Goal: Task Accomplishment & Management: Use online tool/utility

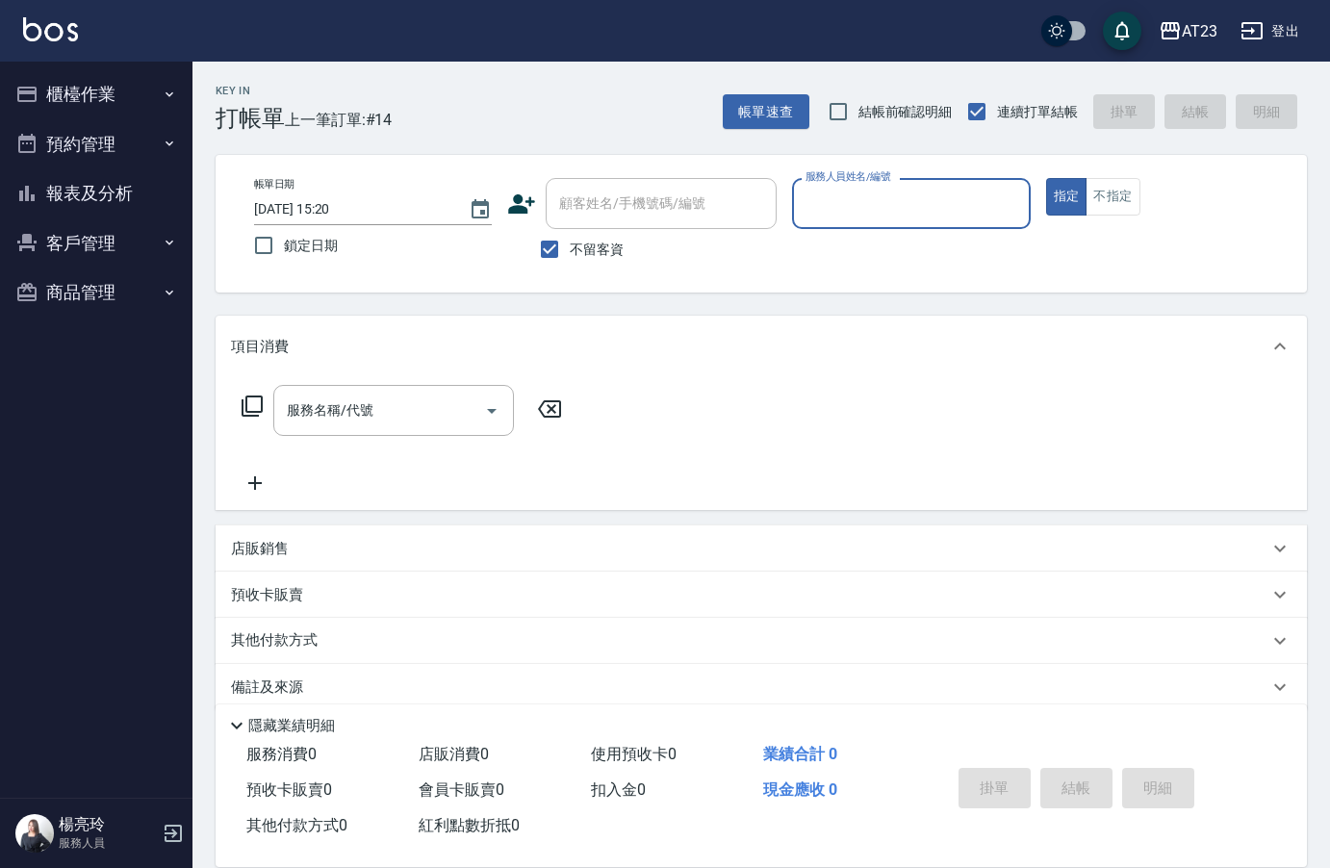
scroll to position [27, 0]
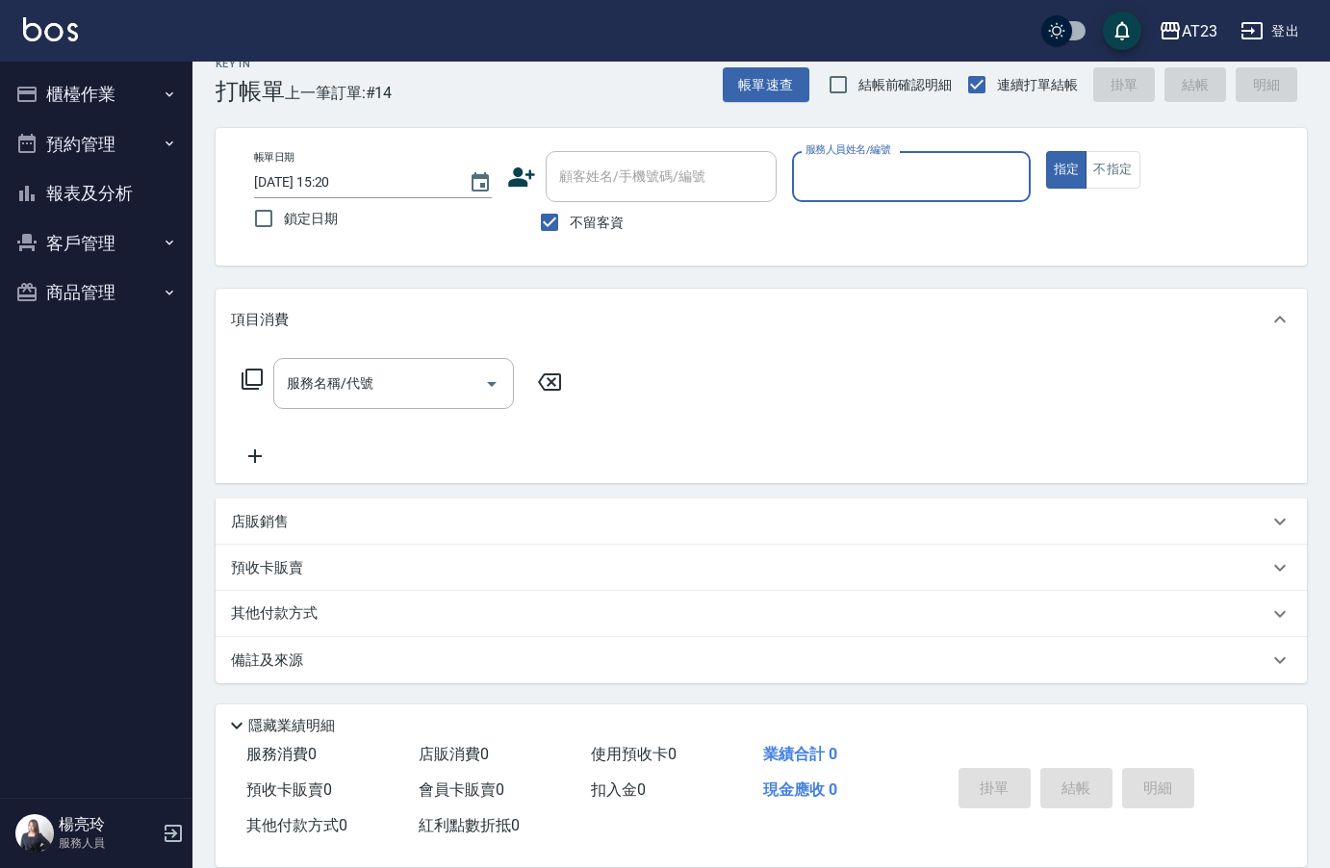
click at [99, 98] on button "櫃檯作業" at bounding box center [96, 94] width 177 height 50
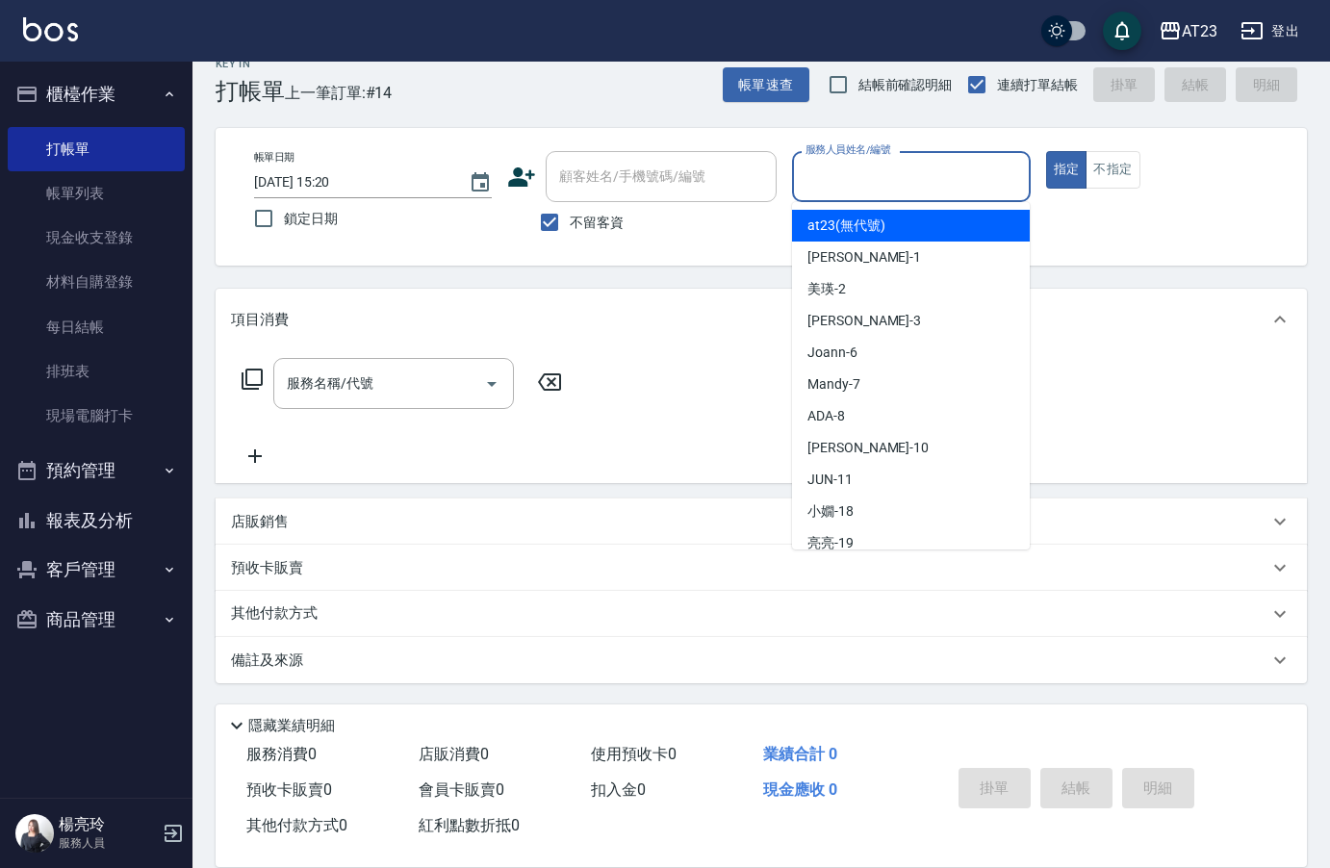
click at [867, 180] on input "服務人員姓名/編號" at bounding box center [911, 177] width 220 height 34
click at [916, 198] on div "服務人員姓名/編號" at bounding box center [911, 176] width 238 height 51
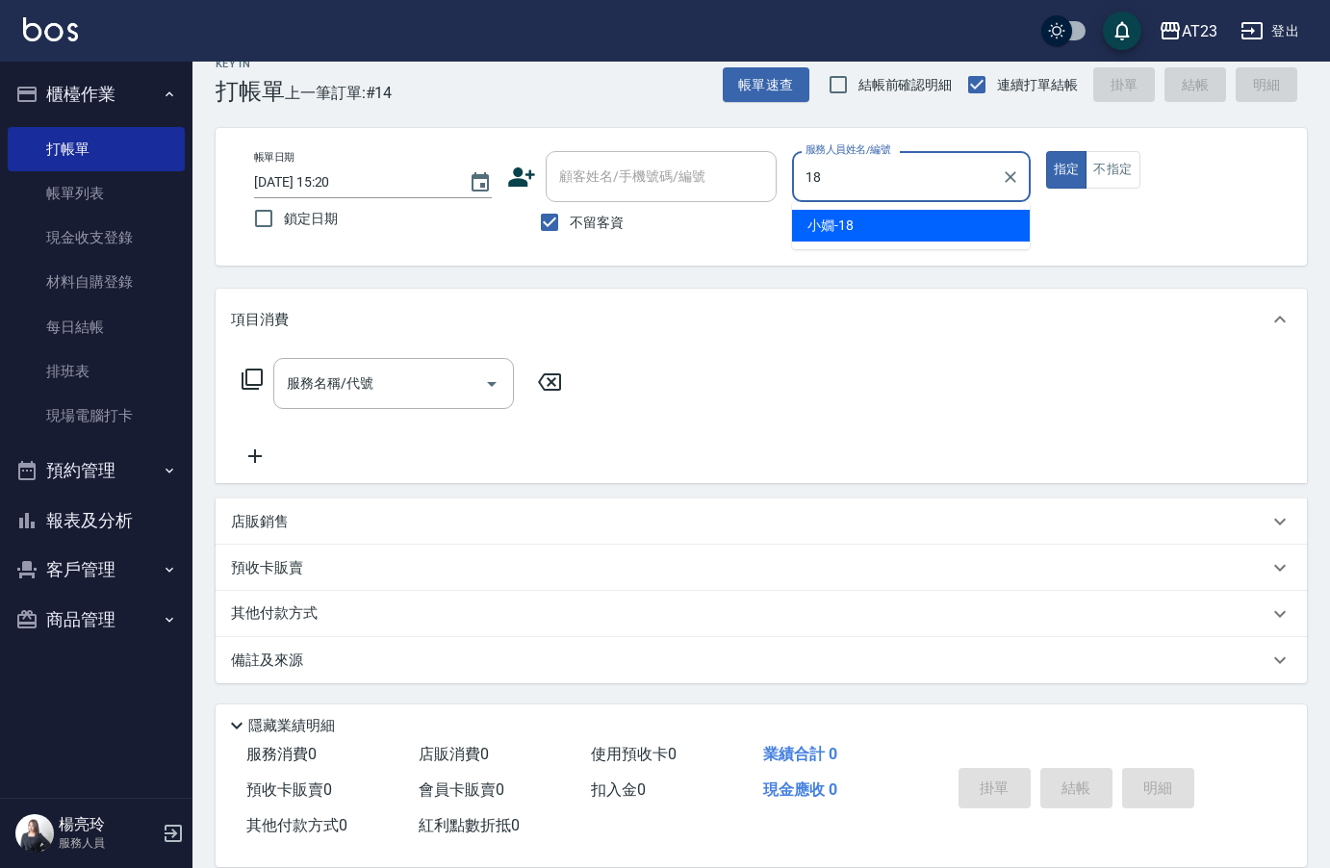
type input "[PERSON_NAME]-18"
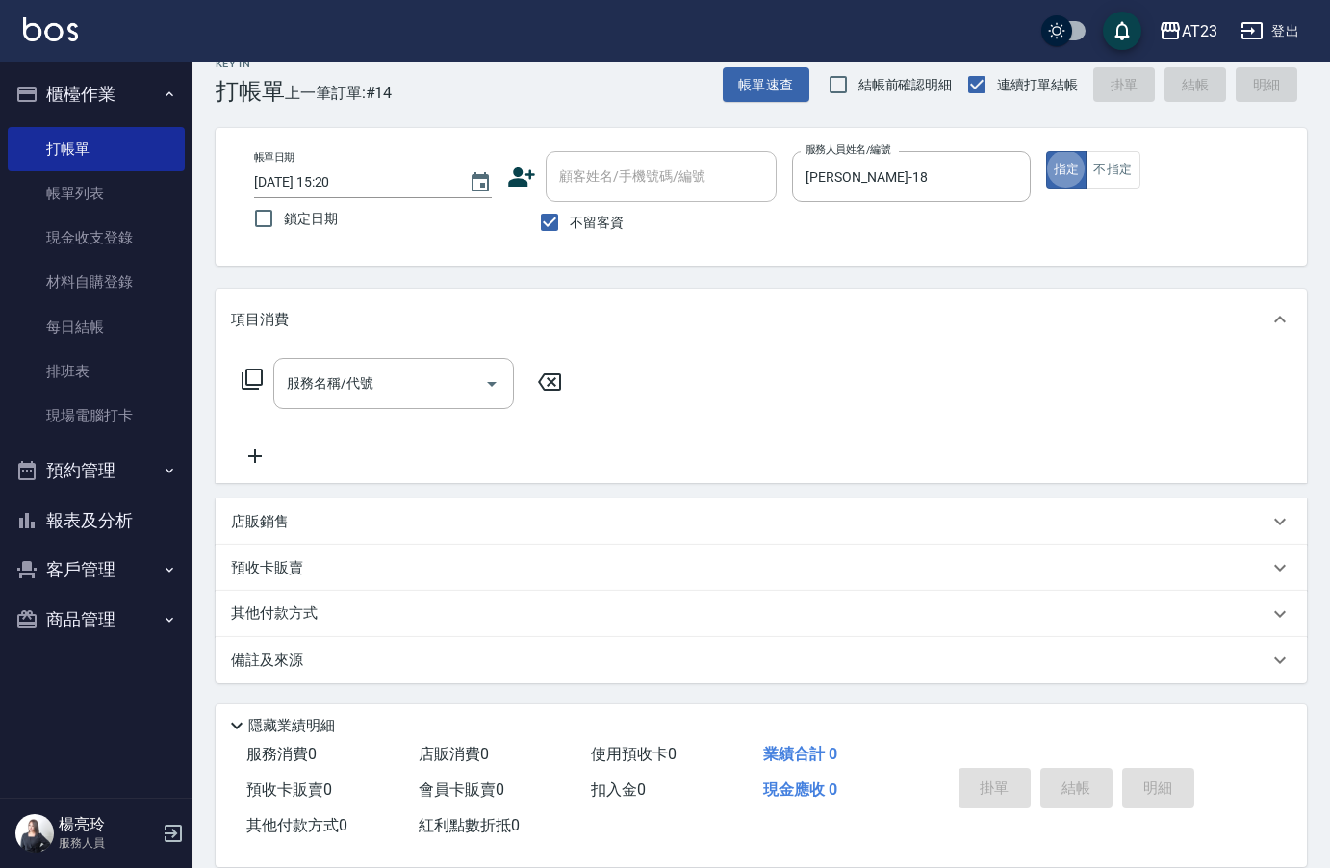
type button "true"
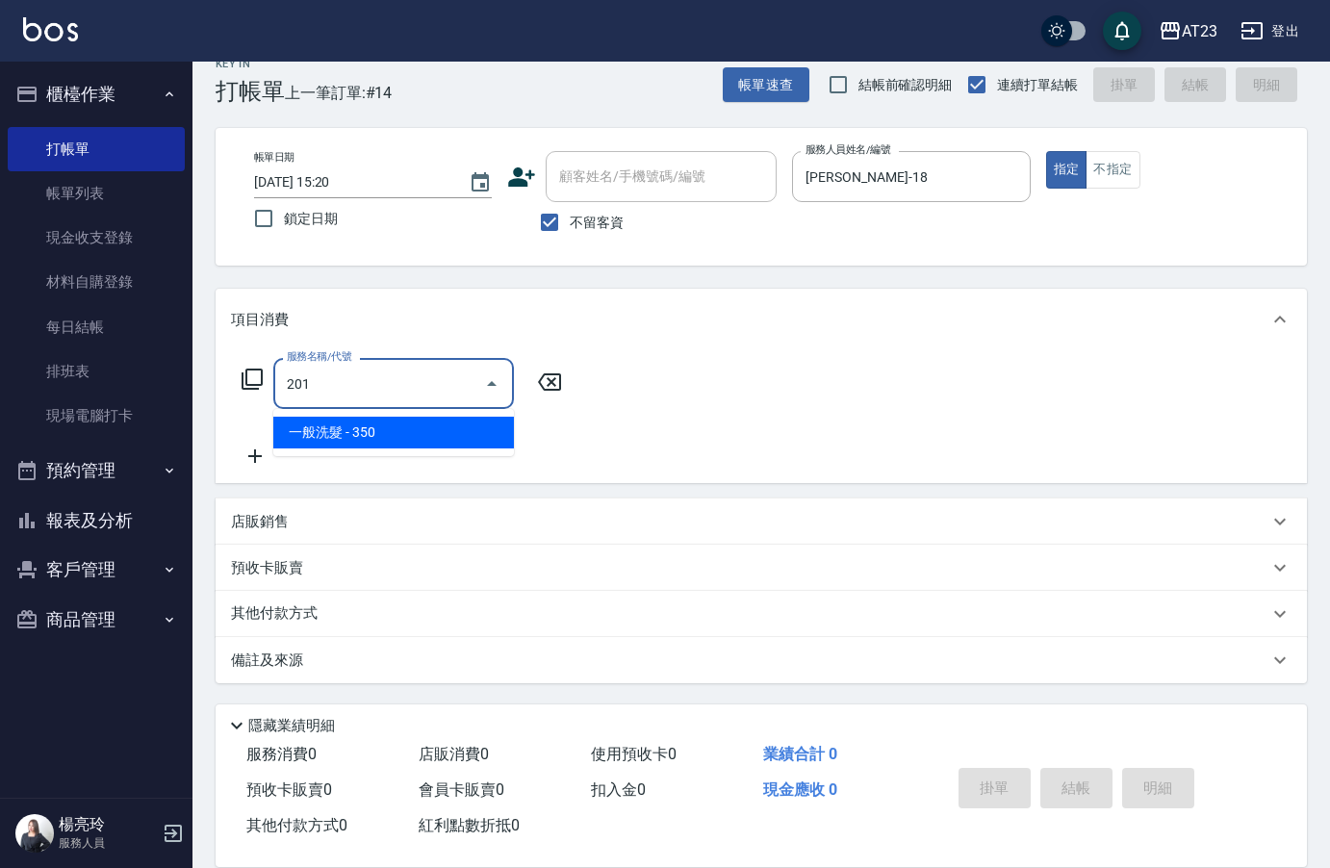
type input "一般洗髮(201)"
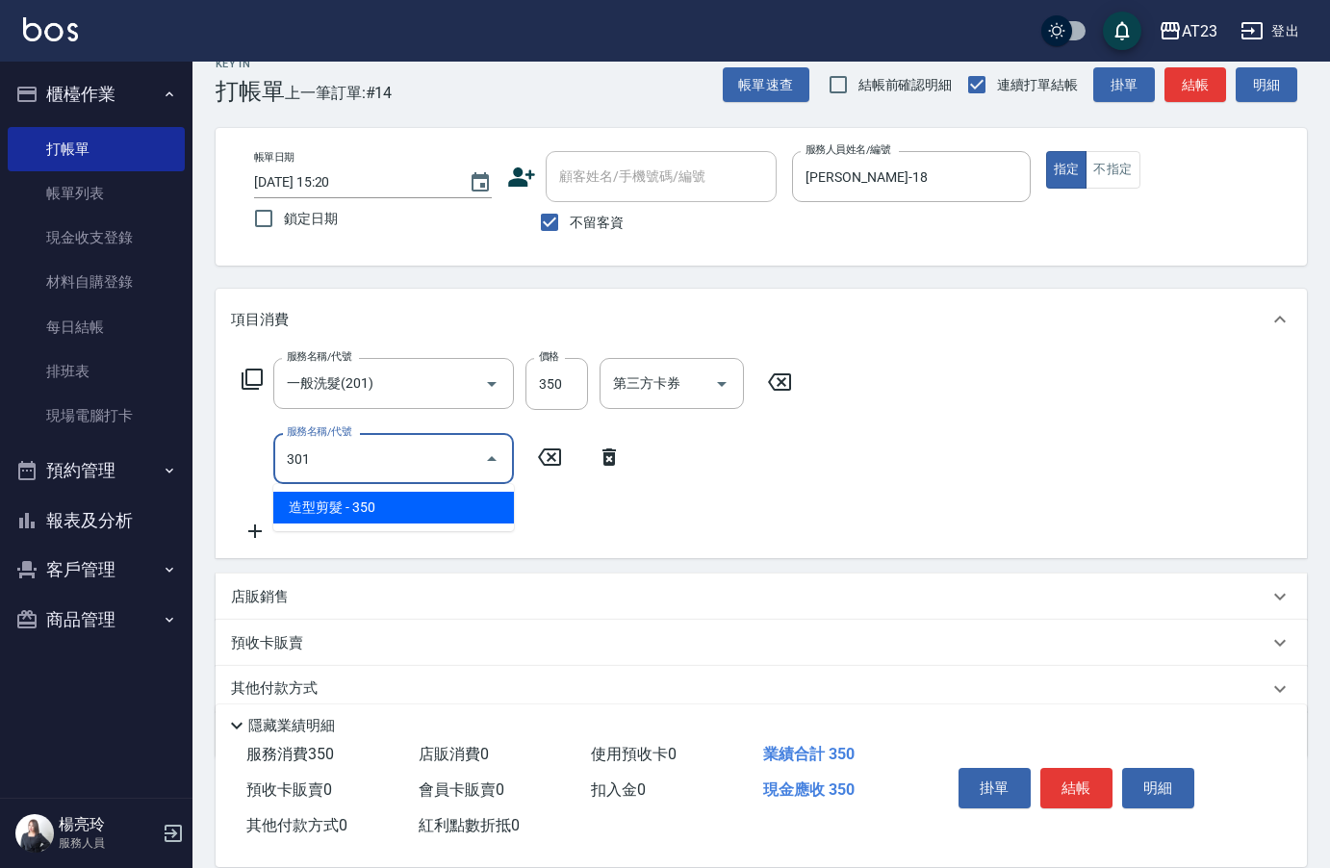
type input "造型剪髮(301)"
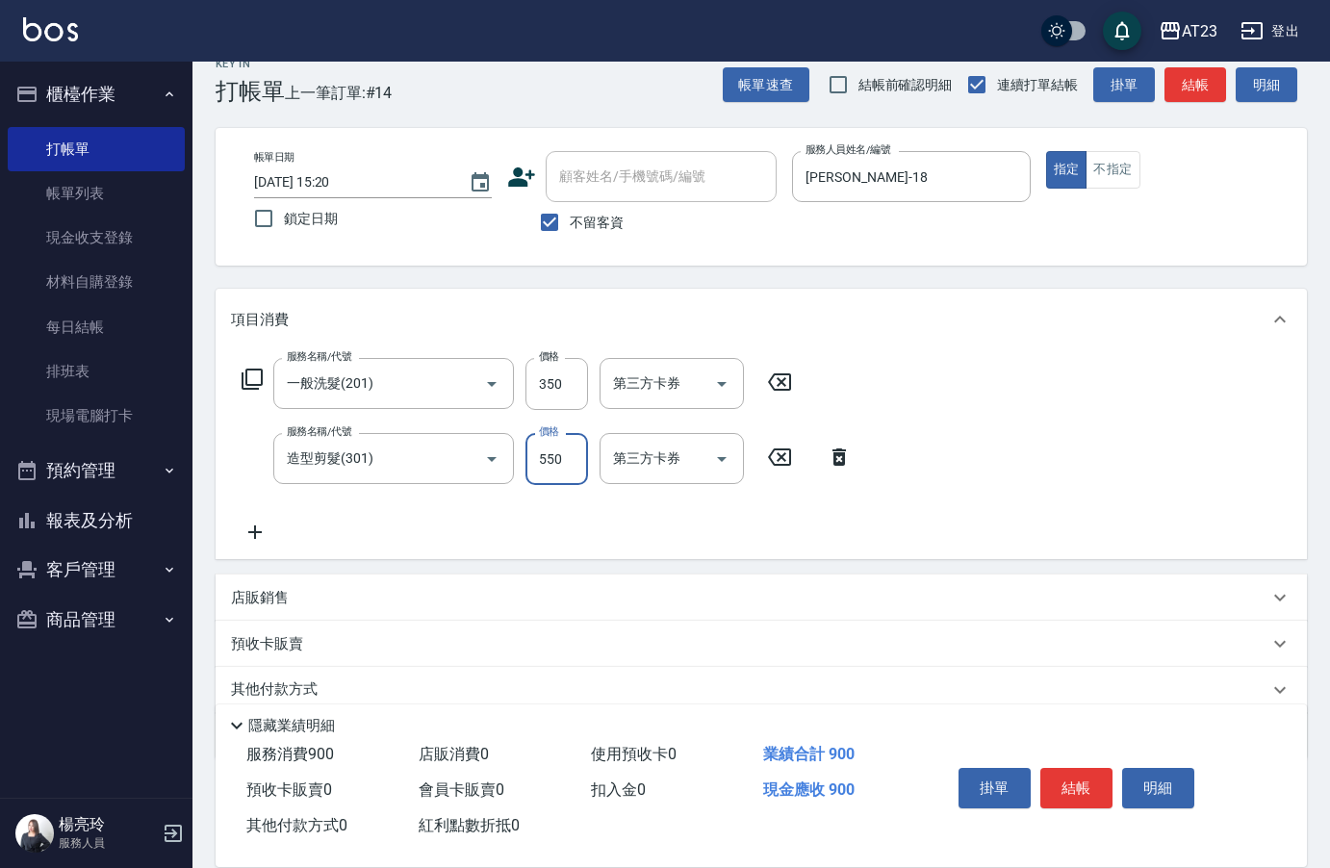
type input "550"
click at [248, 381] on icon at bounding box center [252, 379] width 23 height 23
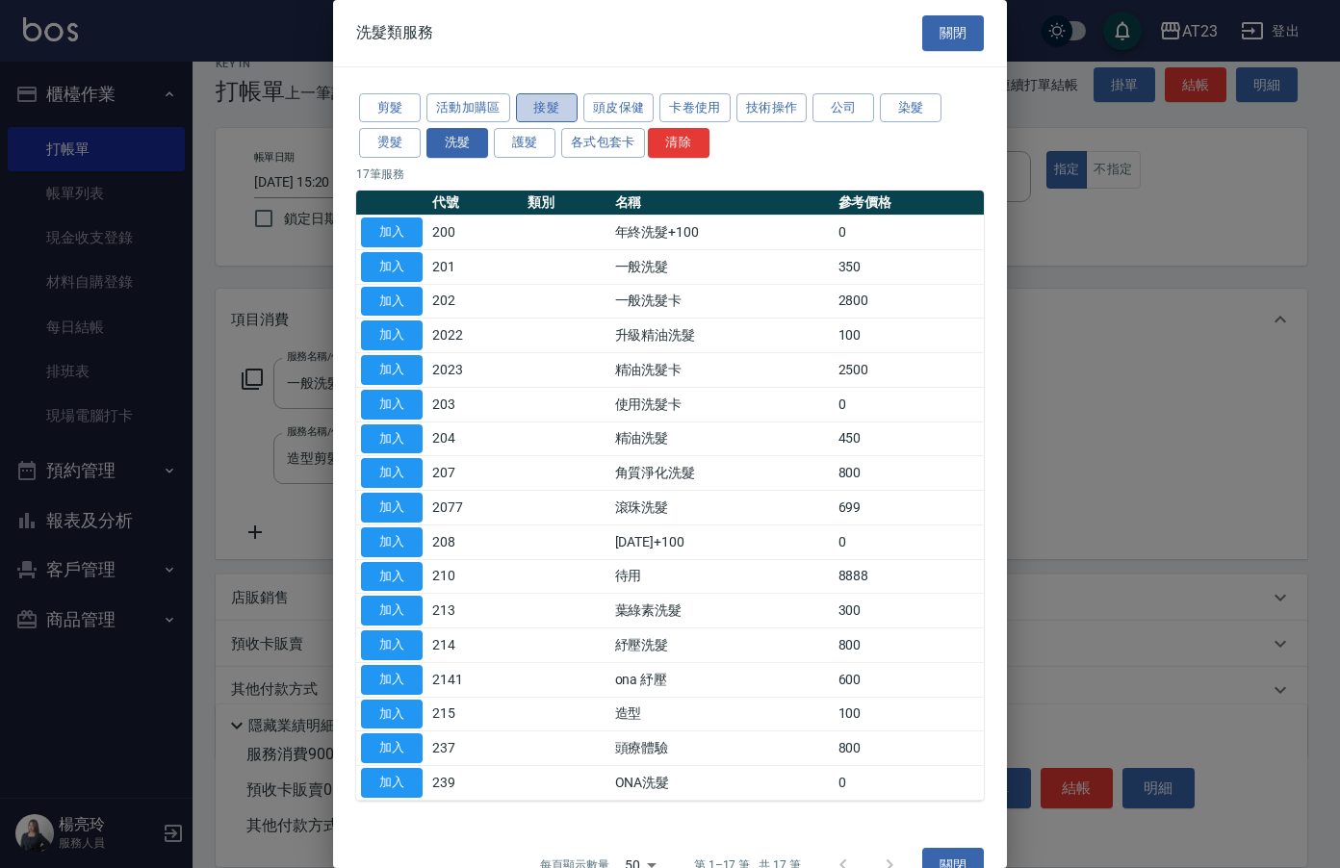
click at [566, 117] on button "接髮" at bounding box center [547, 108] width 62 height 30
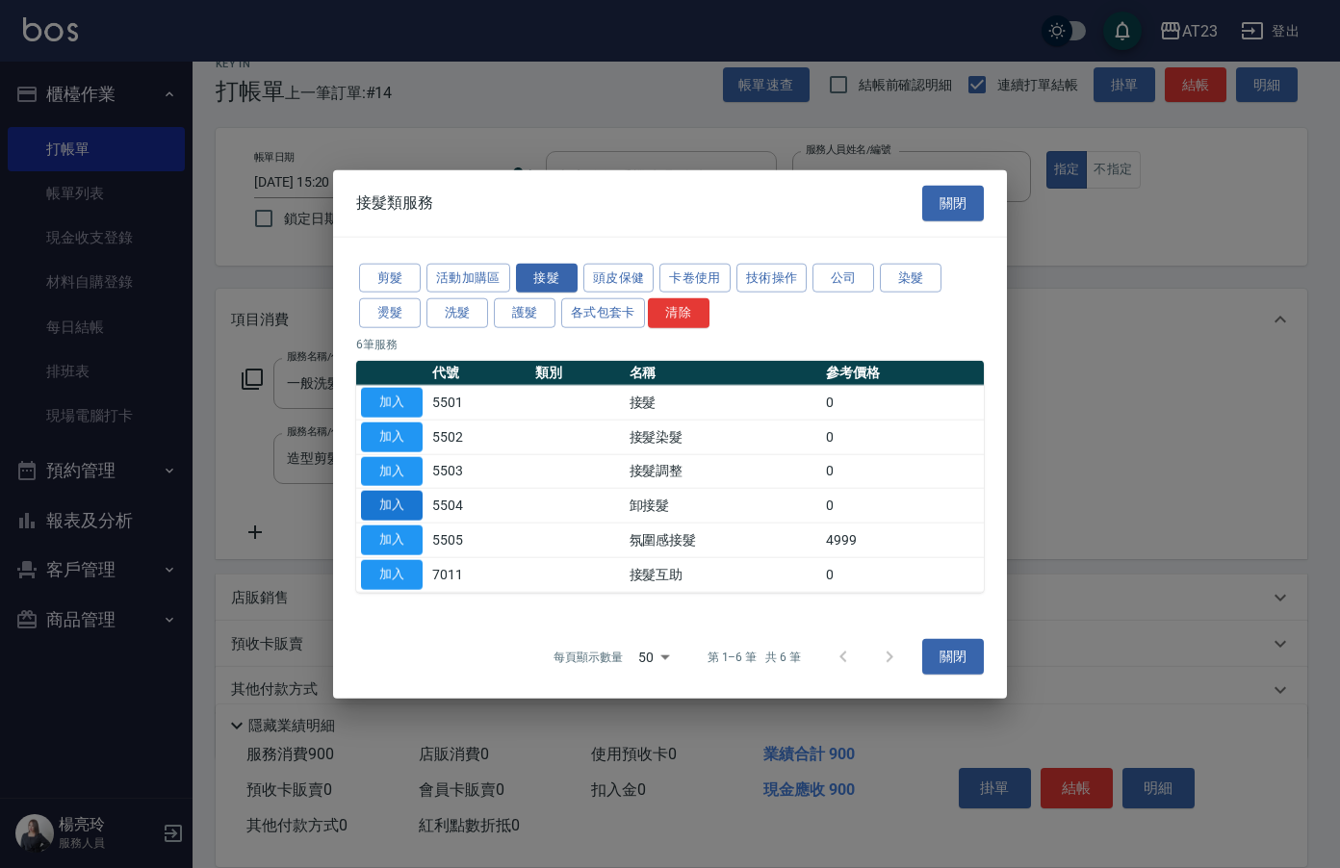
click at [379, 508] on button "加入" at bounding box center [392, 506] width 62 height 30
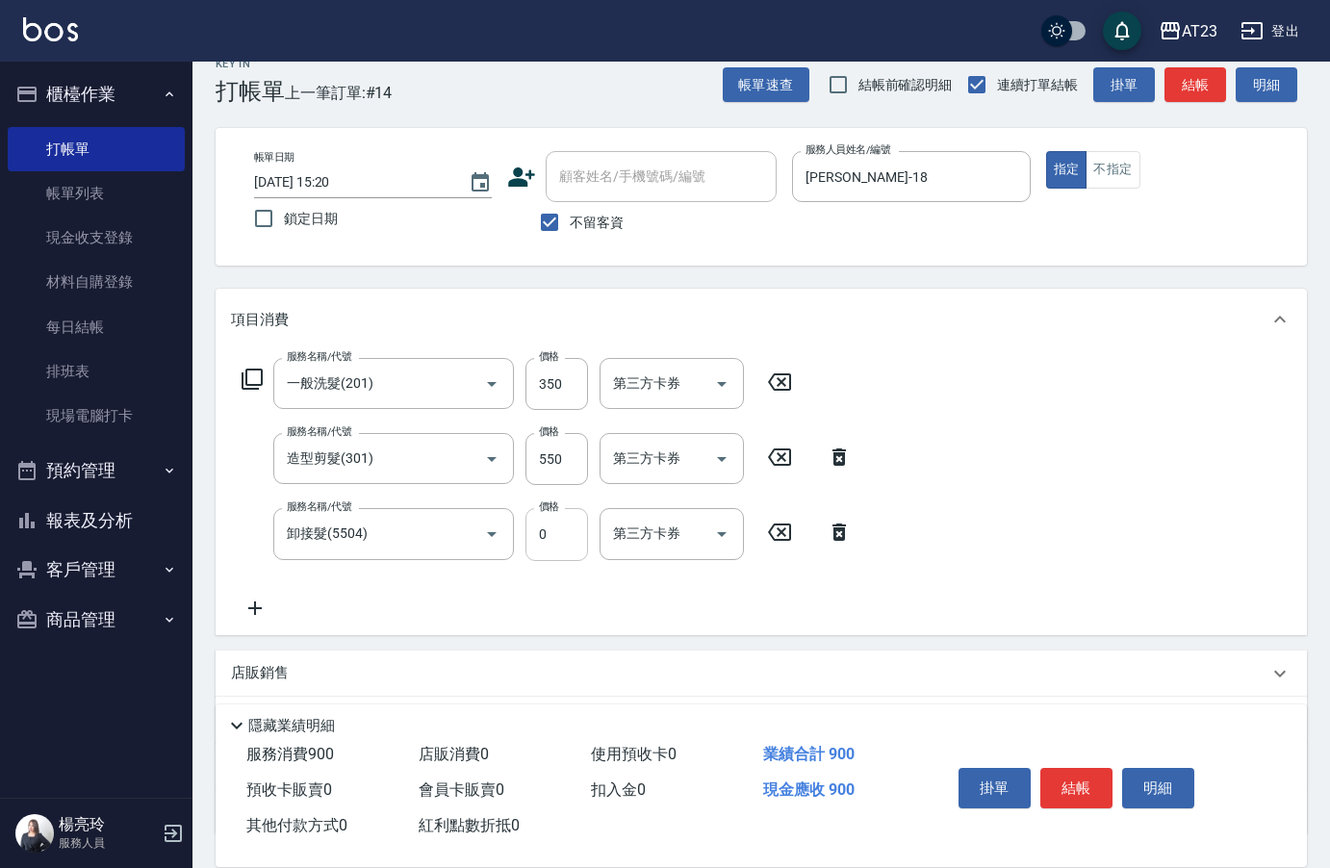
click at [550, 518] on input "0" at bounding box center [557, 534] width 63 height 52
type input "1600"
click at [261, 617] on icon at bounding box center [255, 608] width 48 height 23
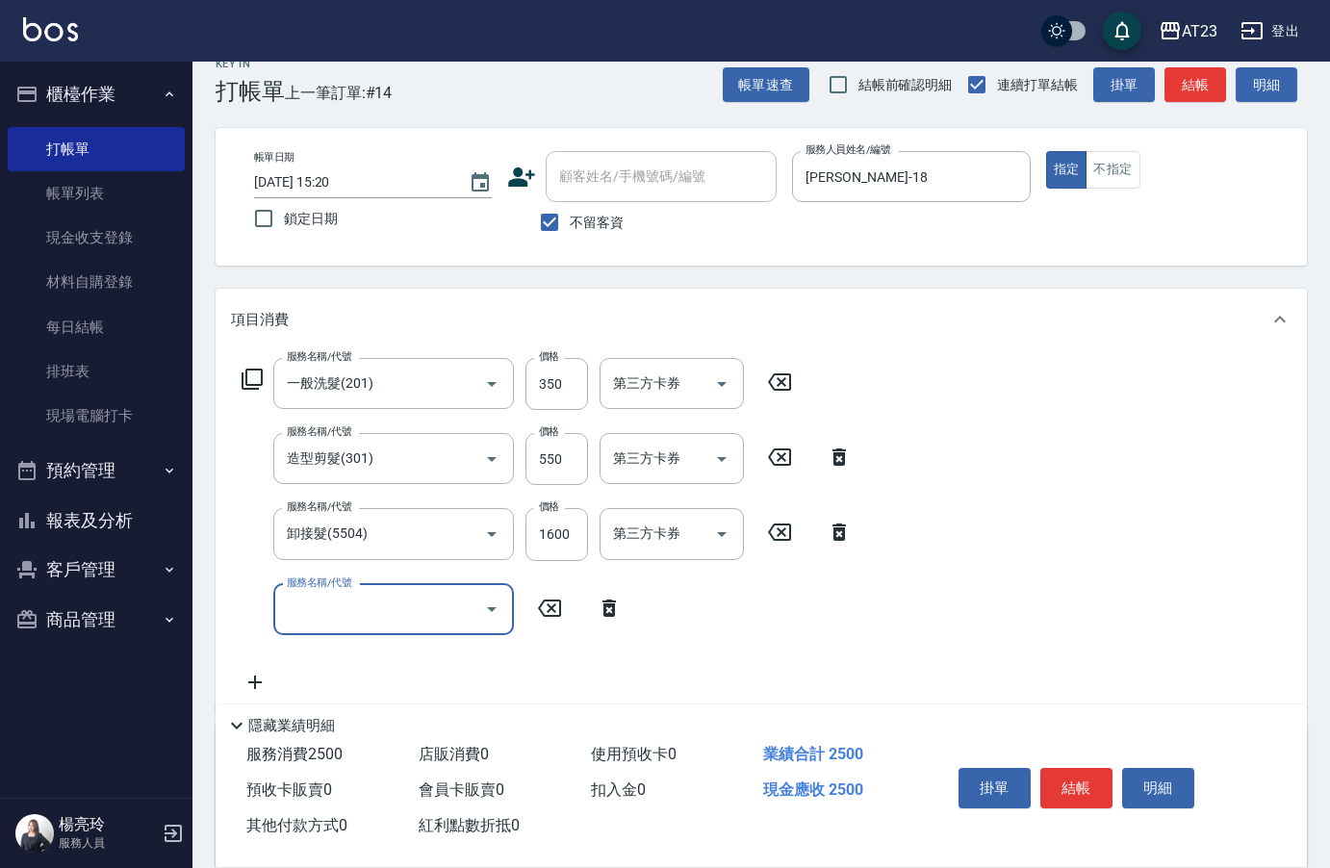
click at [322, 602] on input "服務名稱/代號" at bounding box center [379, 610] width 194 height 34
type input "4"
type input "互助50(705)"
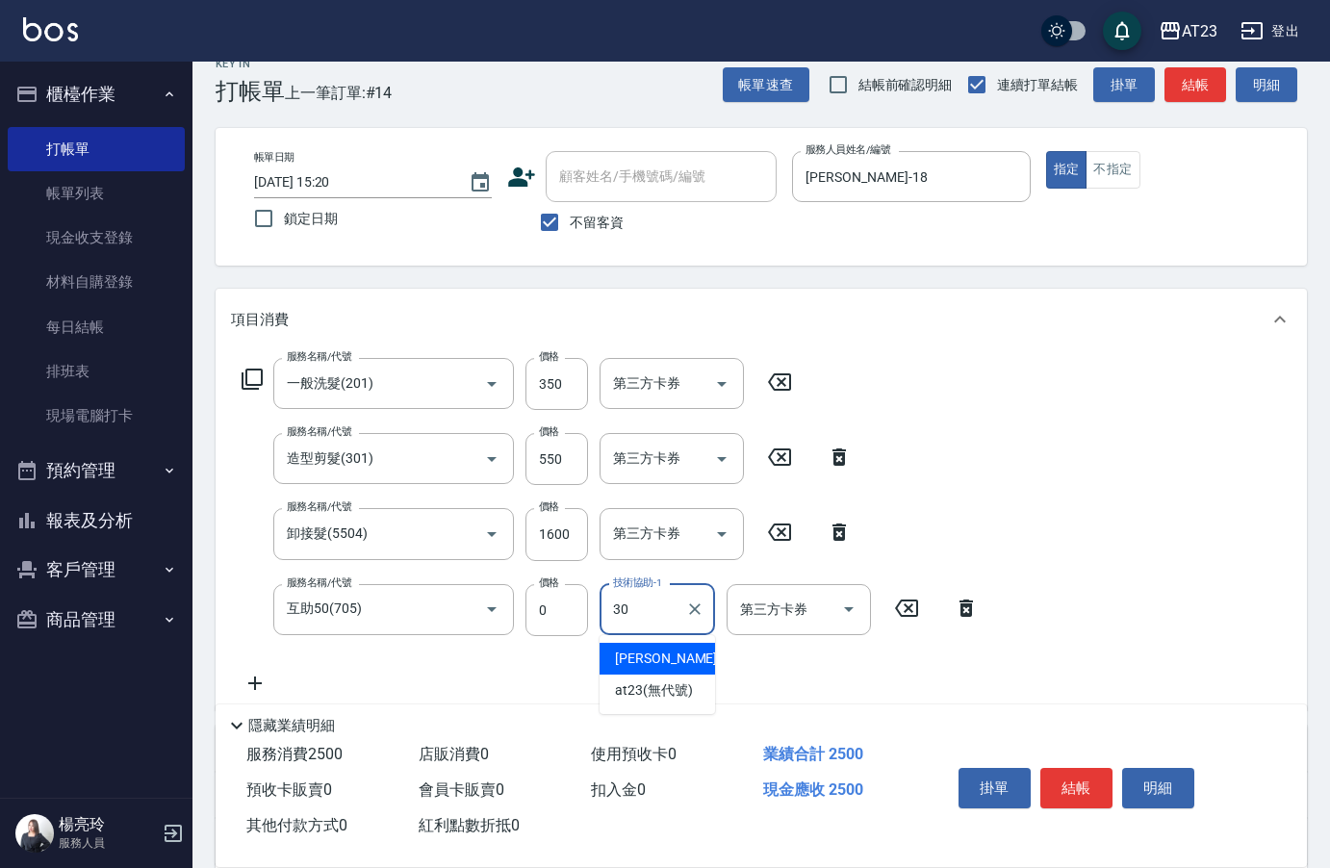
type input "Penny-30"
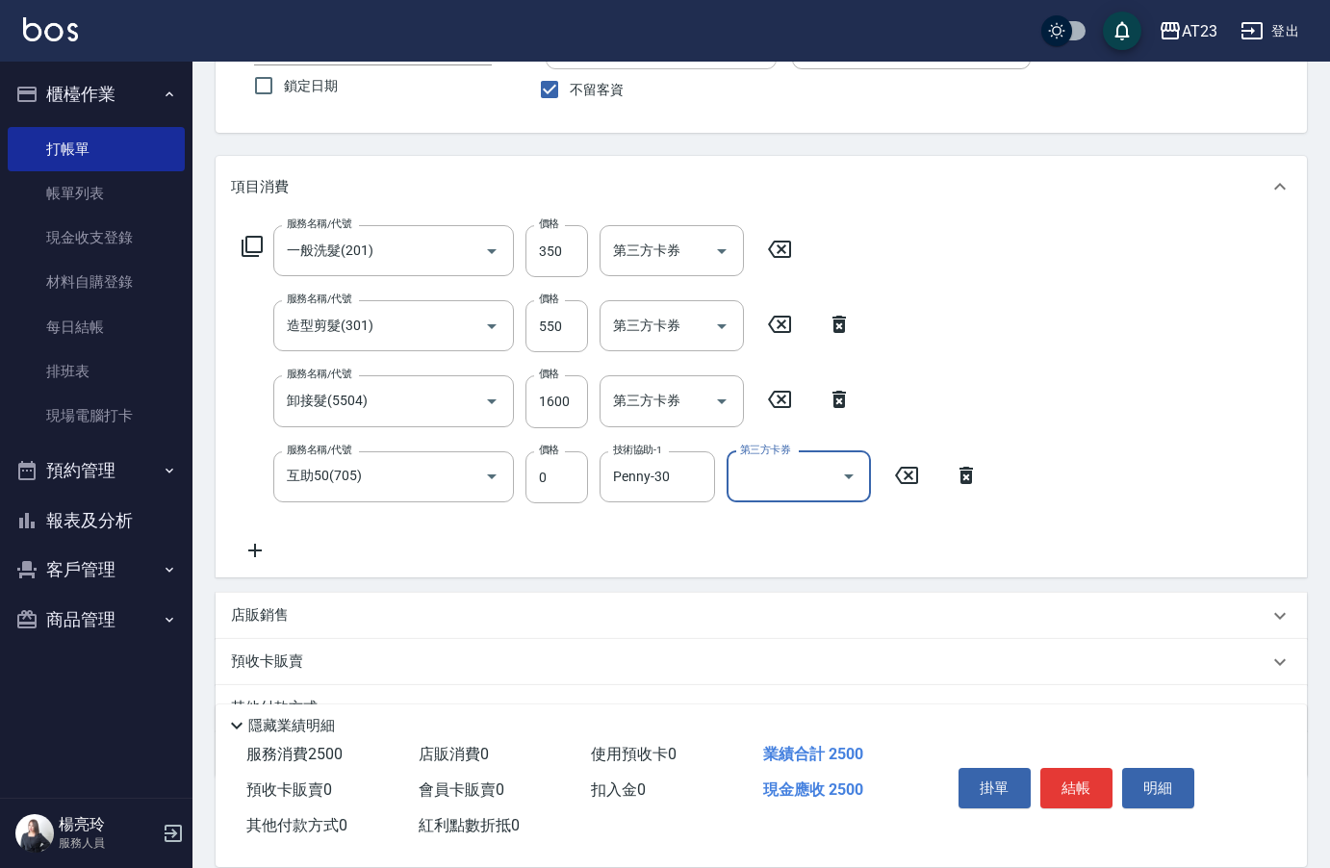
scroll to position [254, 0]
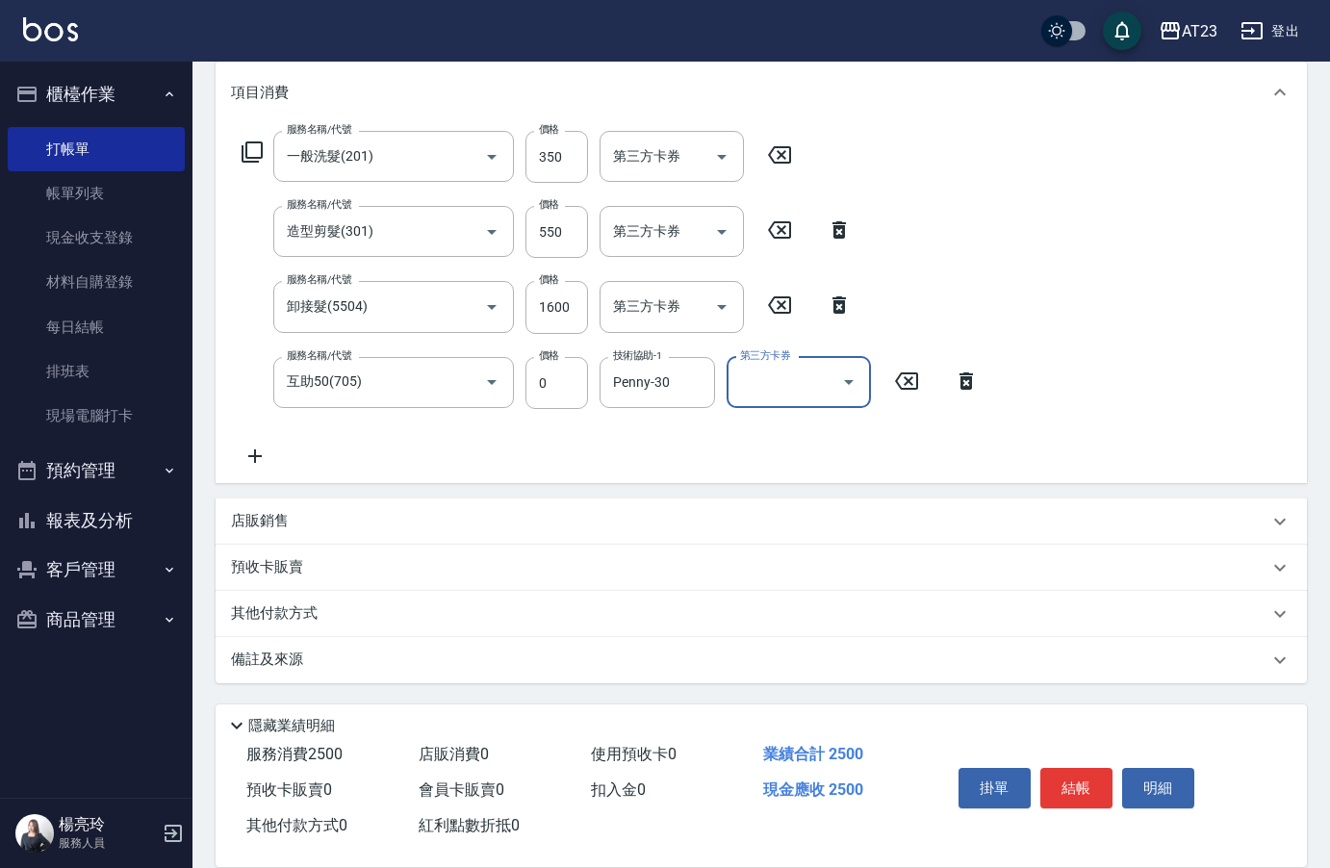
click at [270, 626] on div "其他付款方式" at bounding box center [762, 614] width 1092 height 46
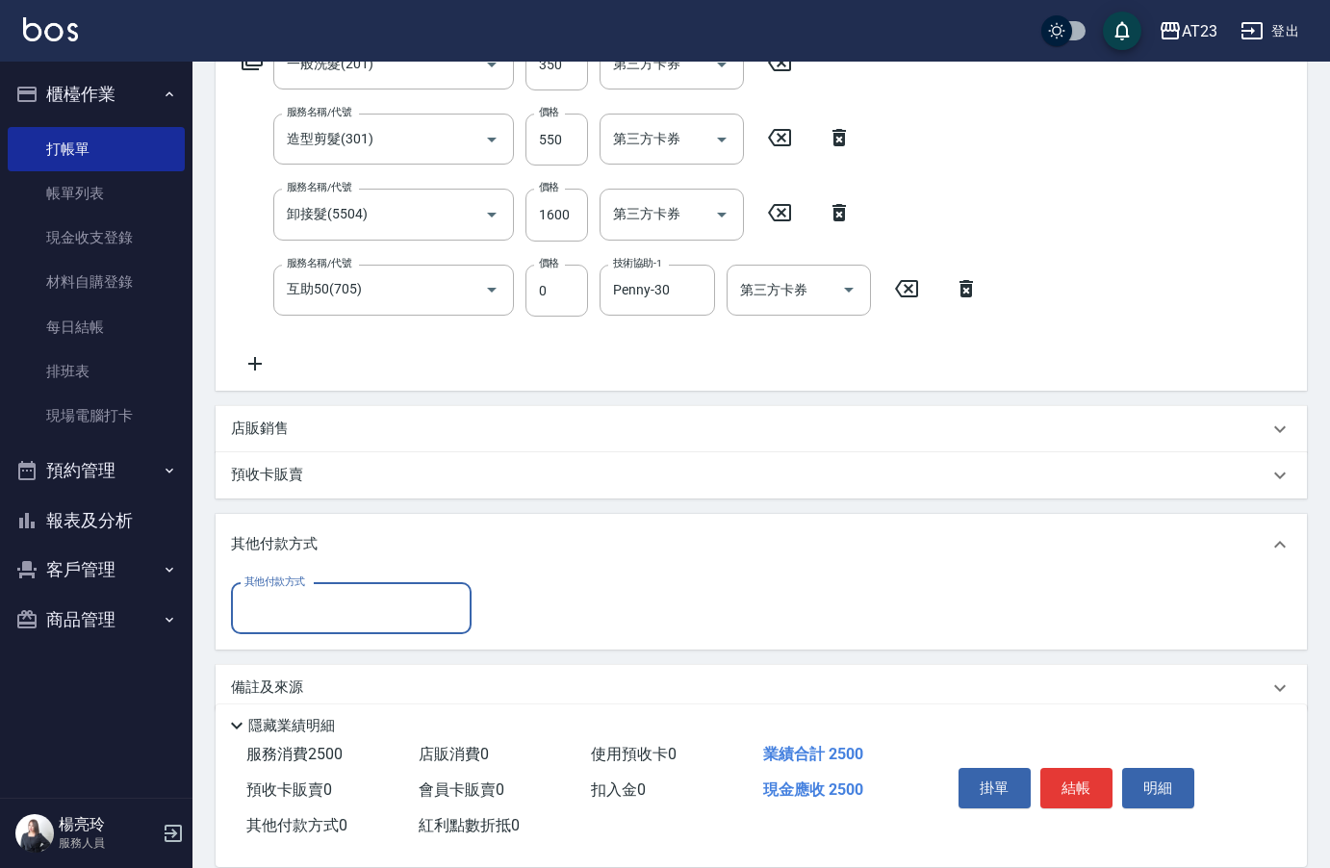
scroll to position [357, 0]
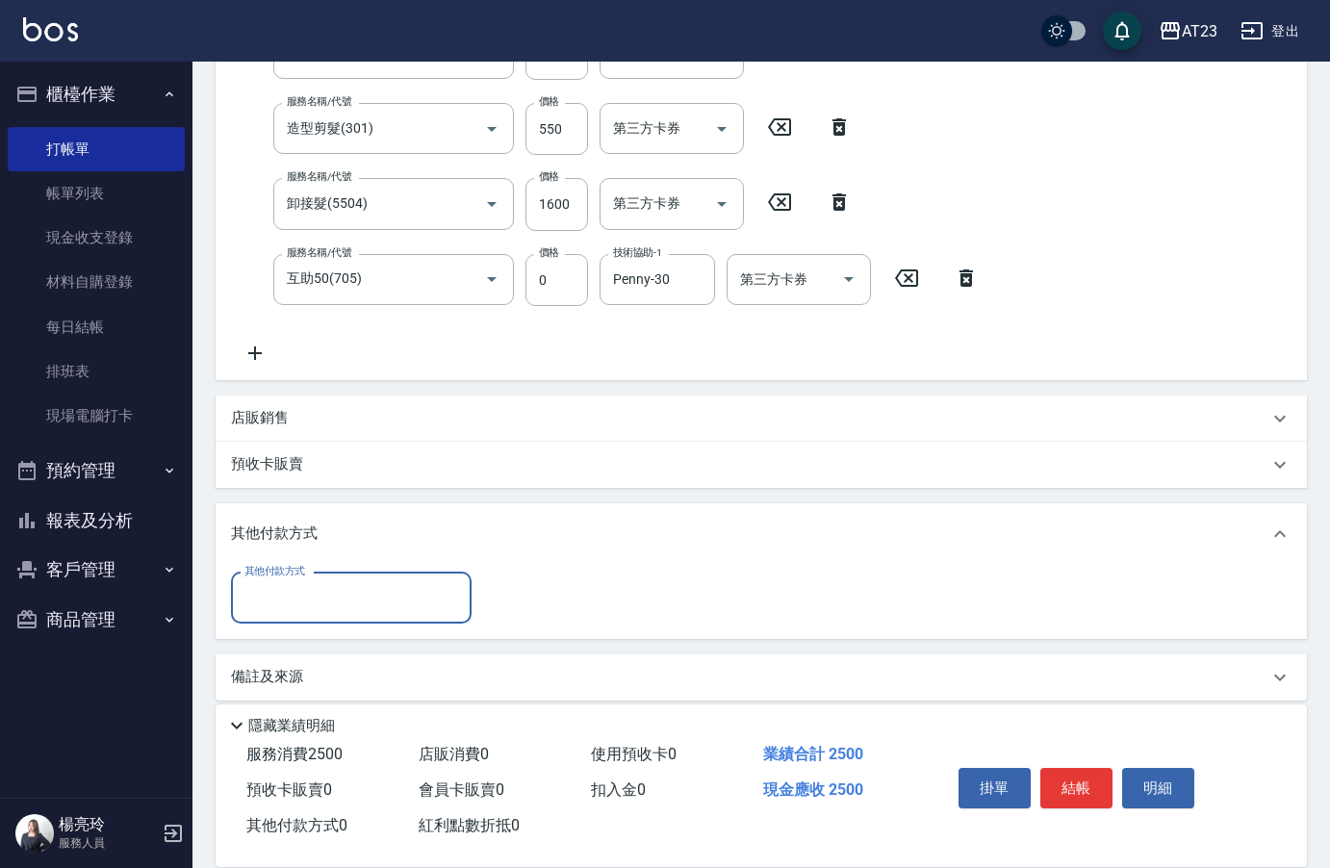
click at [282, 605] on input "其他付款方式" at bounding box center [351, 598] width 223 height 34
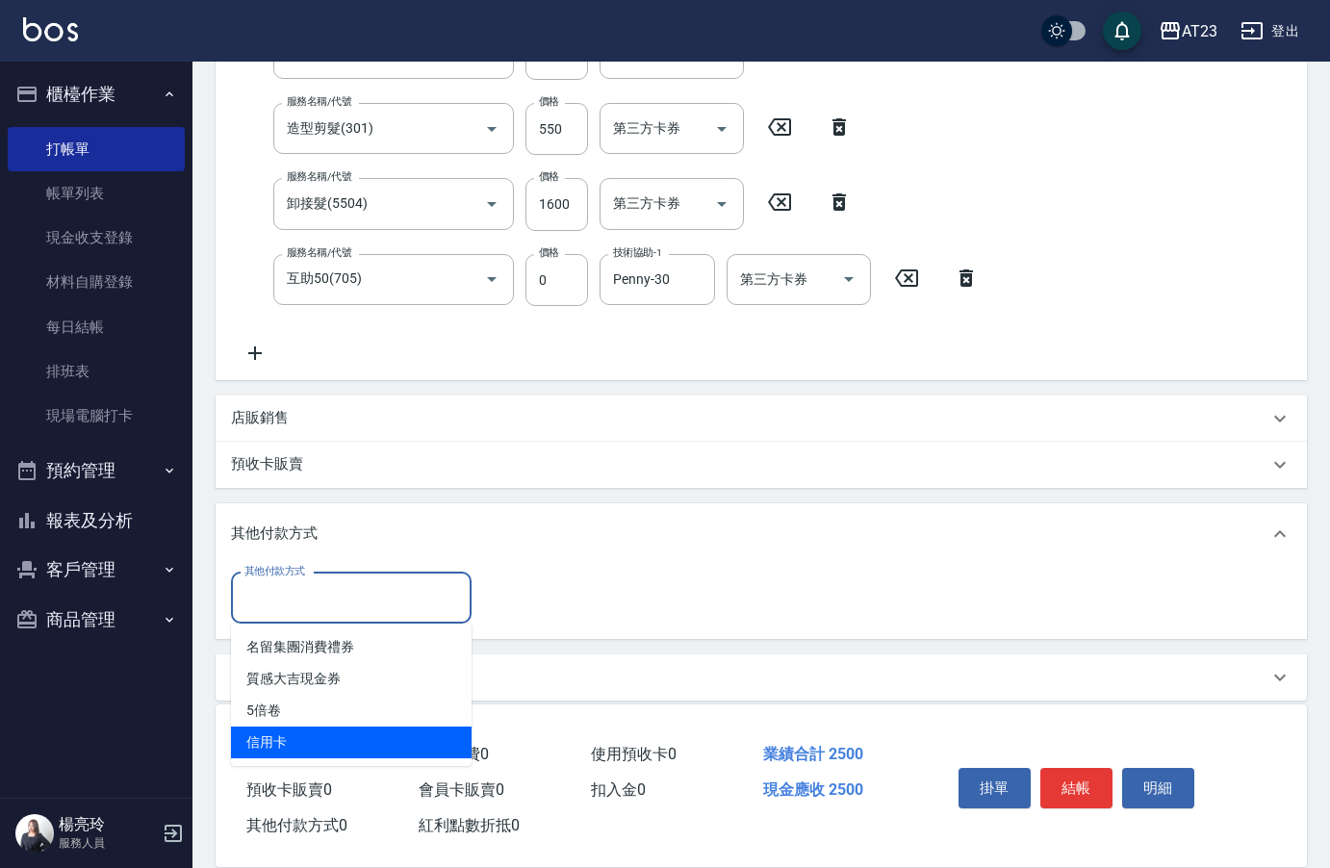
click at [298, 733] on span "信用卡" at bounding box center [351, 743] width 241 height 32
type input "信用卡"
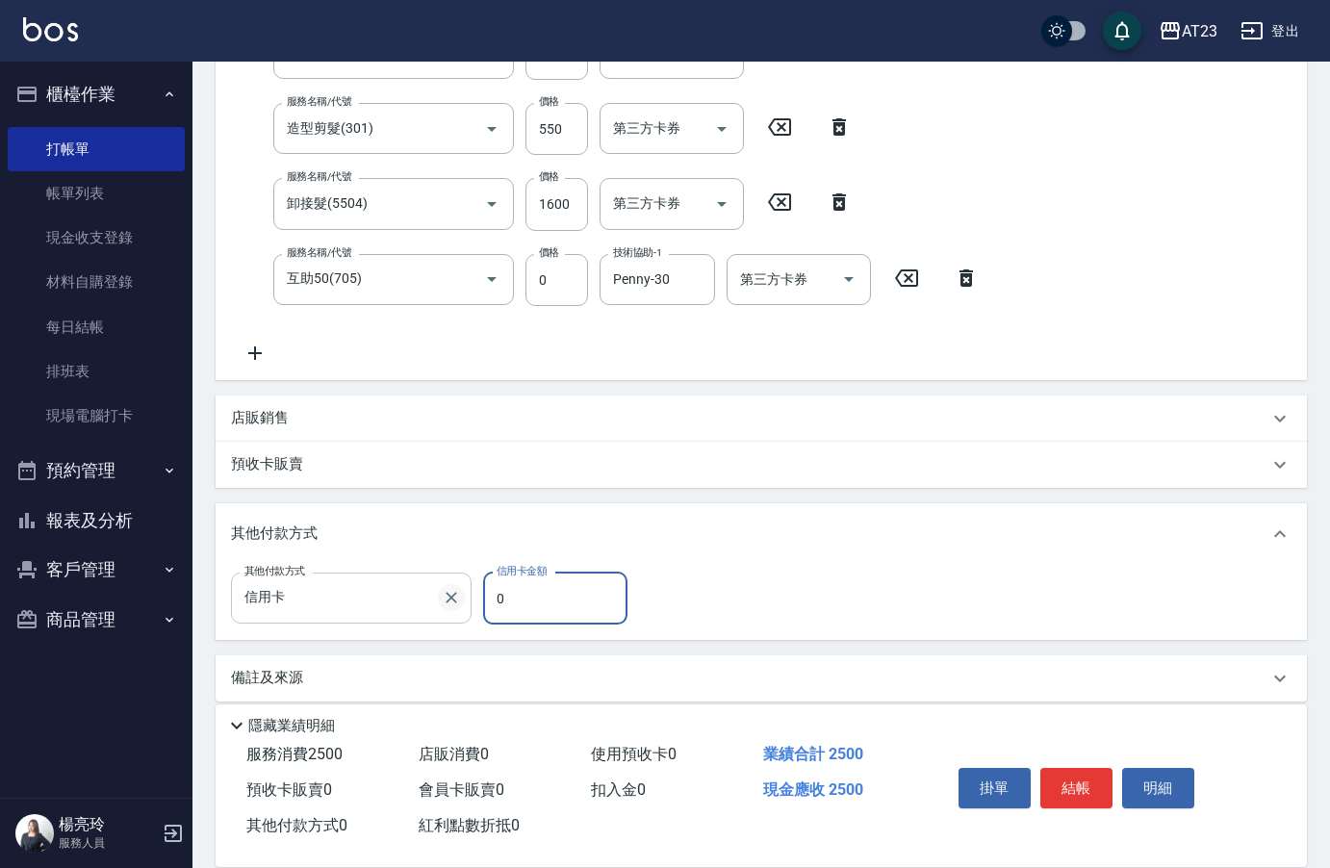
drag, startPoint x: 525, startPoint y: 597, endPoint x: 449, endPoint y: 596, distance: 76.1
click at [454, 596] on div "其他付款方式 信用卡 其他付款方式 信用卡金額 0 信用卡金額" at bounding box center [435, 599] width 408 height 52
click at [876, 634] on div "其他付款方式 信用卡 其他付款方式 信用卡金額 290 信用卡金額" at bounding box center [762, 602] width 1092 height 75
click at [561, 605] on input "290" at bounding box center [555, 599] width 144 height 52
drag, startPoint x: 522, startPoint y: 598, endPoint x: 455, endPoint y: 597, distance: 66.4
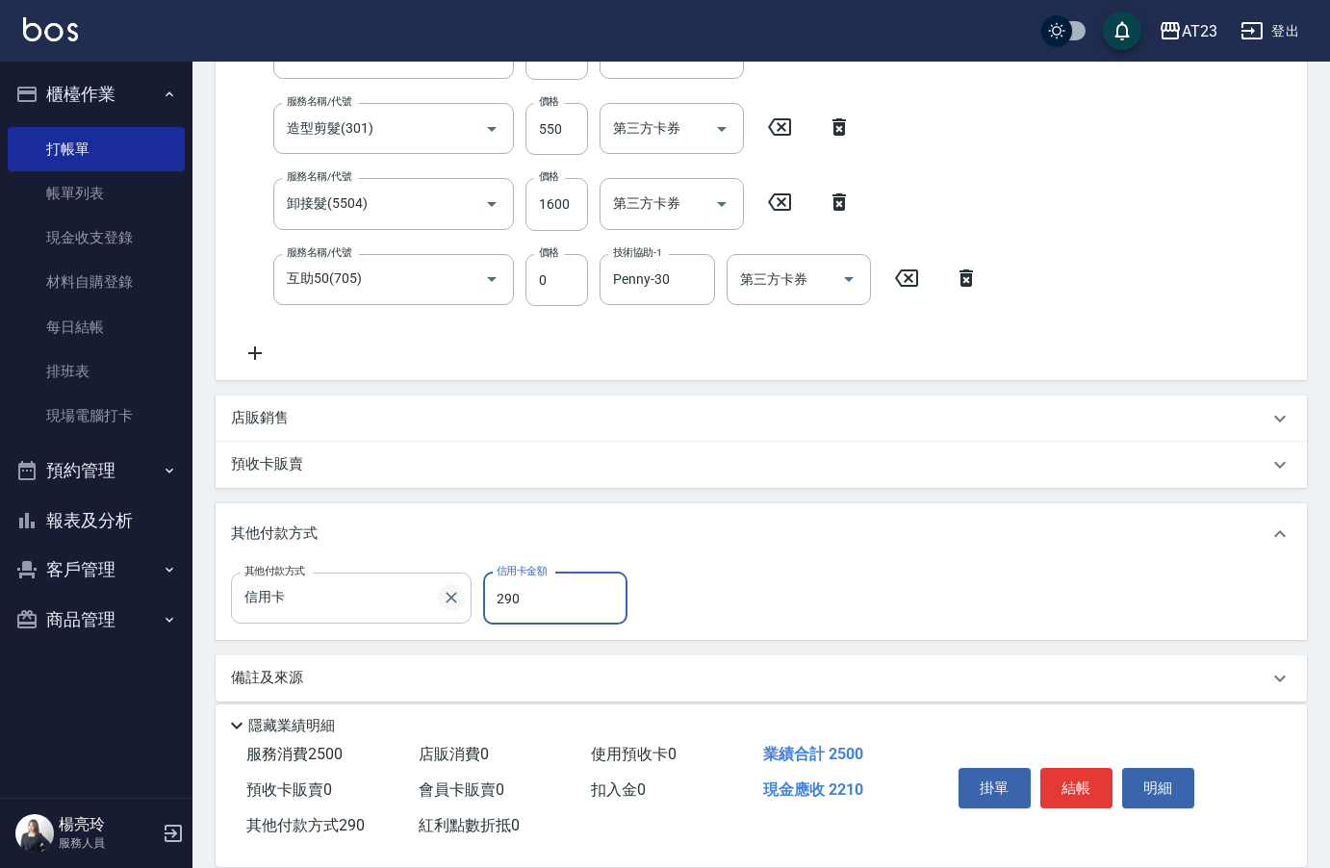
click at [455, 597] on div "其他付款方式 信用卡 其他付款方式 信用卡金額 290 信用卡金額" at bounding box center [435, 599] width 408 height 52
click at [719, 607] on div "其他付款方式 信用卡 其他付款方式 信用卡金額 290 信用卡金額" at bounding box center [761, 599] width 1061 height 52
drag, startPoint x: 522, startPoint y: 597, endPoint x: 412, endPoint y: 581, distance: 111.0
click at [412, 581] on div "其他付款方式 信用卡 其他付款方式 信用卡金額 290 信用卡金額" at bounding box center [435, 599] width 408 height 52
type input "2500"
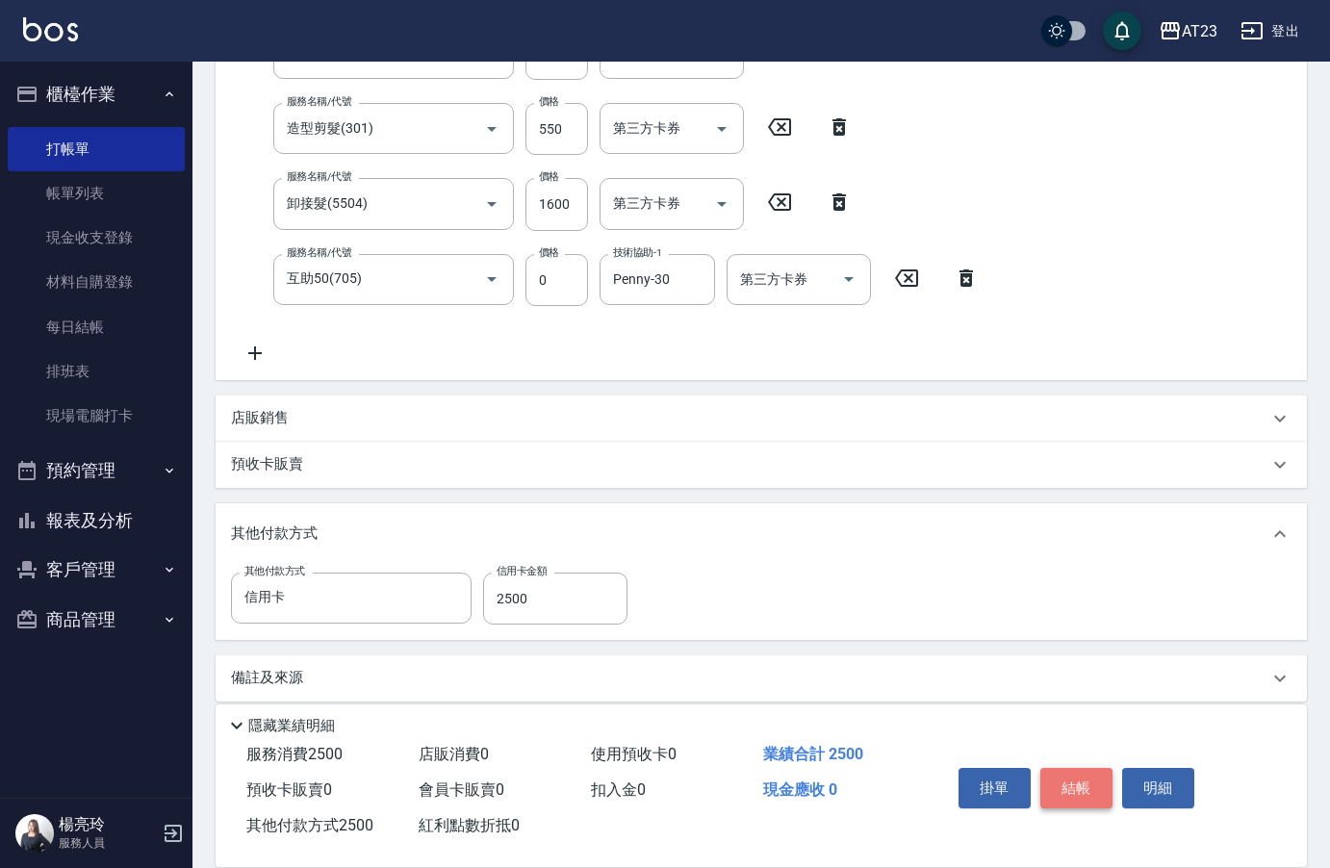
click at [1087, 787] on button "結帳" at bounding box center [1077, 788] width 72 height 40
type input "[DATE] 16:17"
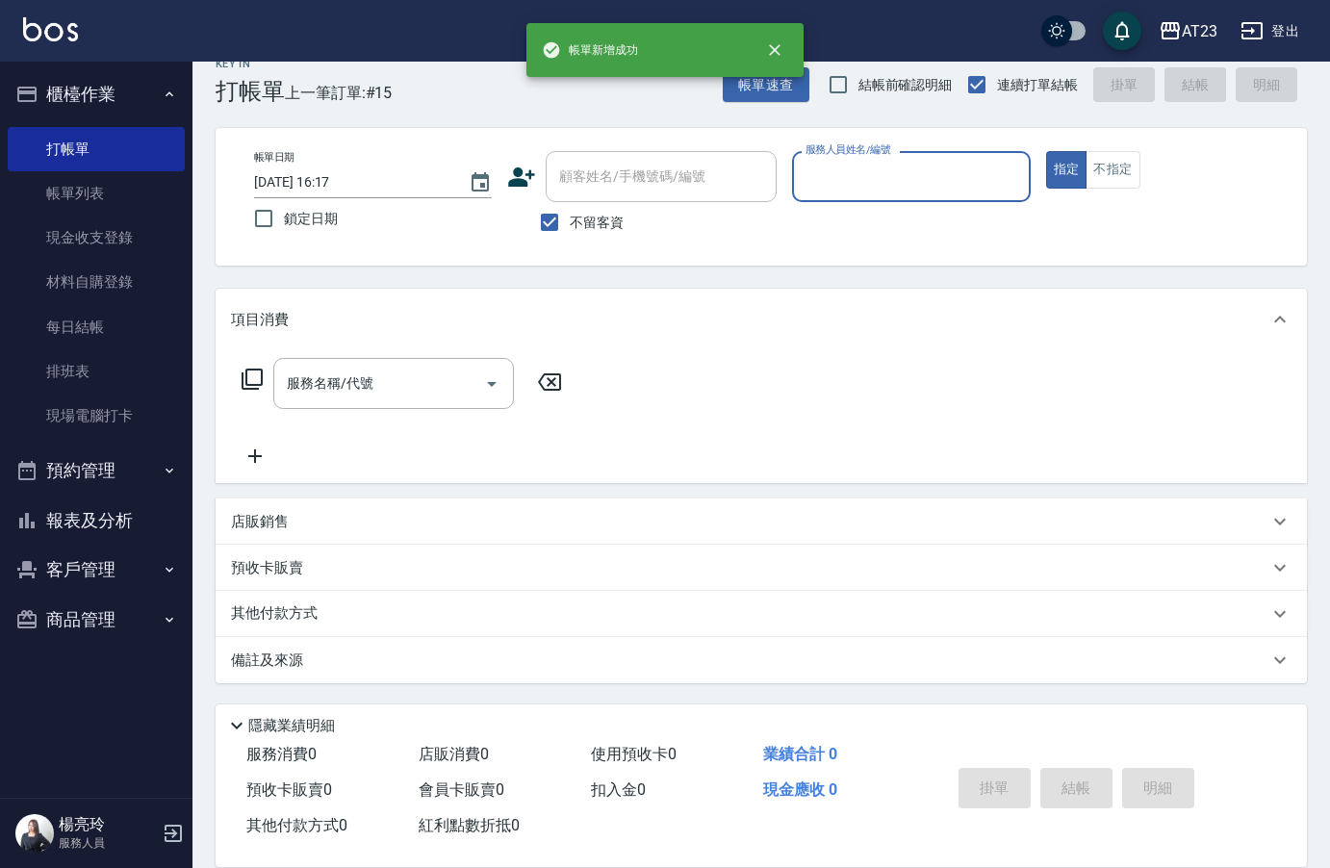
scroll to position [27, 0]
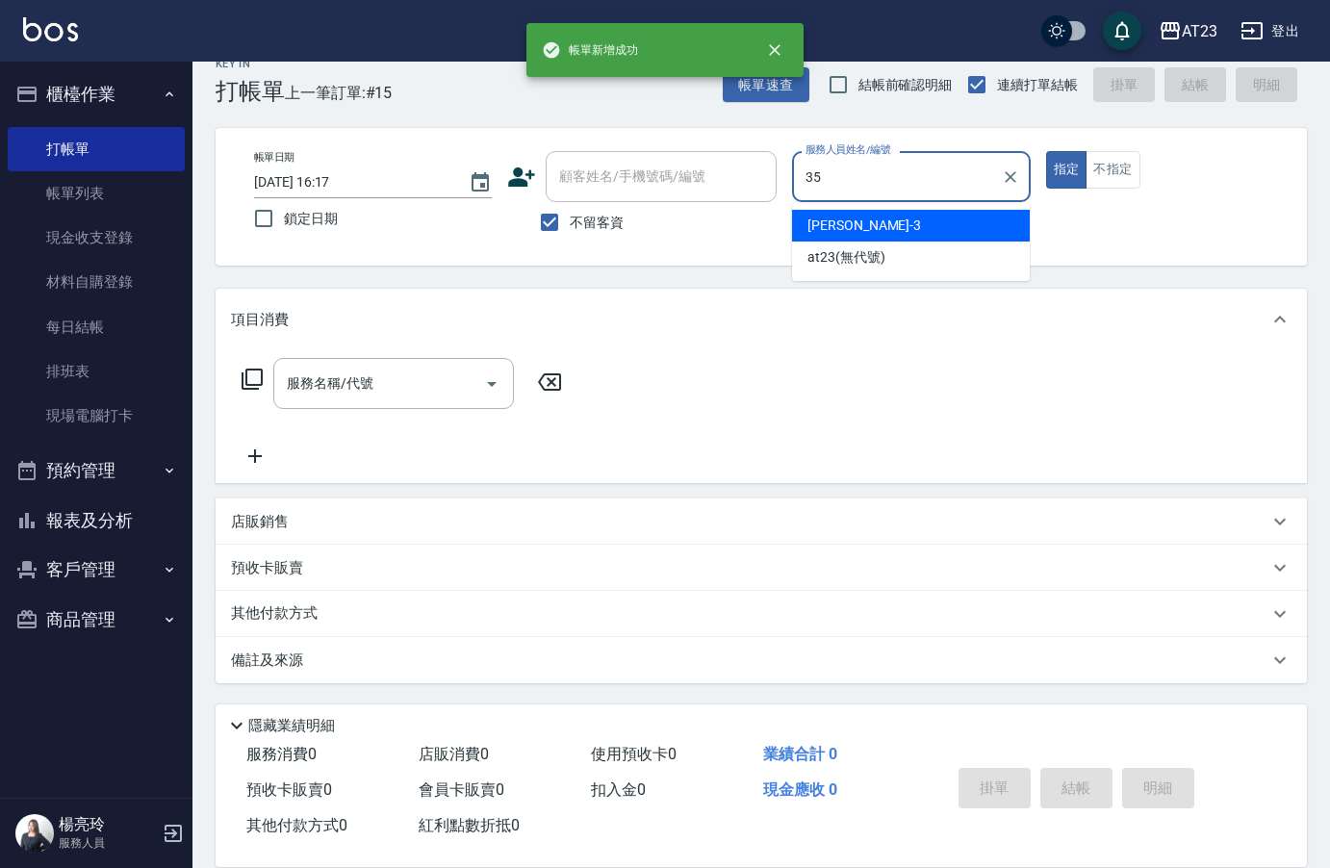
type input "嚕咪-35"
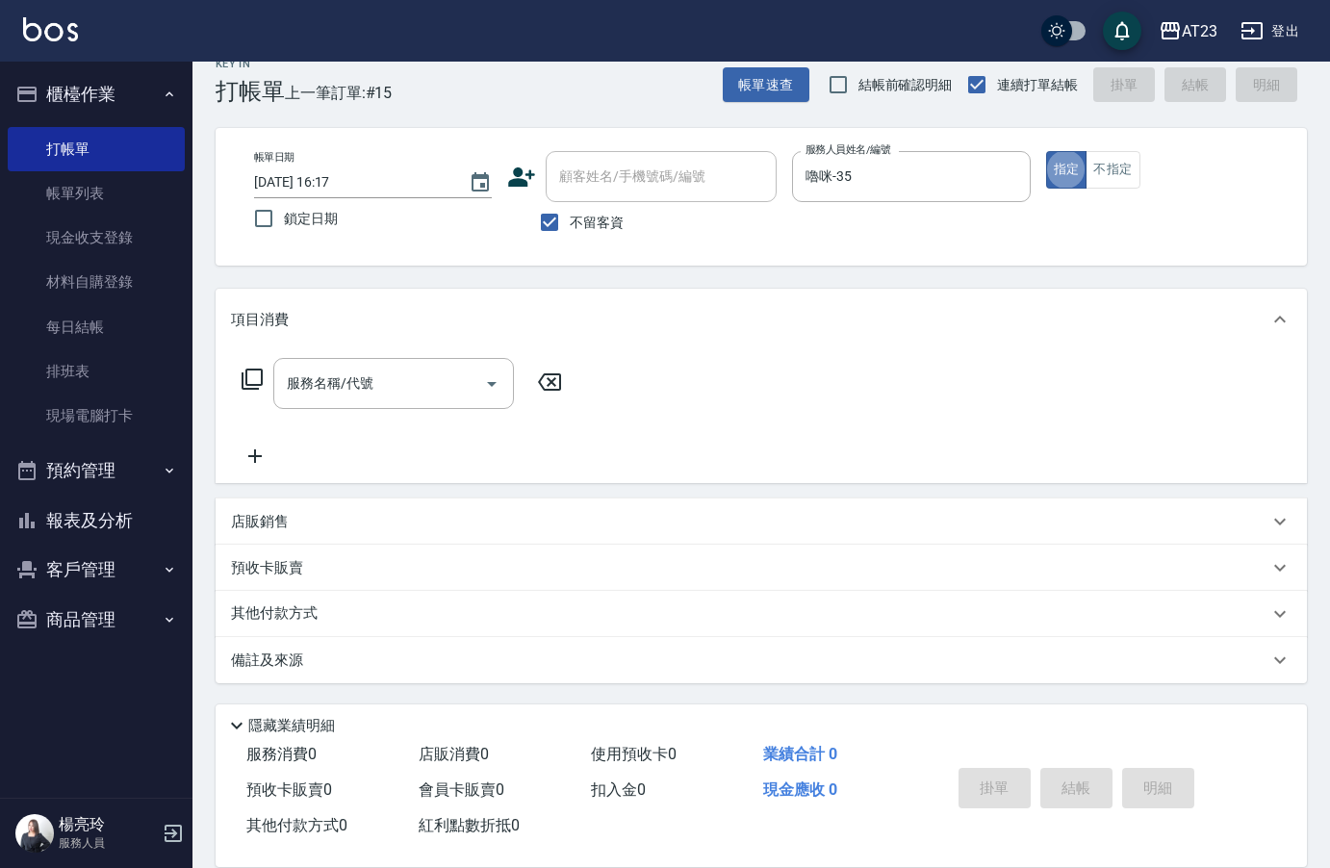
click at [249, 386] on icon at bounding box center [252, 379] width 21 height 21
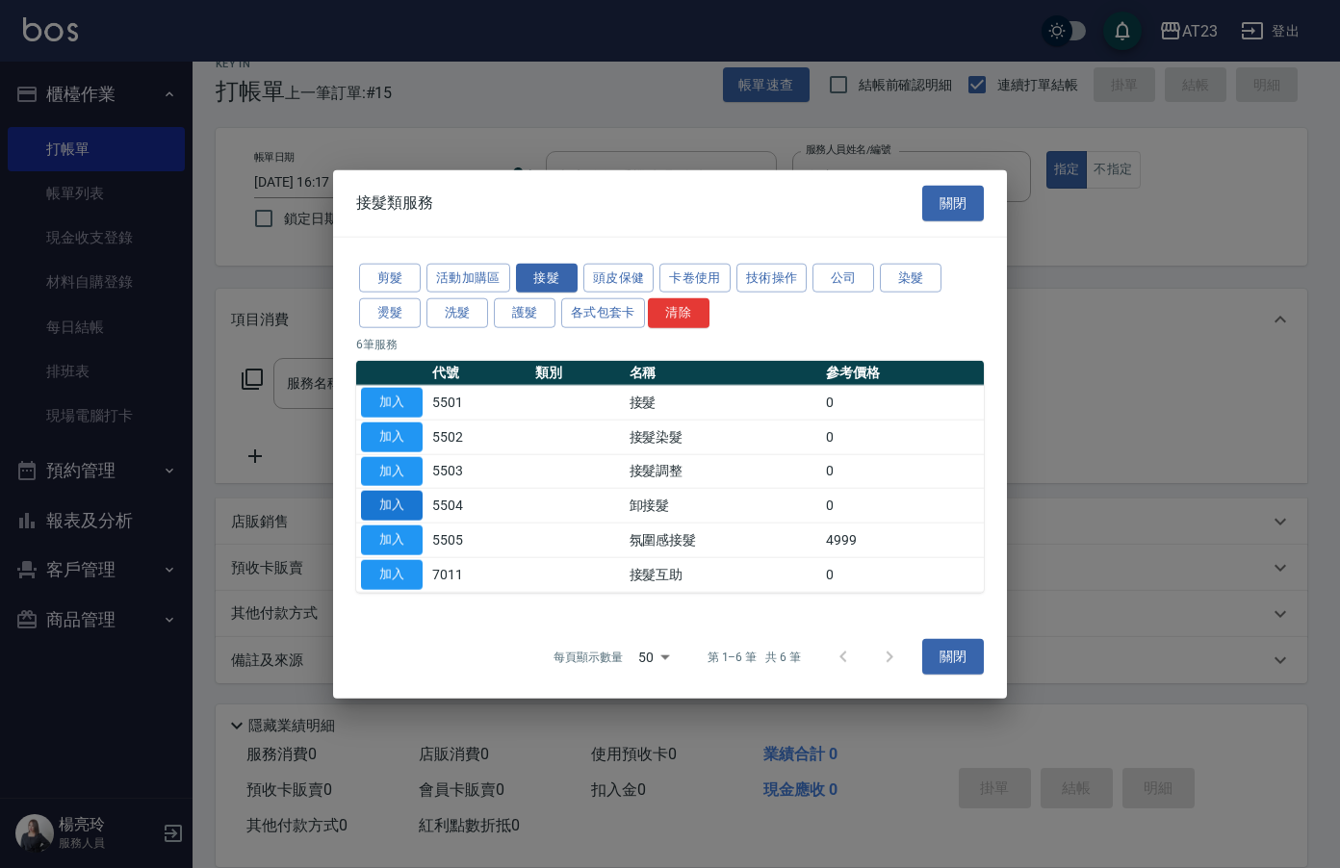
click at [417, 506] on button "加入" at bounding box center [392, 506] width 62 height 30
type input "卸接髮(5504)"
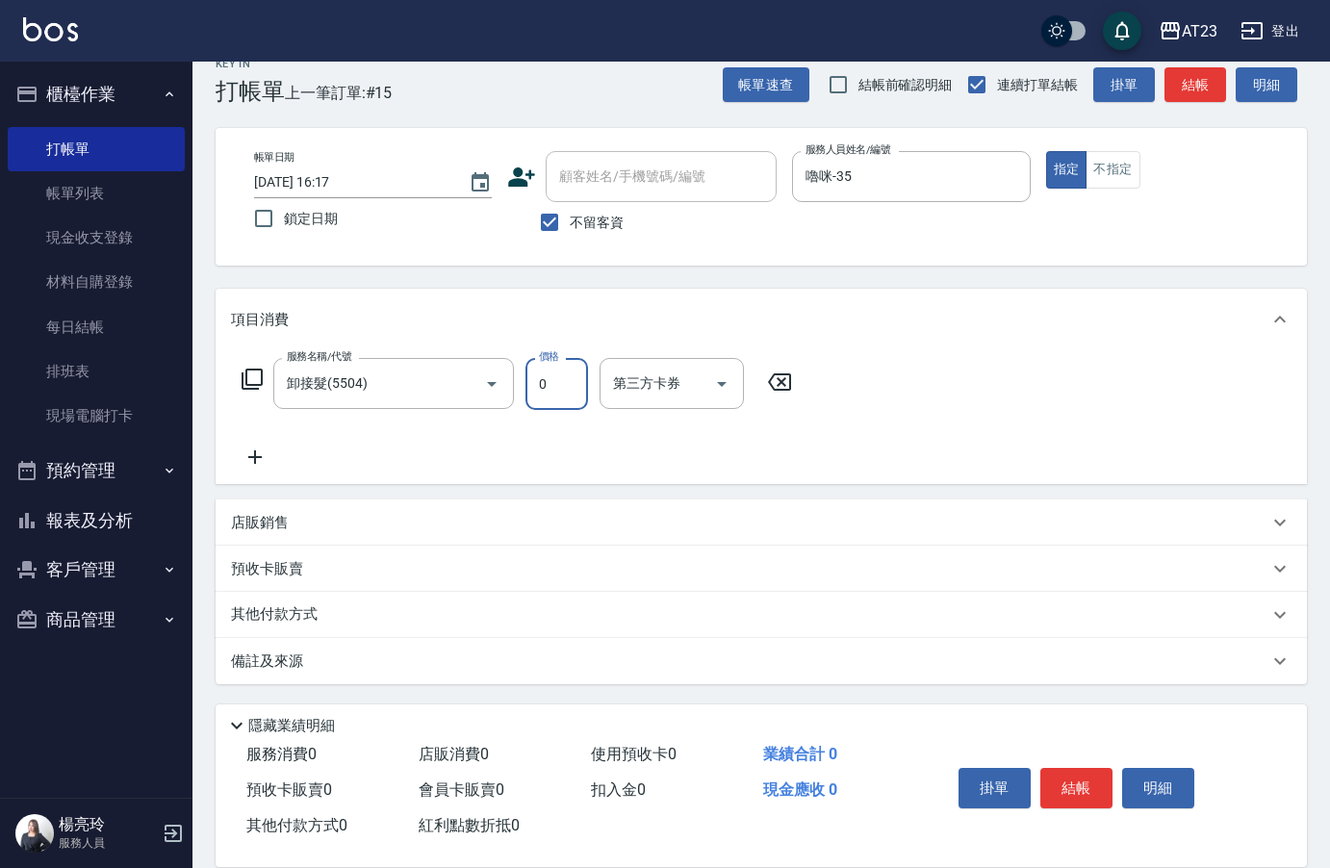
drag, startPoint x: 576, startPoint y: 382, endPoint x: 530, endPoint y: 383, distance: 45.3
click at [576, 382] on input "0" at bounding box center [557, 384] width 63 height 52
type input "200"
click at [337, 612] on div "其他付款方式" at bounding box center [750, 614] width 1038 height 21
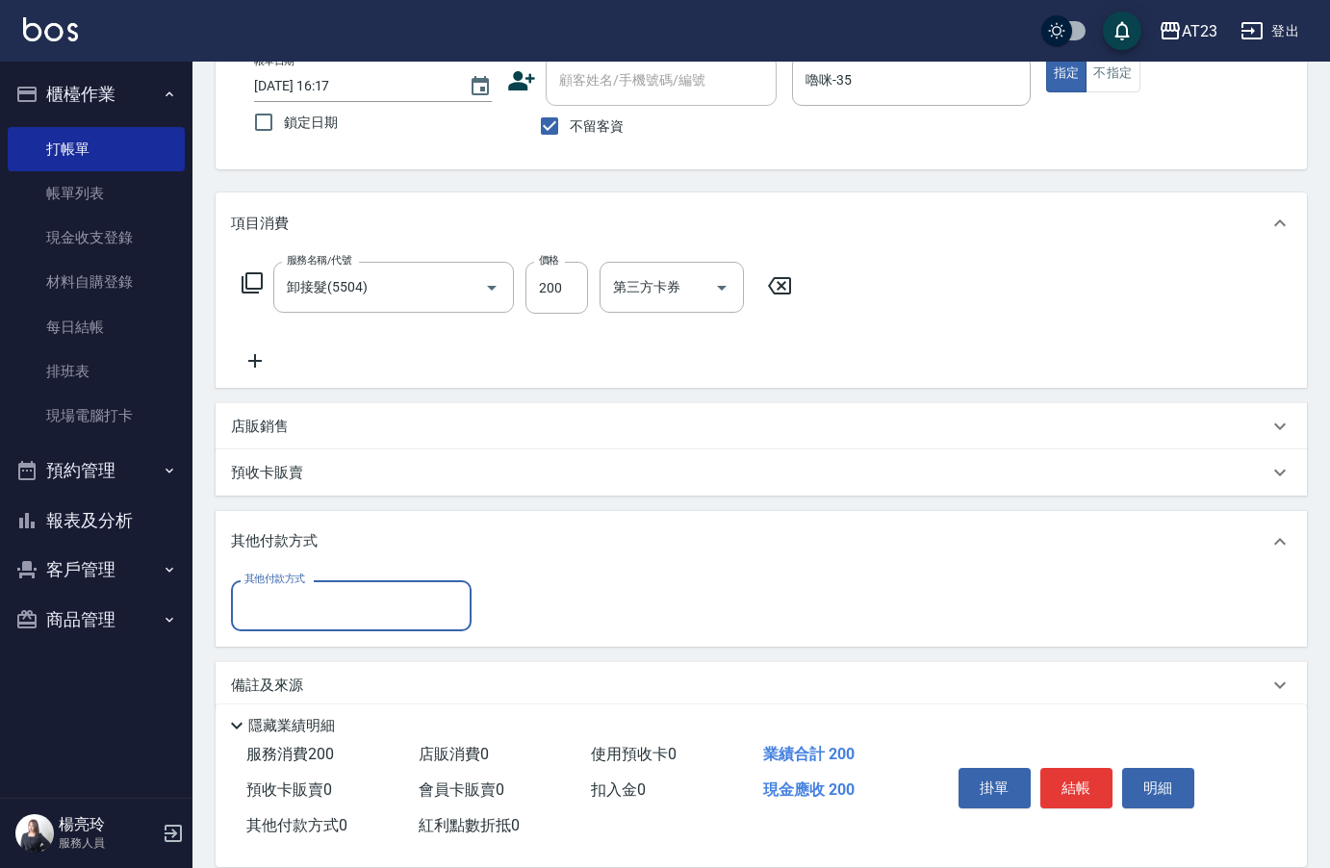
scroll to position [142, 0]
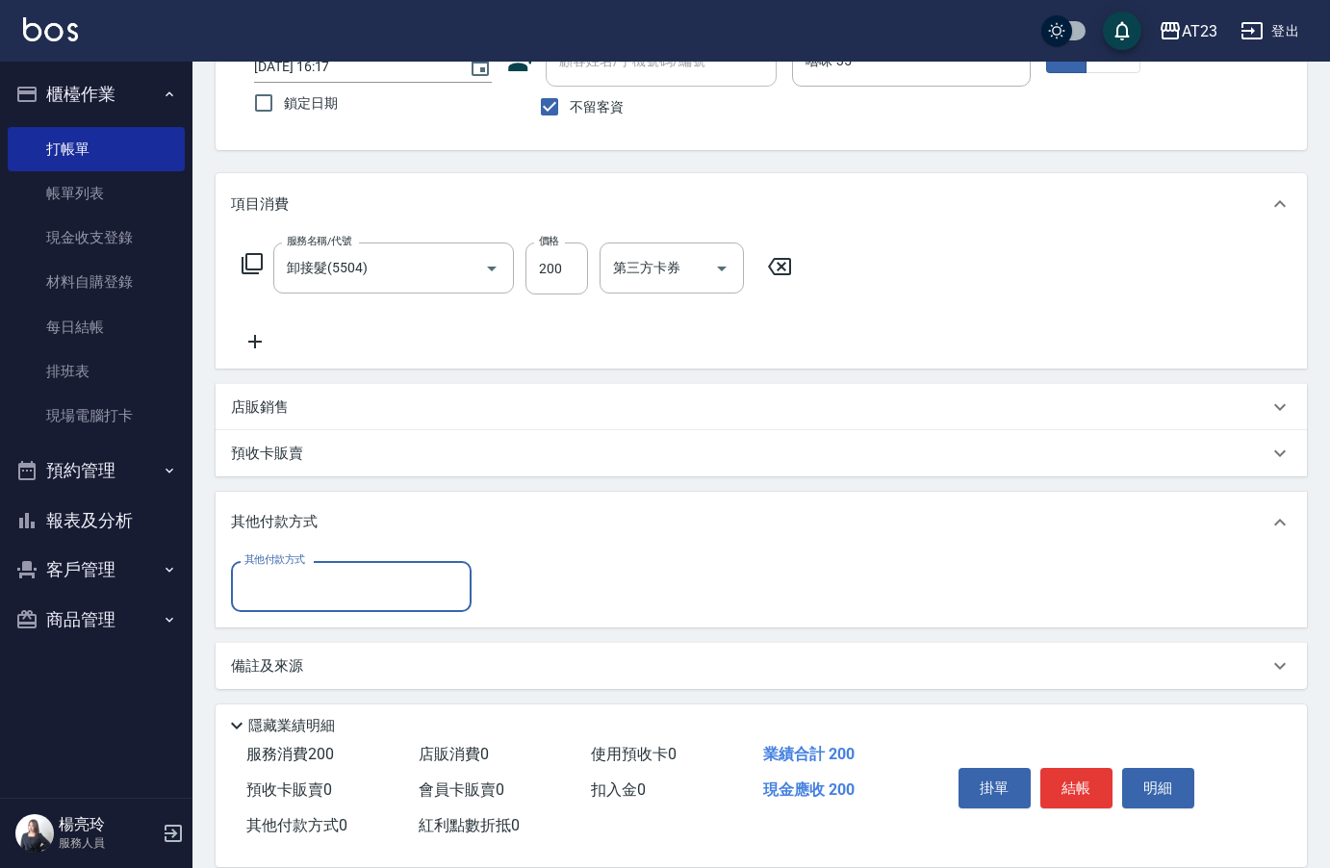
click at [317, 600] on input "其他付款方式" at bounding box center [351, 587] width 223 height 34
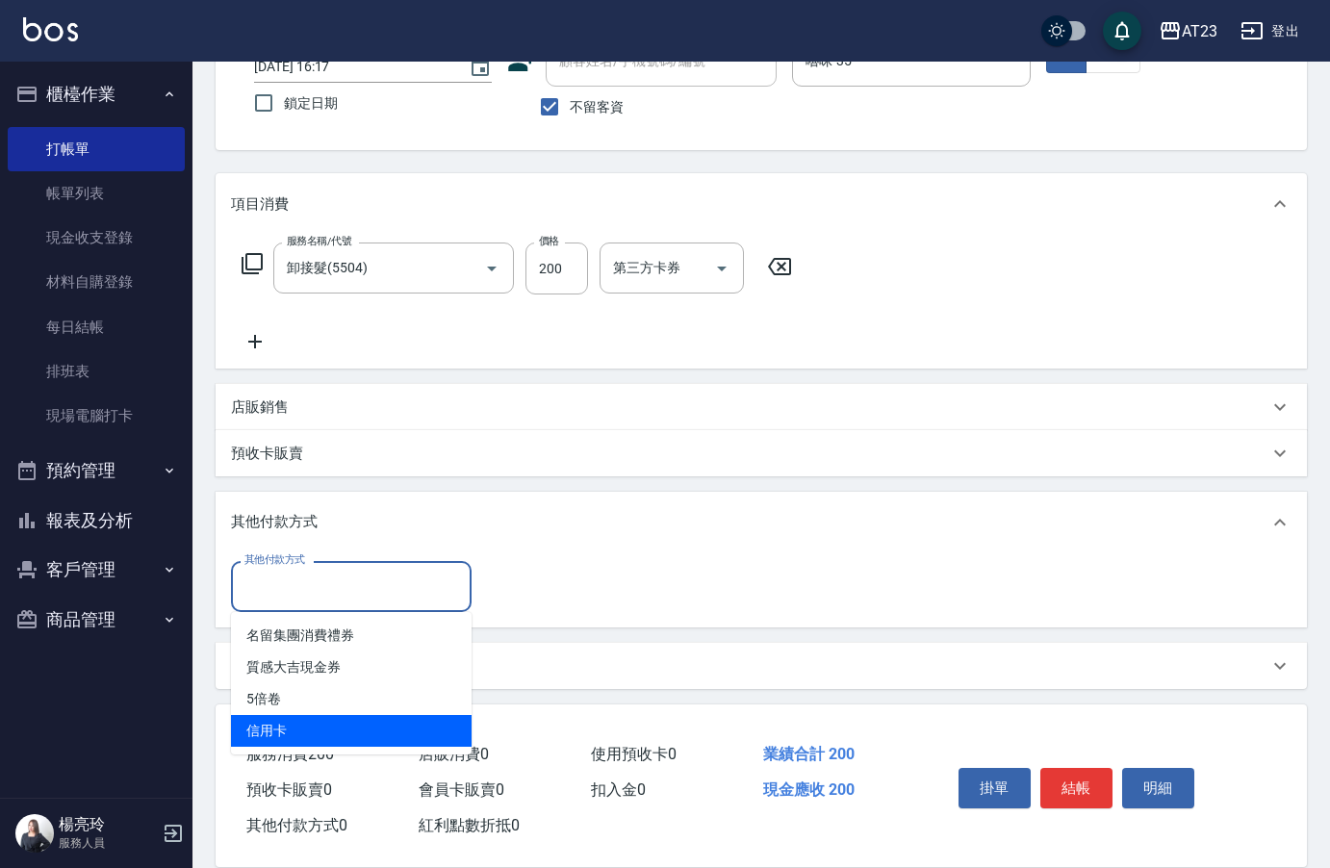
drag, startPoint x: 323, startPoint y: 737, endPoint x: 379, endPoint y: 732, distance: 56.1
click at [323, 736] on span "信用卡" at bounding box center [351, 731] width 241 height 32
type input "信用卡"
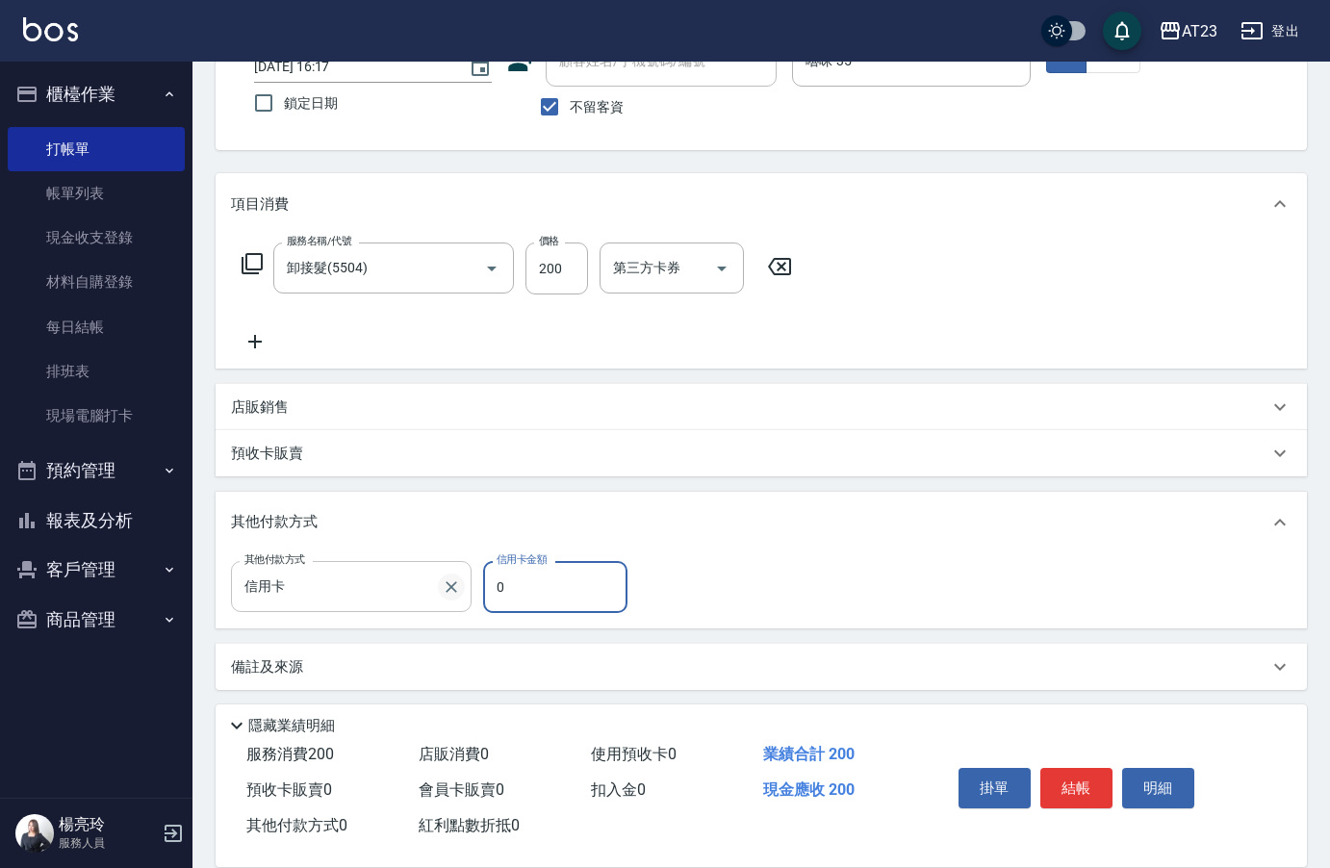
drag, startPoint x: 477, startPoint y: 585, endPoint x: 457, endPoint y: 585, distance: 19.3
click at [458, 585] on div "其他付款方式 信用卡 其他付款方式 信用卡金額 0 信用卡金額" at bounding box center [435, 587] width 408 height 52
type input "200"
click at [1088, 791] on button "結帳" at bounding box center [1077, 788] width 72 height 40
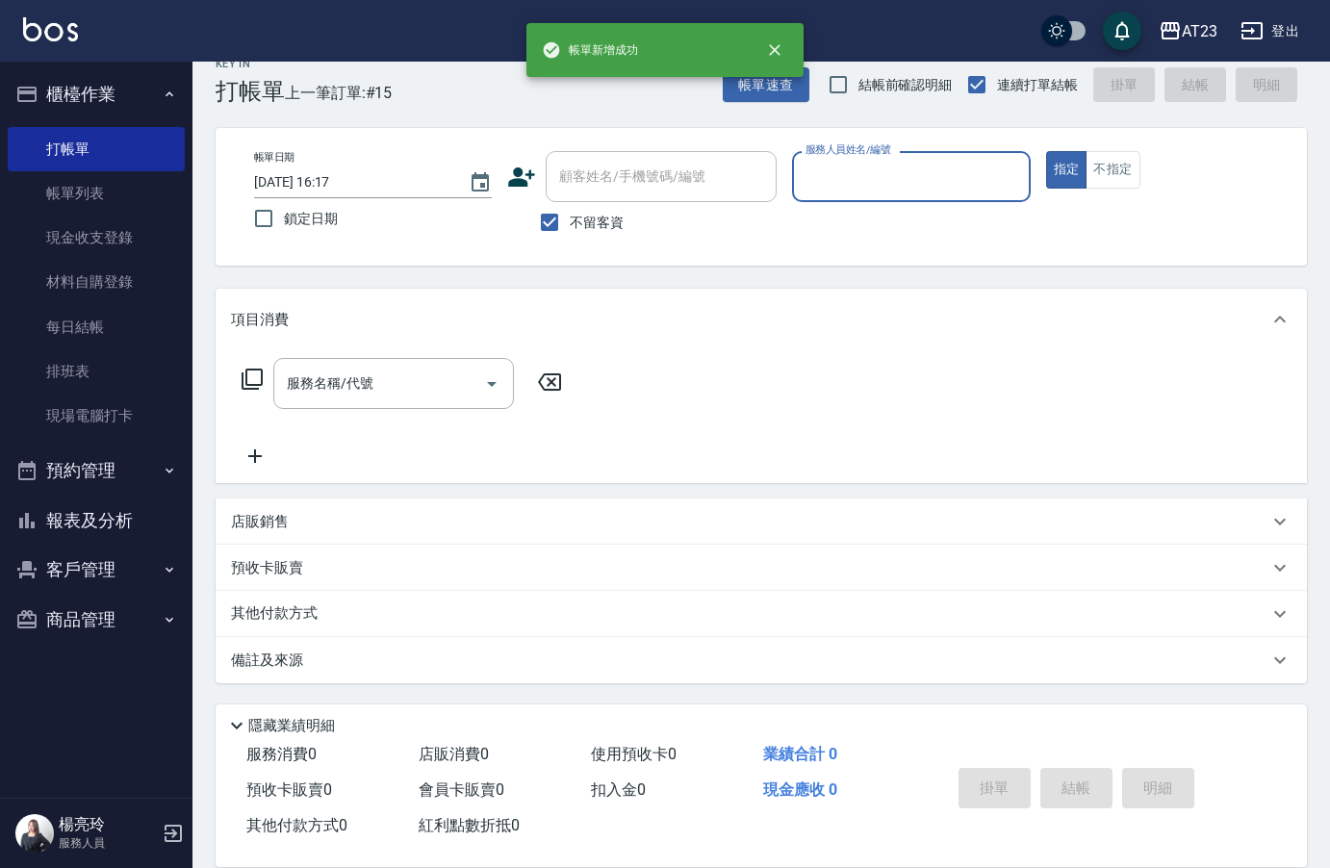
scroll to position [27, 0]
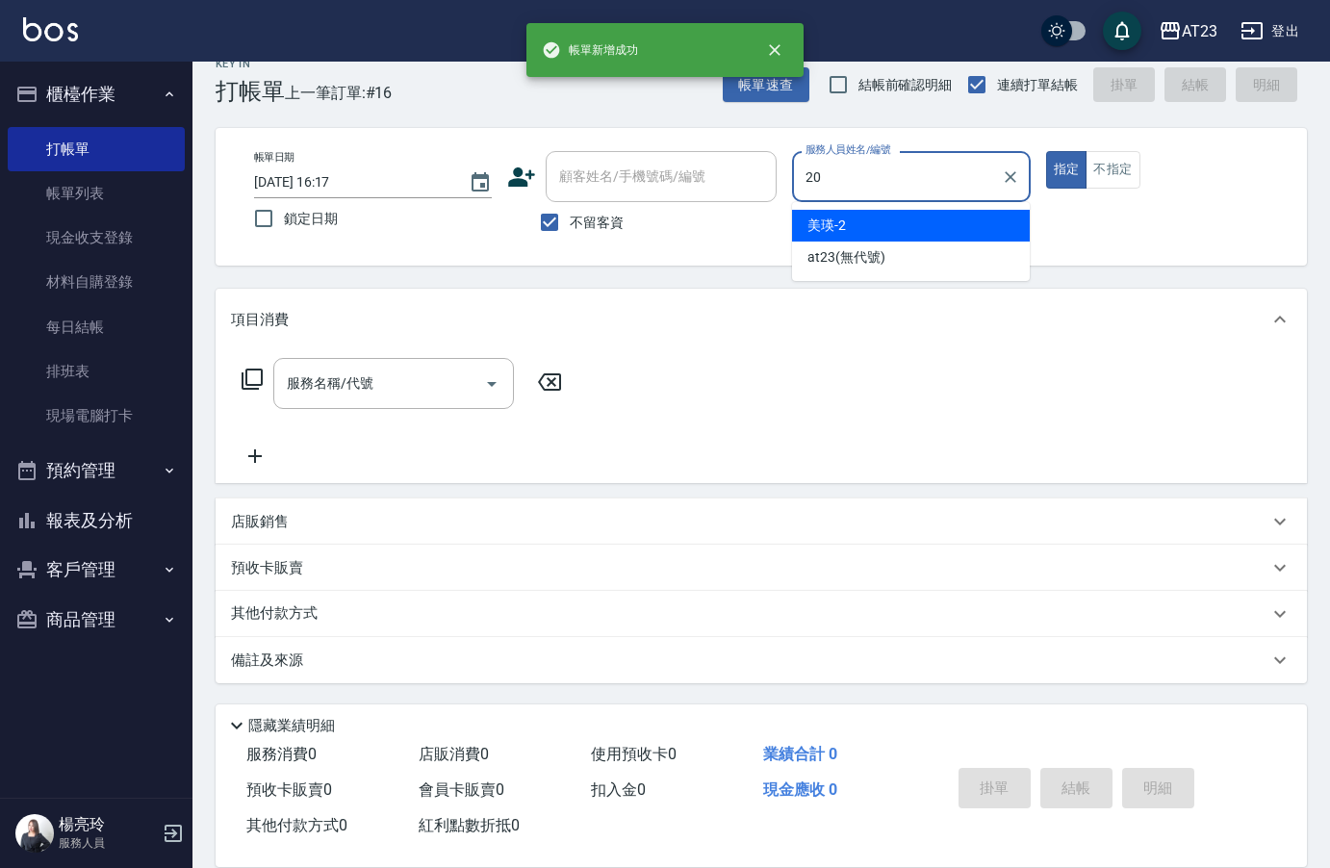
type input "棒棒-20"
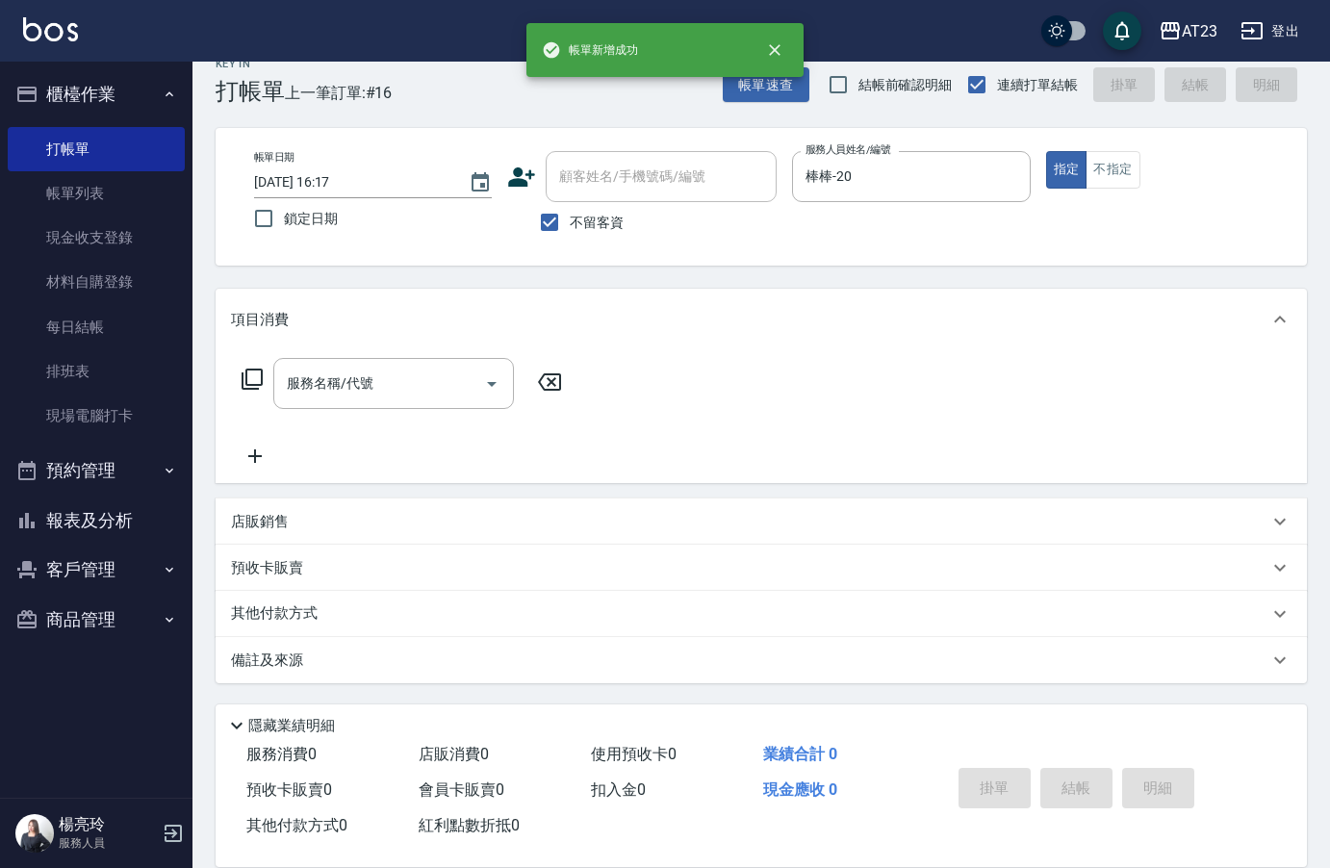
click at [252, 386] on icon at bounding box center [252, 379] width 23 height 23
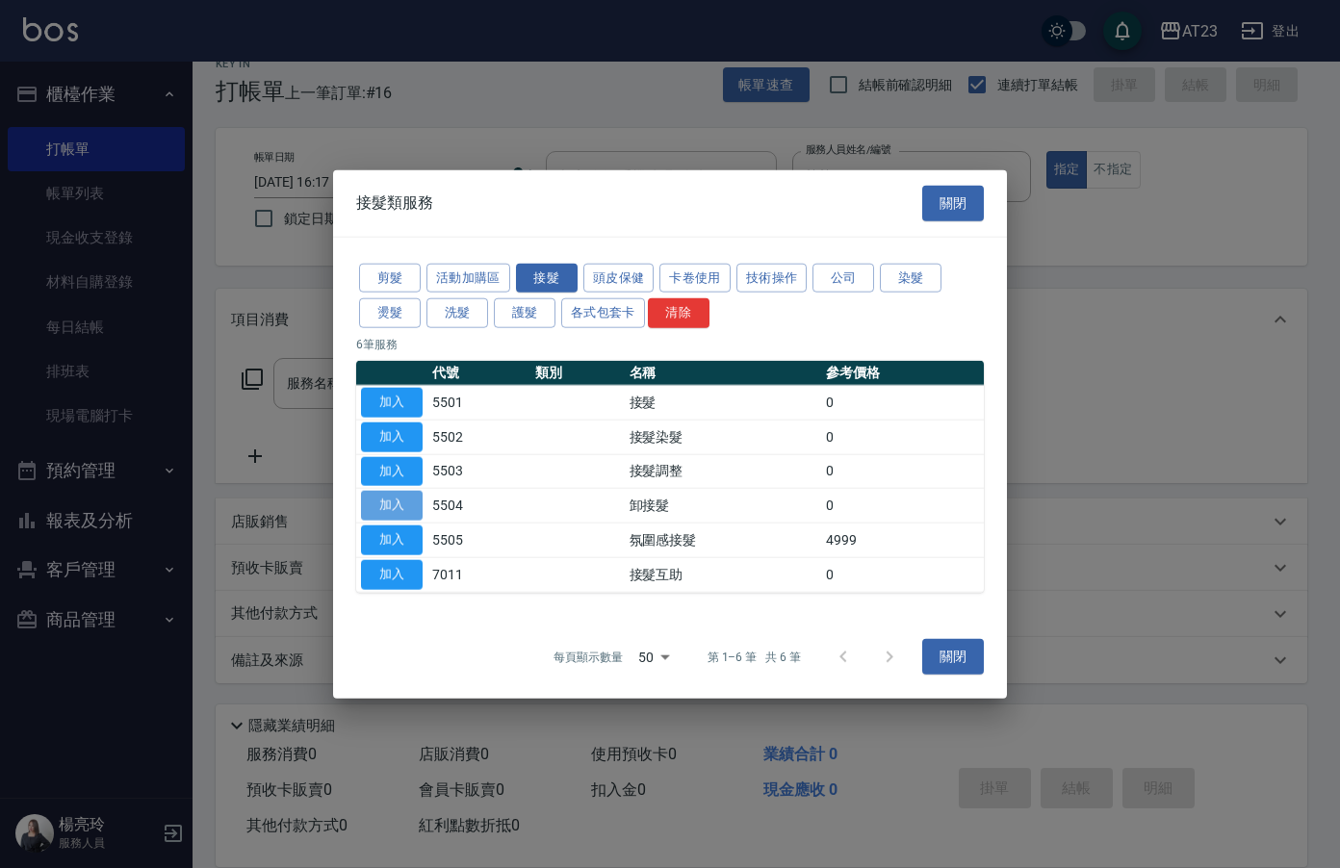
click at [390, 503] on button "加入" at bounding box center [392, 506] width 62 height 30
type input "卸接髮(5504)"
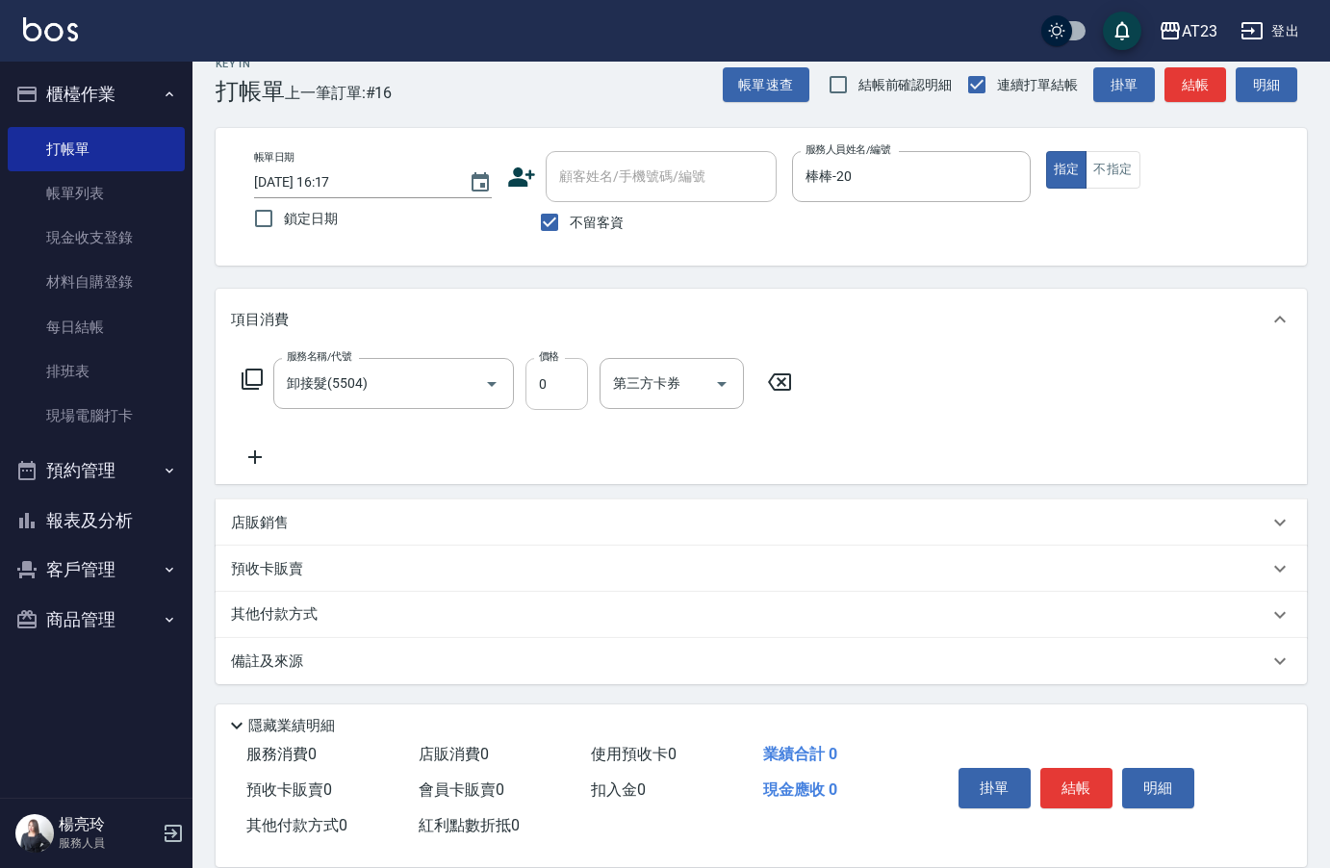
click at [536, 379] on input "0" at bounding box center [557, 384] width 63 height 52
type input "200"
drag, startPoint x: 1081, startPoint y: 773, endPoint x: 1071, endPoint y: 768, distance: 11.6
click at [1081, 773] on button "結帳" at bounding box center [1077, 788] width 72 height 40
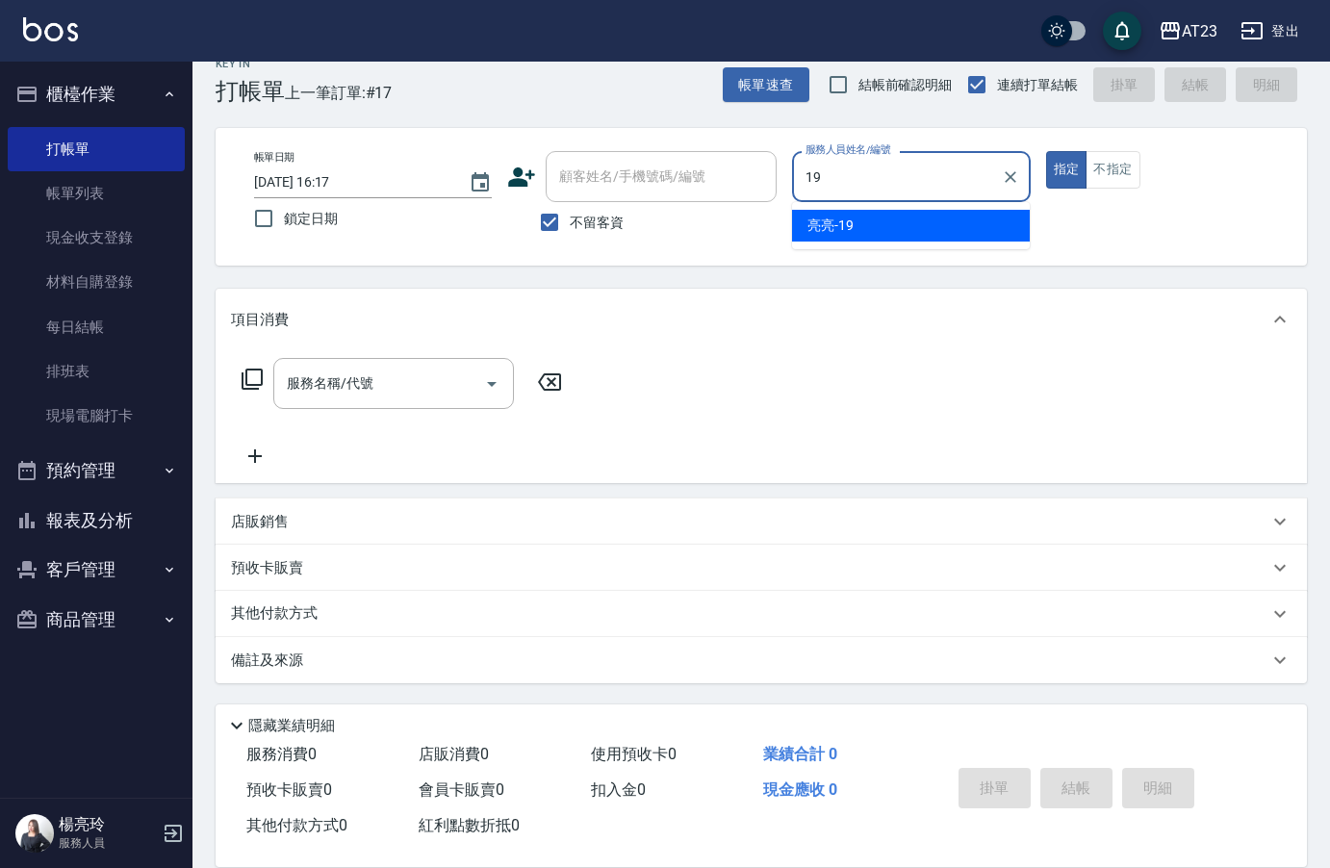
type input "[PERSON_NAME]-19"
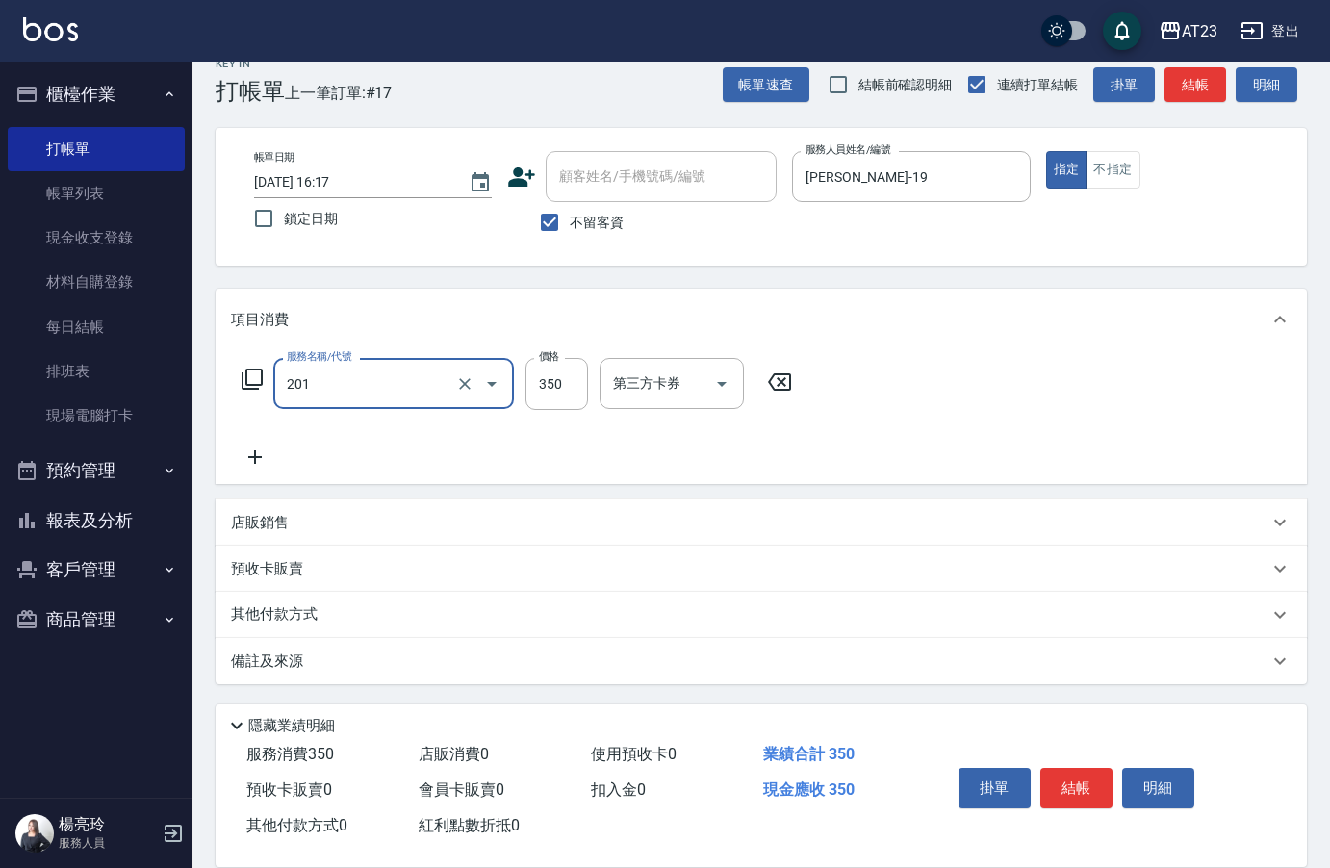
type input "一般洗髮(201)"
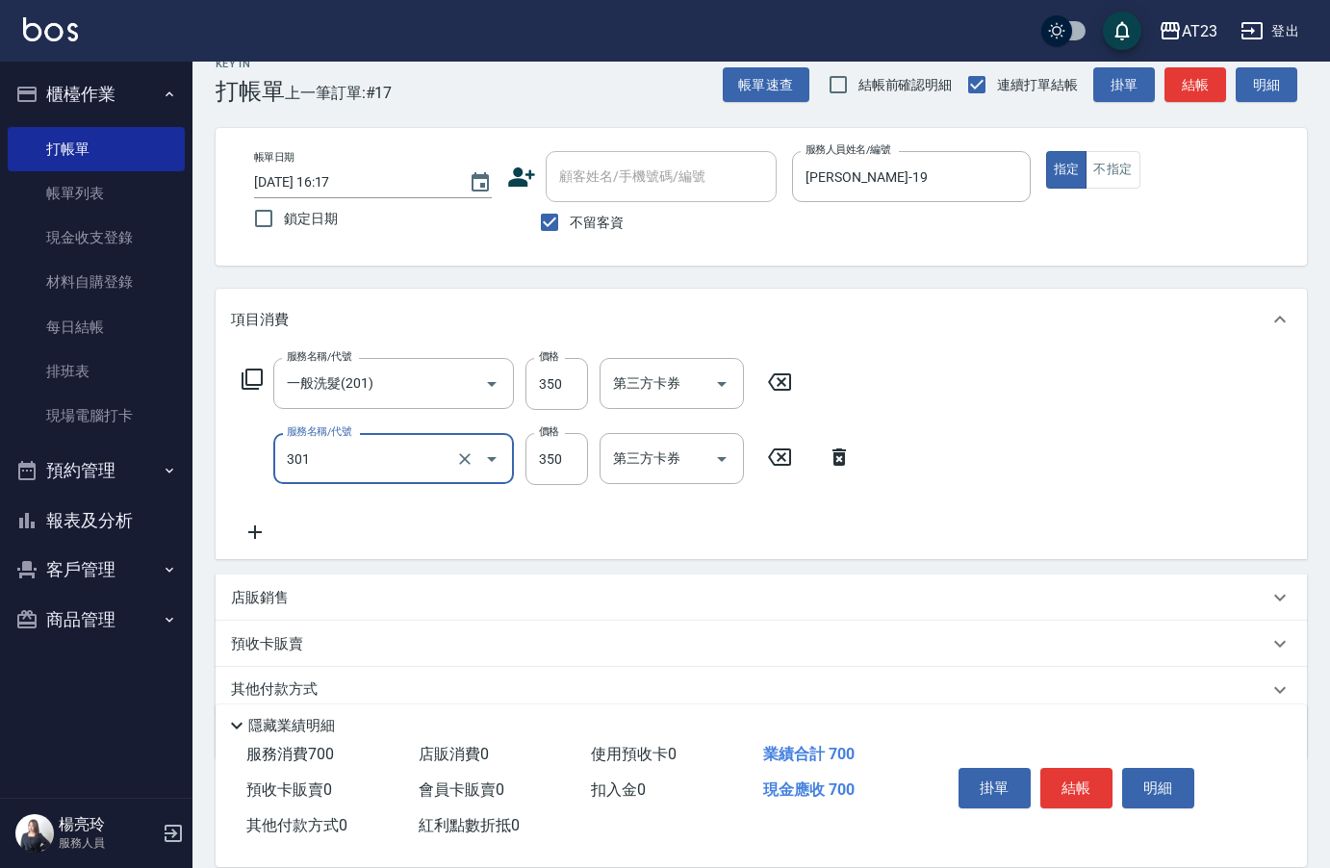
type input "造型剪髮(301)"
click at [844, 451] on icon at bounding box center [839, 457] width 13 height 17
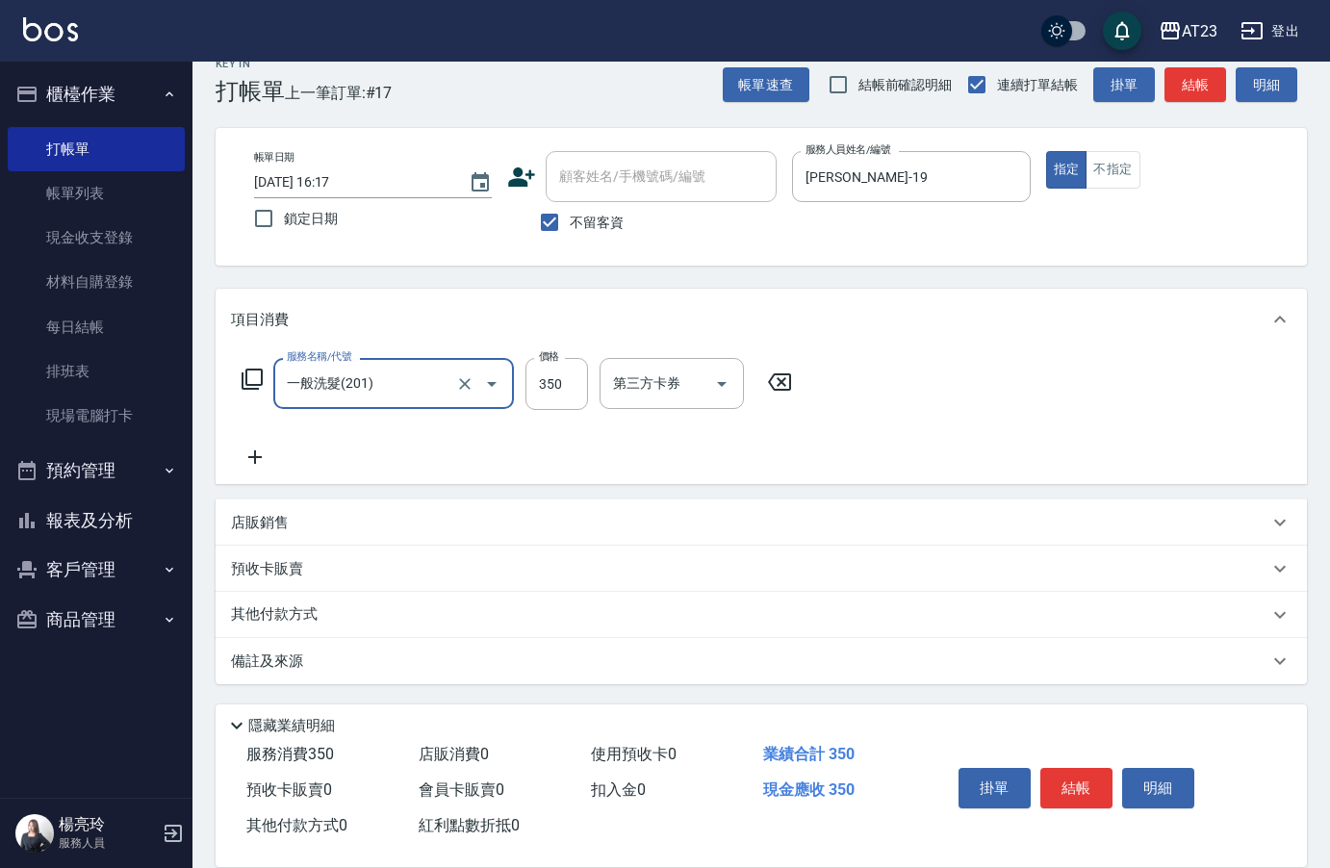
click at [374, 387] on input "一般洗髮(201)" at bounding box center [366, 384] width 169 height 34
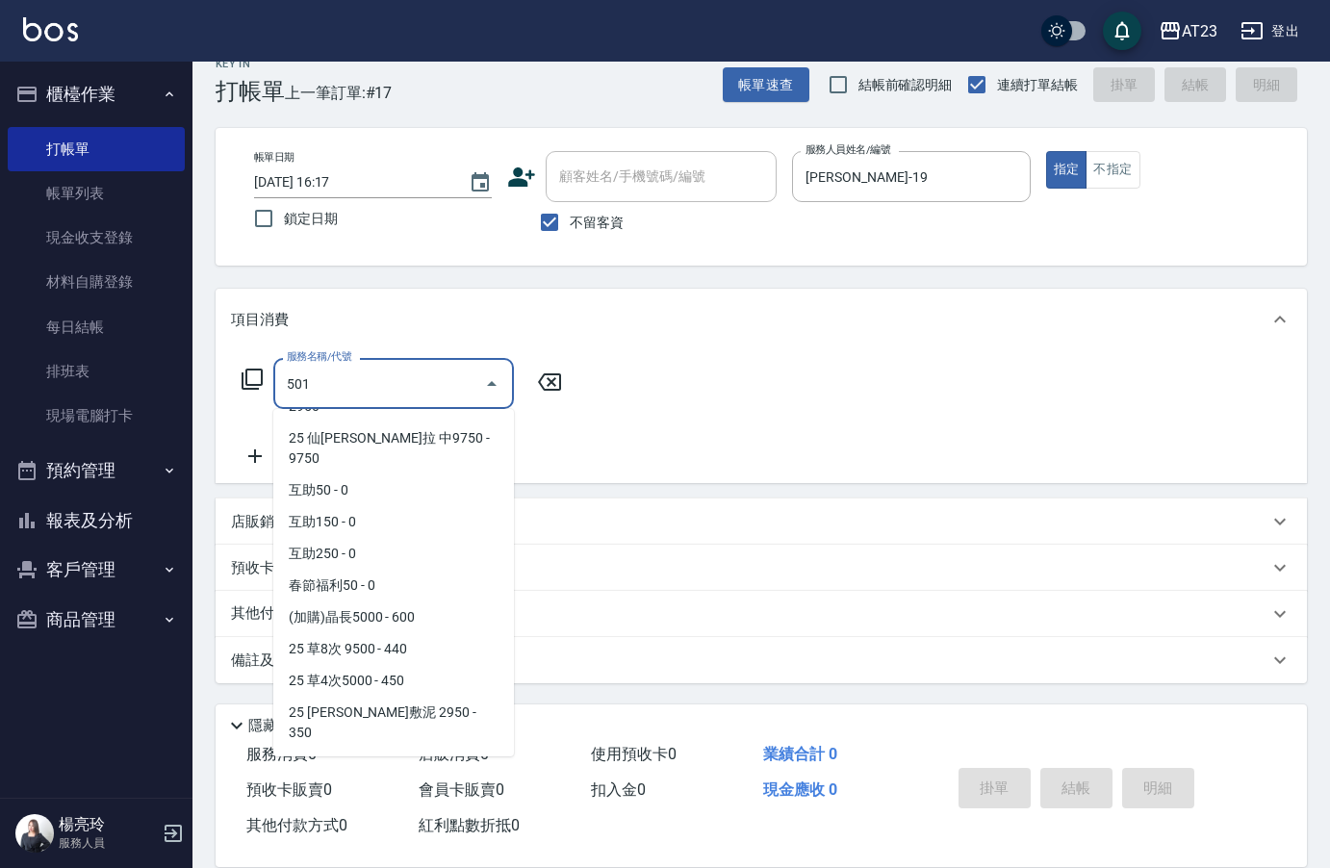
scroll to position [0, 0]
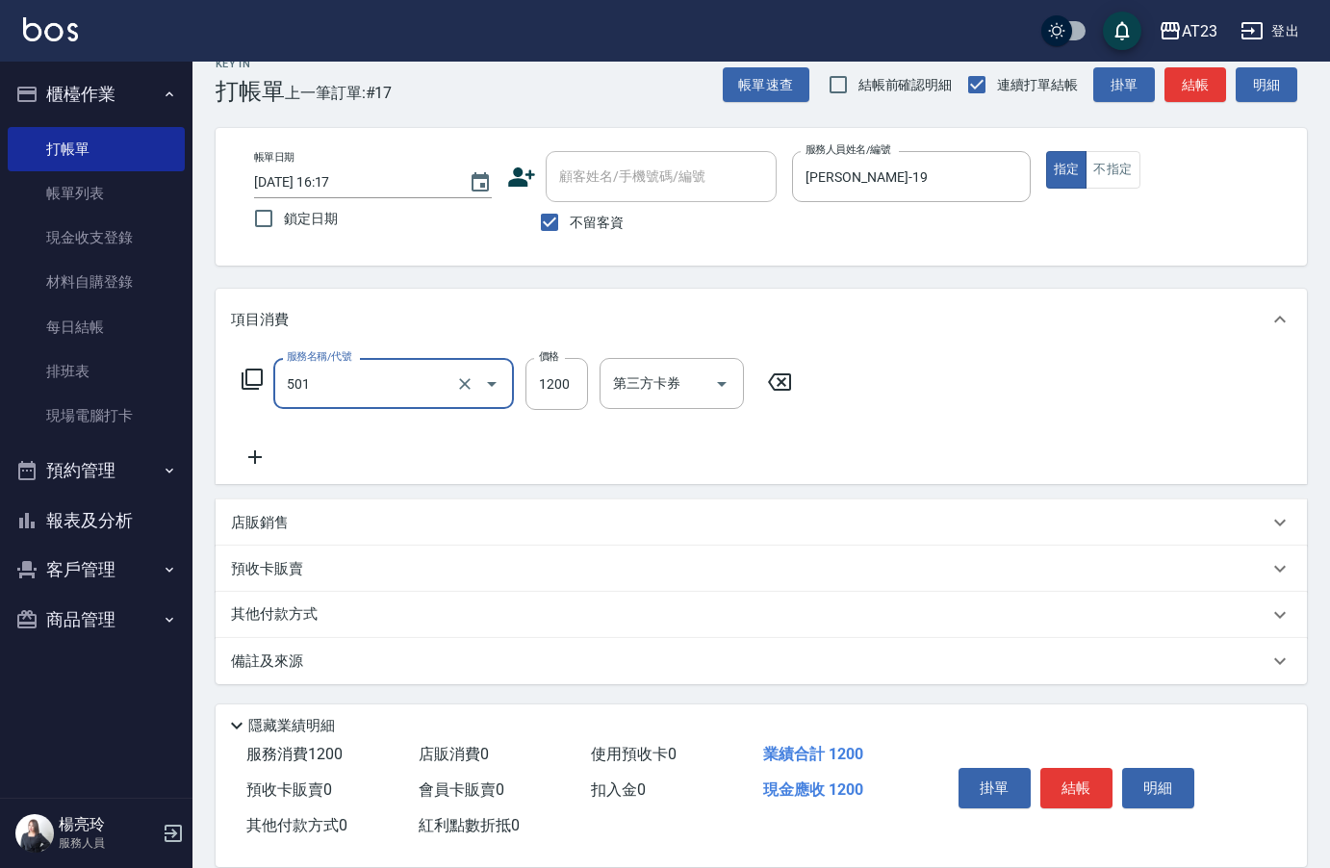
type input "染髮(501)"
type input "1140"
click at [1089, 789] on button "結帳" at bounding box center [1077, 788] width 72 height 40
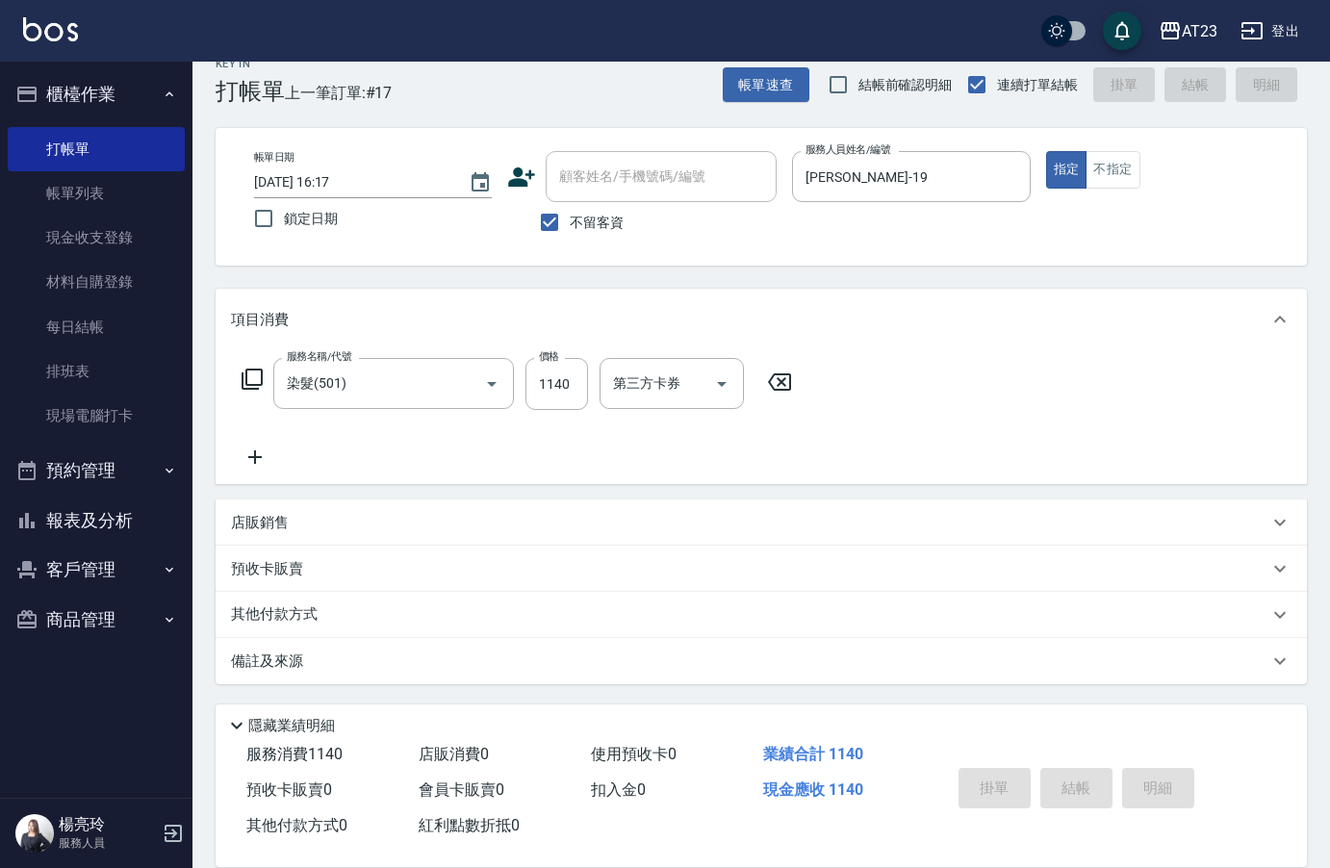
type input "[DATE] 16:18"
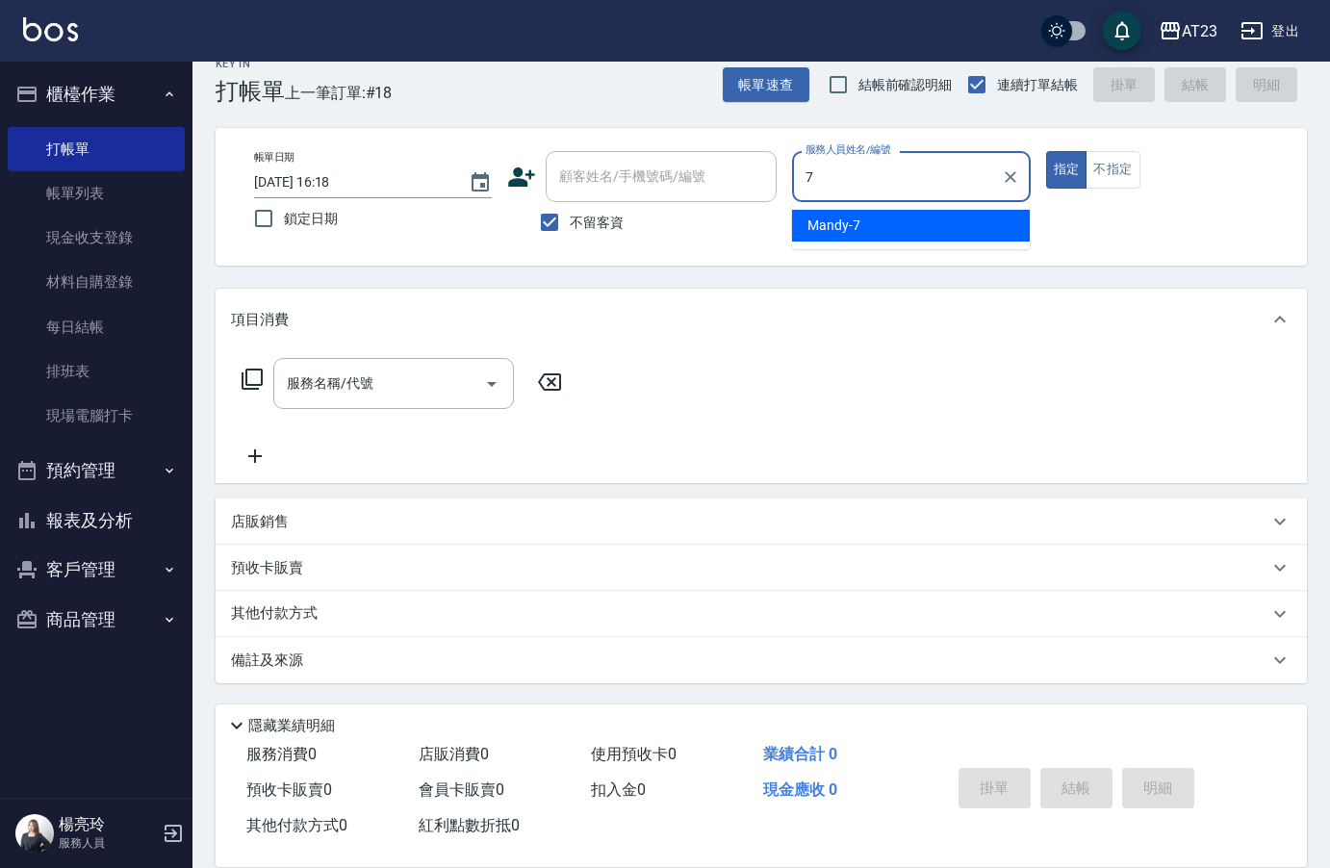
type input "Mandy-7"
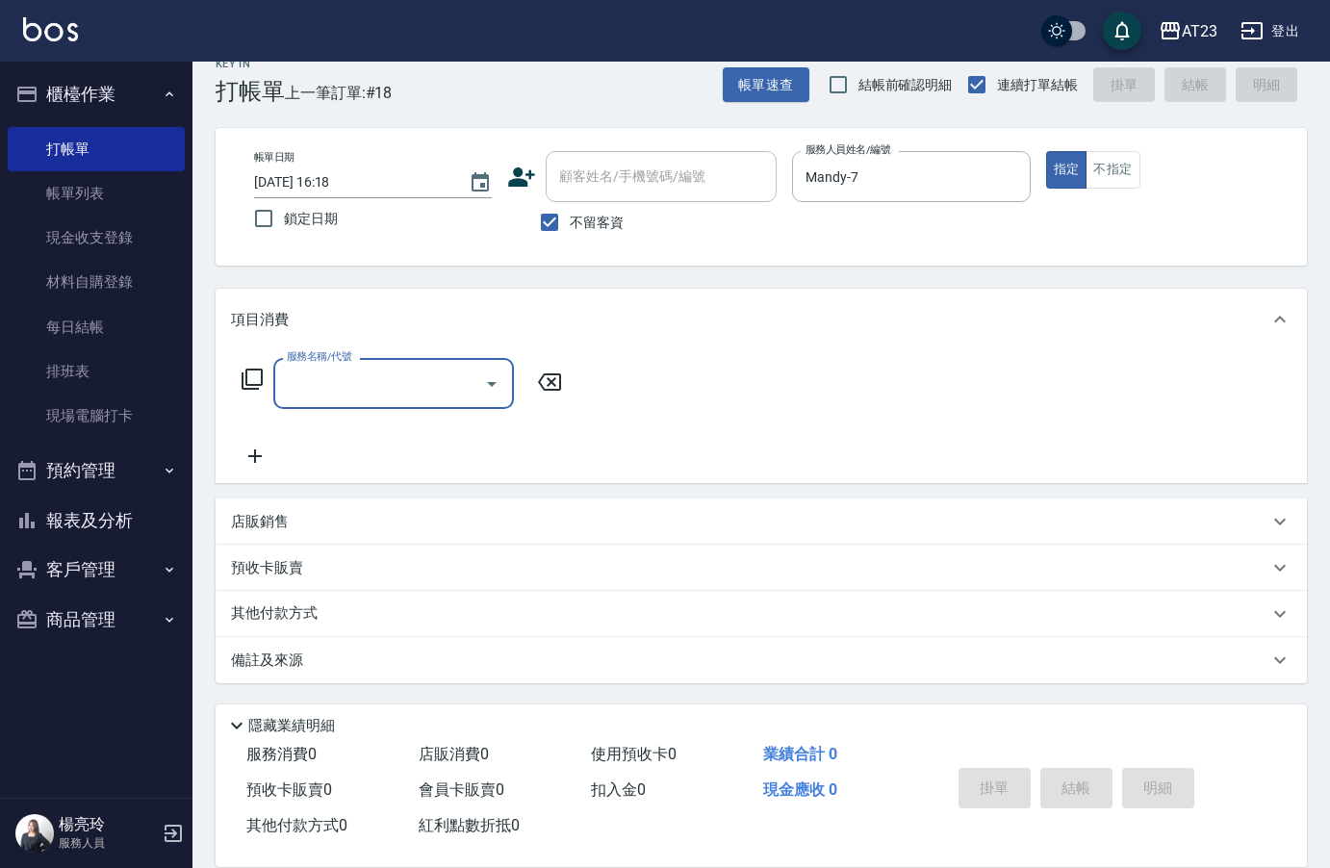
click at [242, 376] on icon at bounding box center [252, 379] width 21 height 21
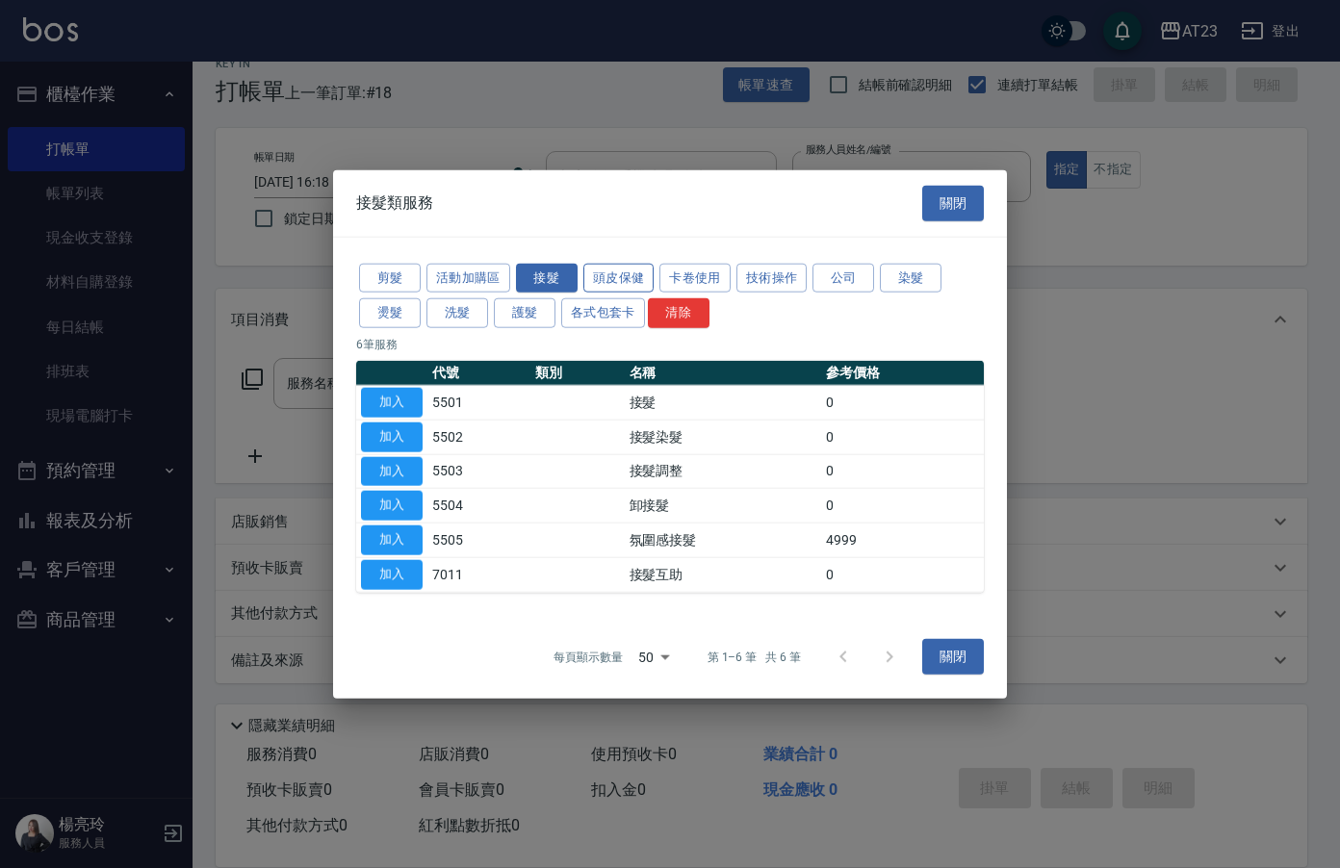
click at [601, 274] on button "頭皮保健" at bounding box center [618, 278] width 71 height 30
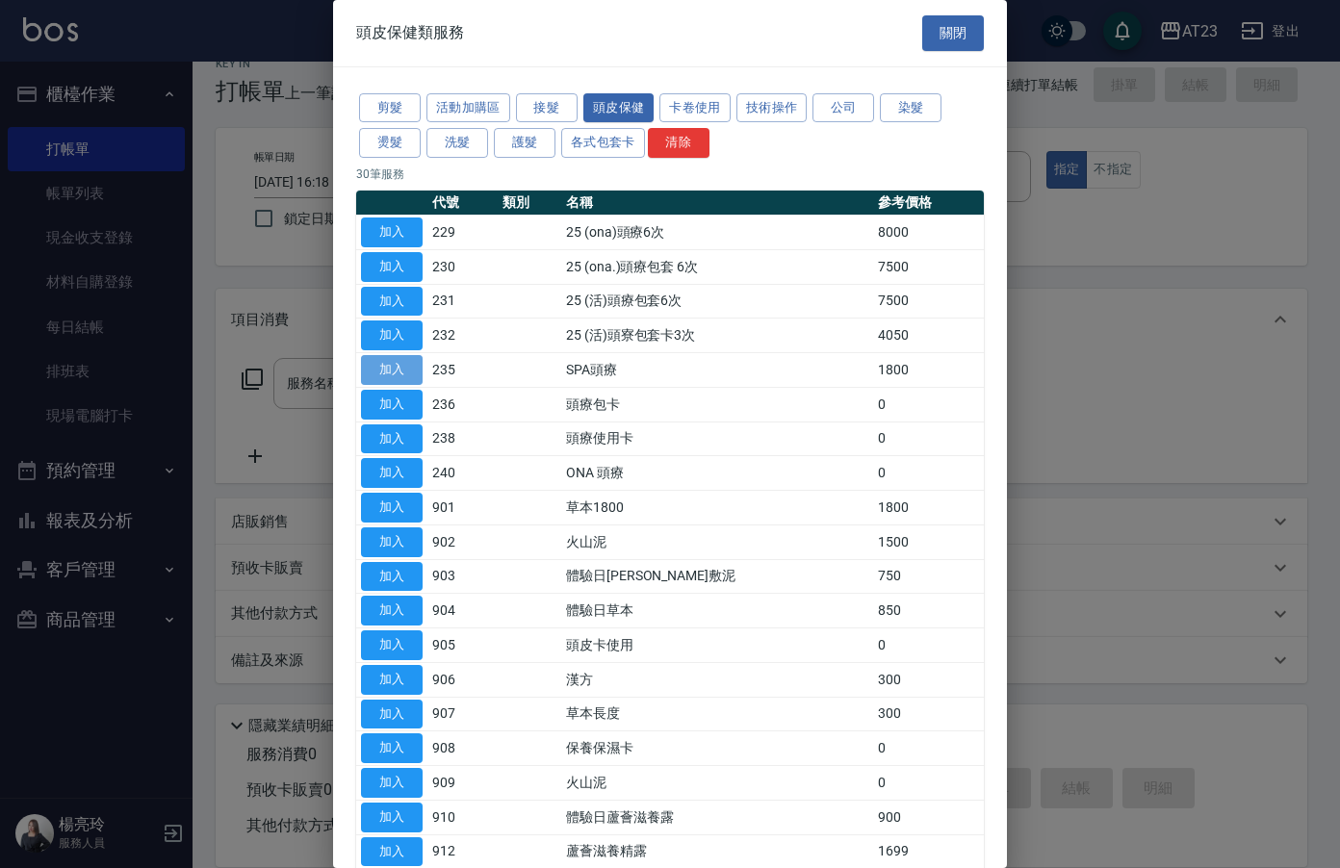
click at [369, 364] on button "加入" at bounding box center [392, 370] width 62 height 30
type input "SPA頭療(235)"
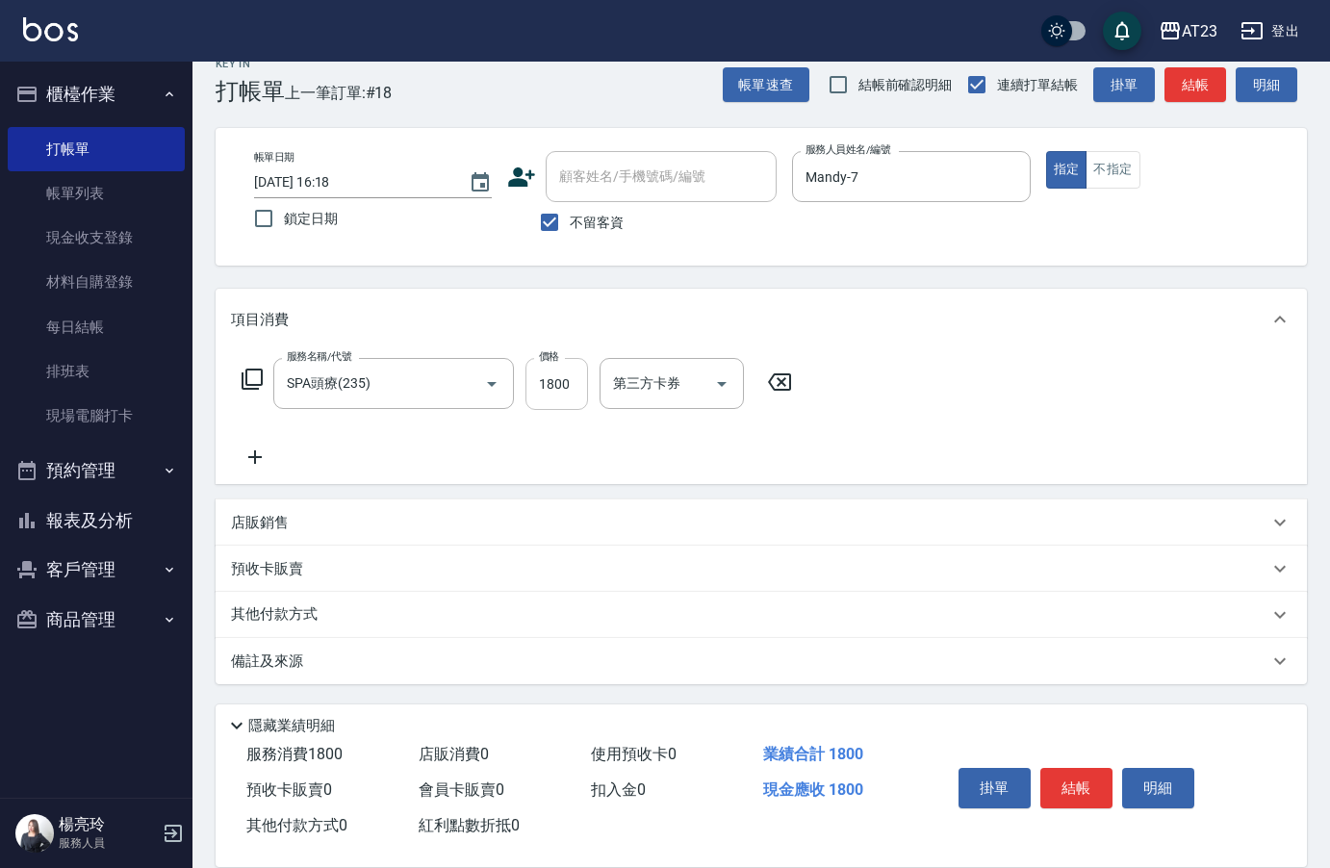
click at [557, 390] on input "1800" at bounding box center [557, 384] width 63 height 52
type input "1134"
click at [1071, 785] on button "結帳" at bounding box center [1077, 788] width 72 height 40
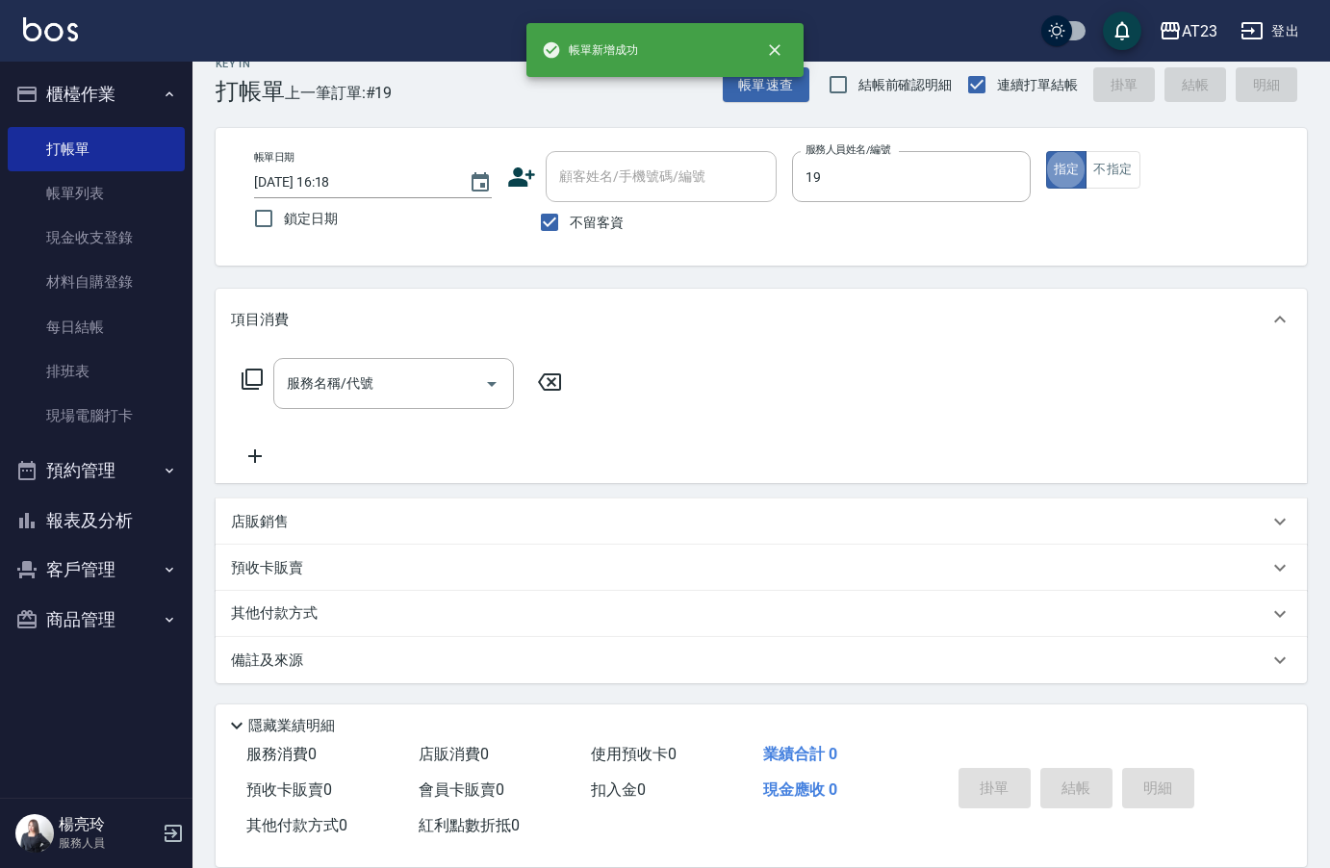
type input "[PERSON_NAME]-19"
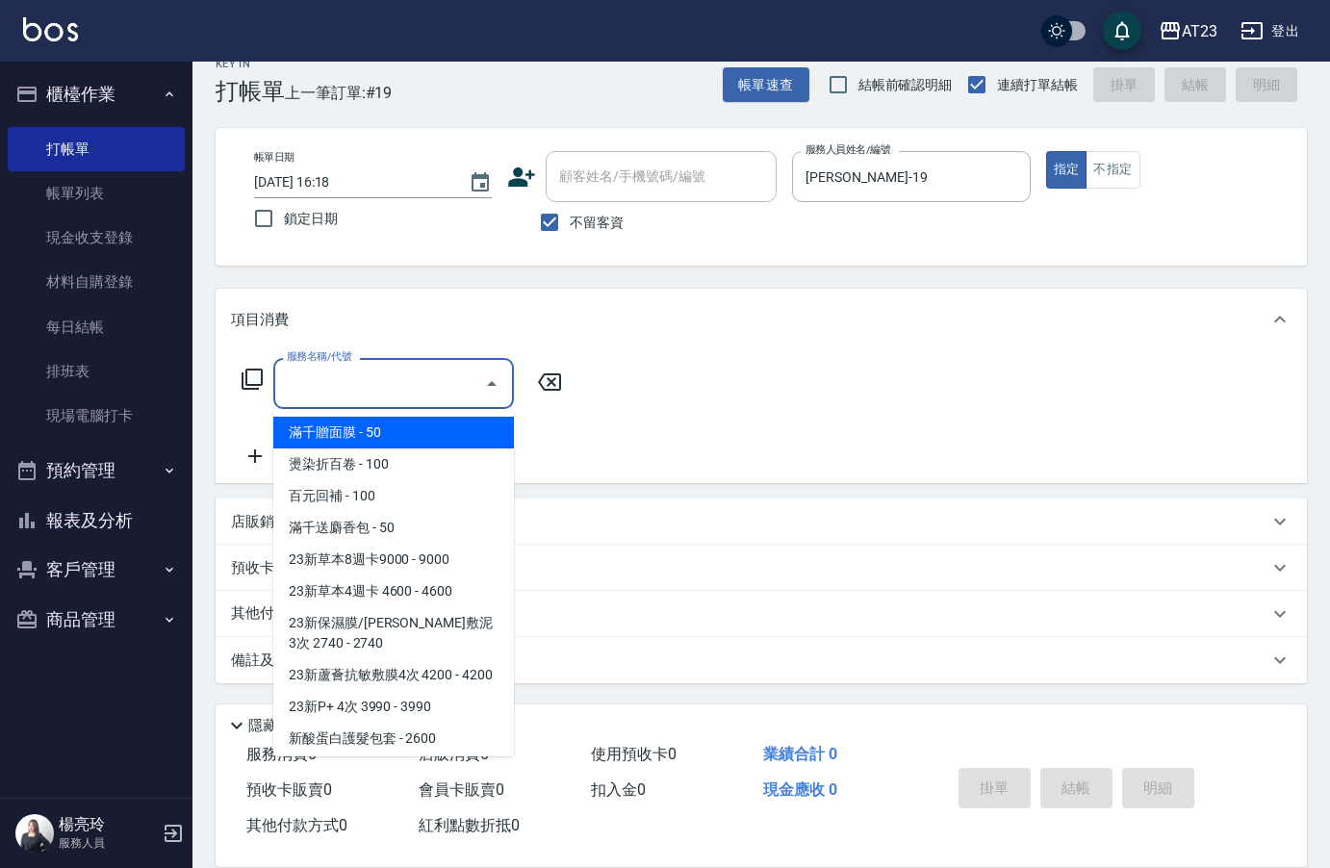
click at [307, 387] on input "服務名稱/代號" at bounding box center [379, 384] width 194 height 34
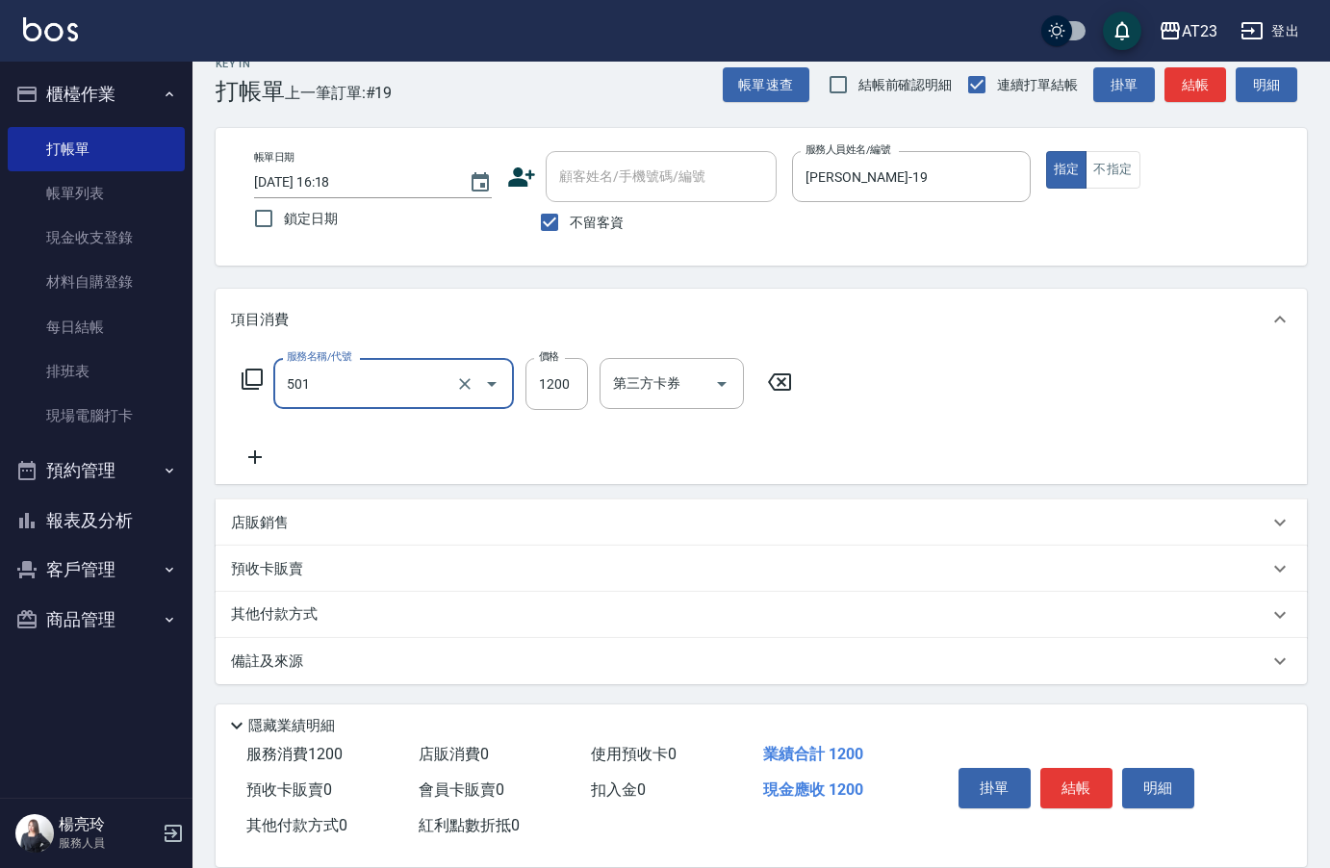
type input "染髮(501)"
type input "2010"
click at [260, 458] on icon at bounding box center [254, 457] width 13 height 13
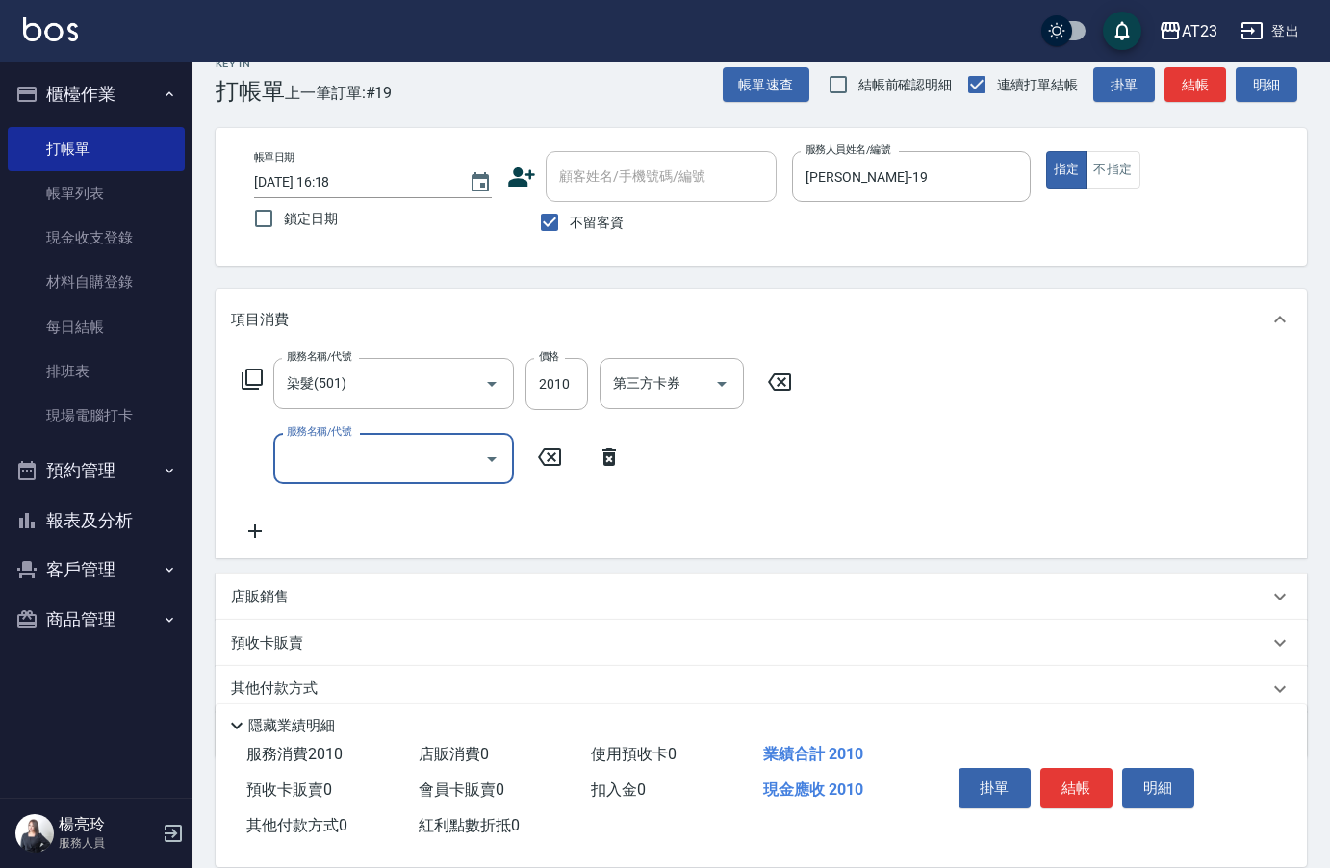
click at [337, 457] on input "服務名稱/代號" at bounding box center [379, 459] width 194 height 34
type input "互助110(711)"
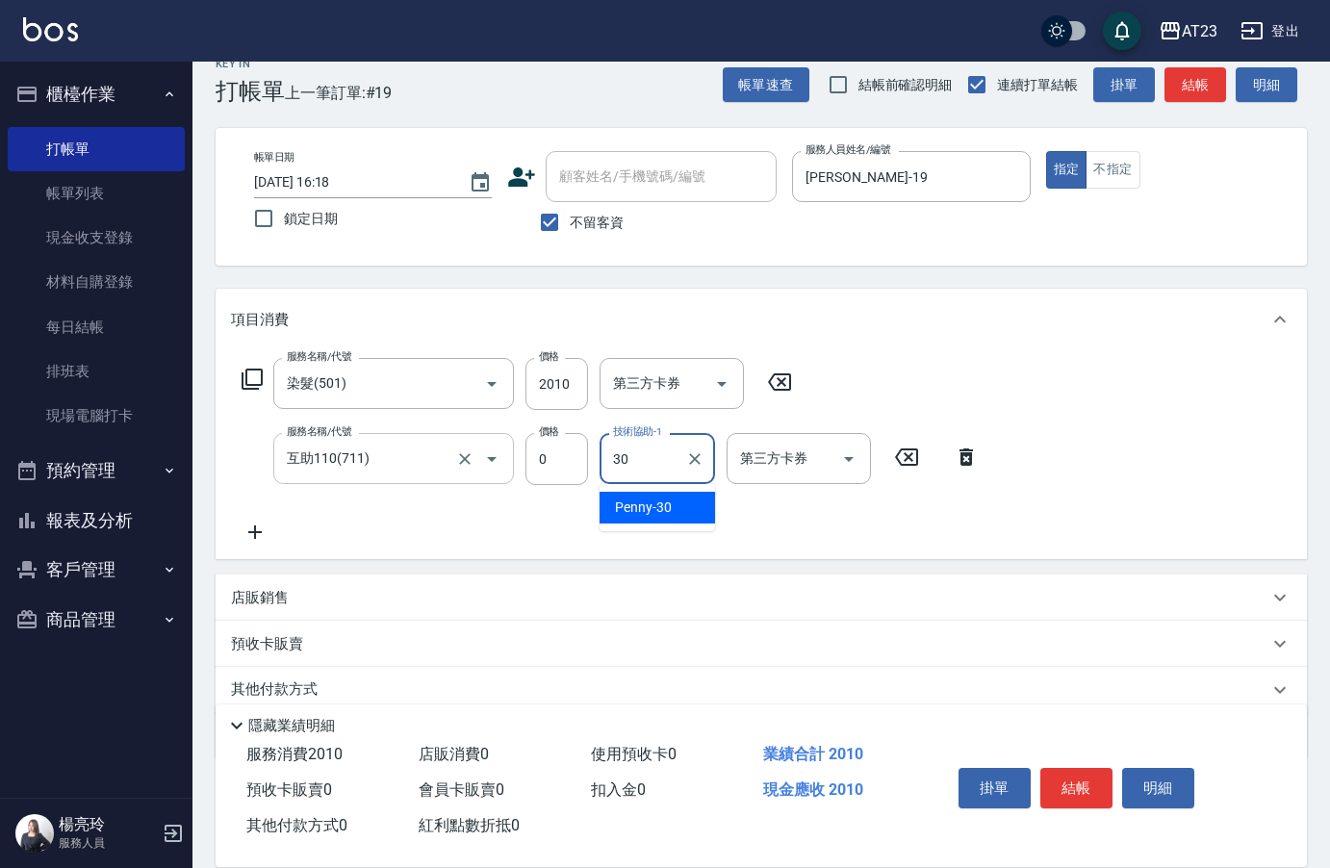
type input "Penny-30"
click at [1090, 789] on button "結帳" at bounding box center [1077, 788] width 72 height 40
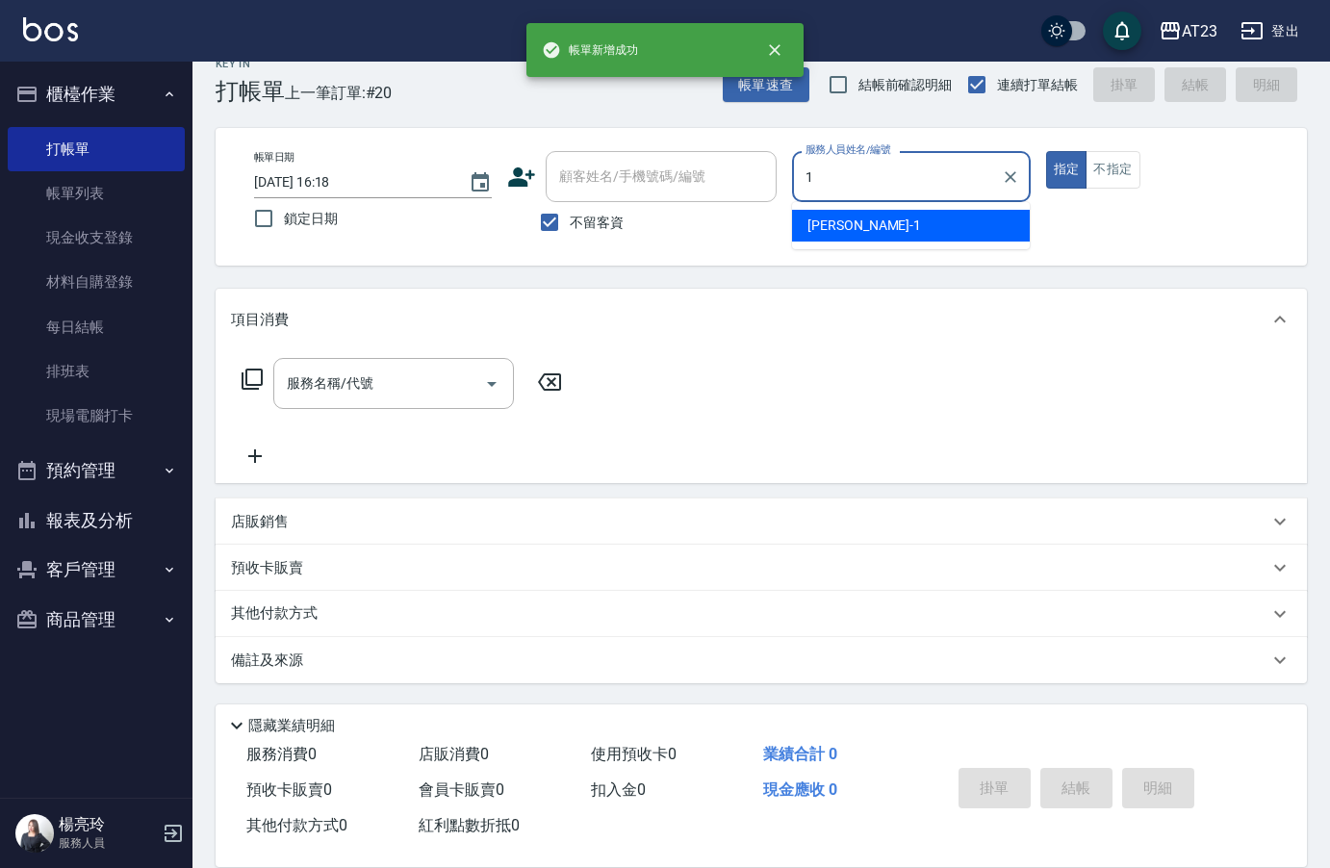
type input "[PERSON_NAME]-1"
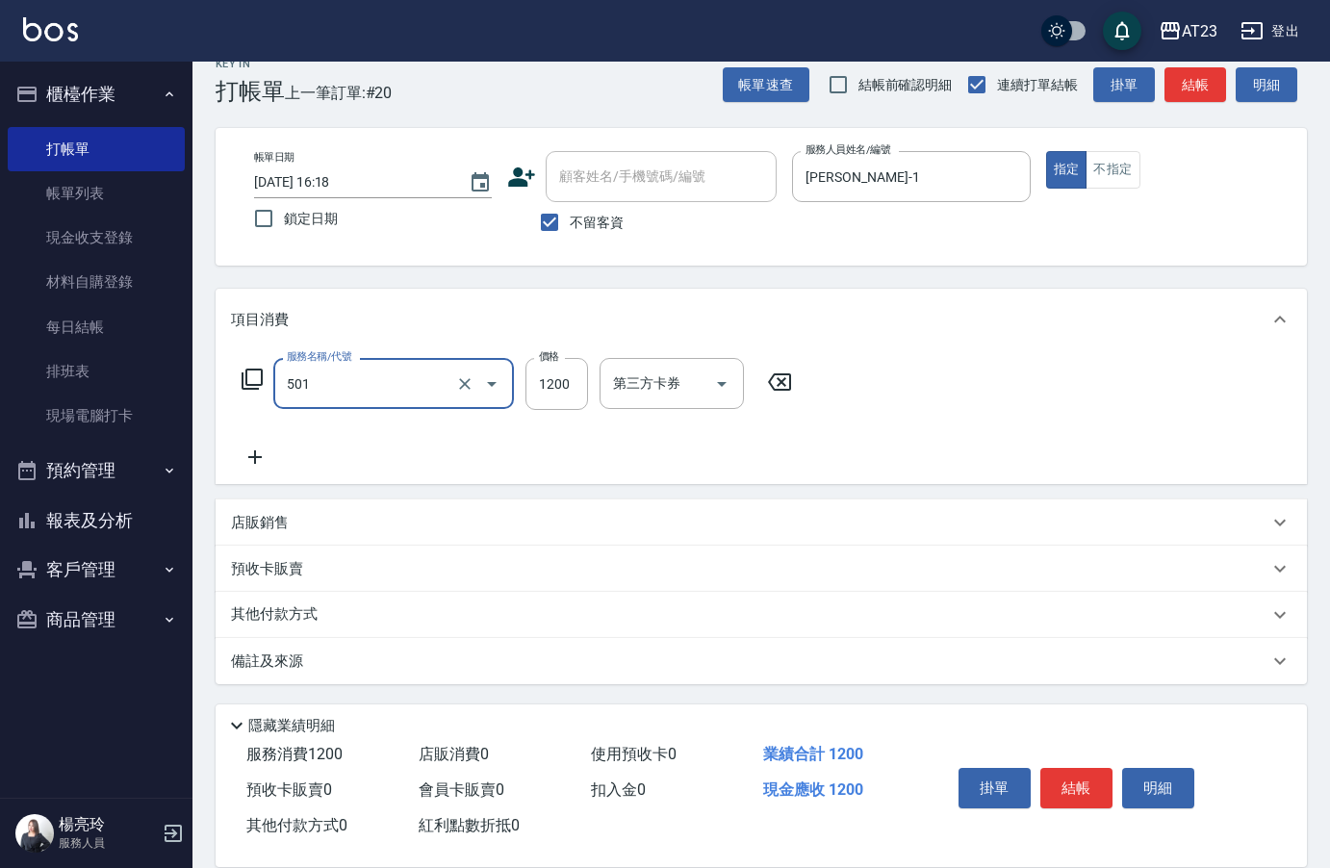
type input "染髮(501)"
type input "1050"
drag, startPoint x: 264, startPoint y: 380, endPoint x: 244, endPoint y: 382, distance: 20.3
click at [260, 380] on div "服務名稱/代號 染髮(501) 服務名稱/代號 價格 1050 價格 第三方卡券 第三方卡券" at bounding box center [517, 384] width 573 height 52
click at [244, 382] on icon at bounding box center [252, 379] width 21 height 21
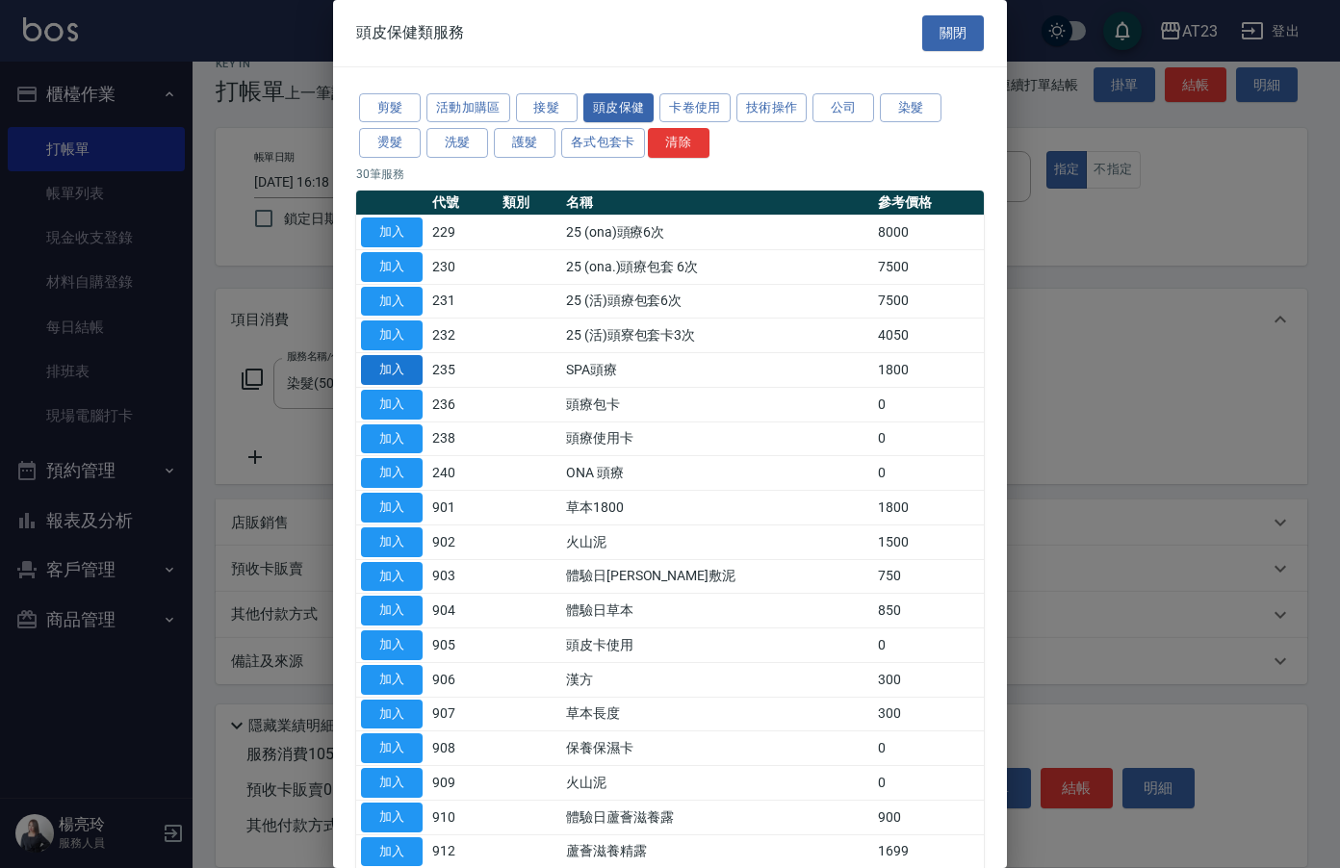
click at [395, 366] on button "加入" at bounding box center [392, 370] width 62 height 30
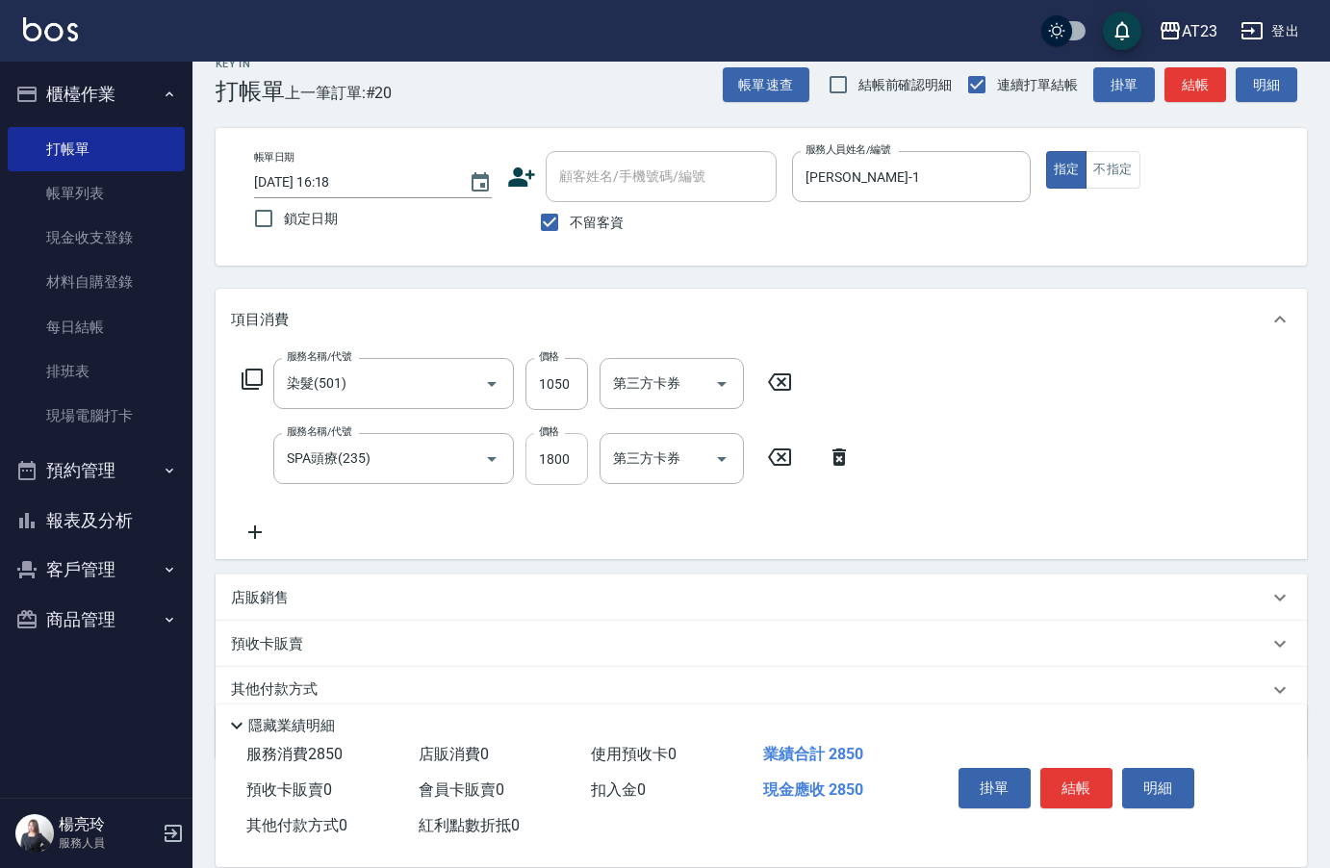
click at [537, 471] on input "1800" at bounding box center [557, 459] width 63 height 52
type input "756"
click at [1069, 780] on button "結帳" at bounding box center [1077, 788] width 72 height 40
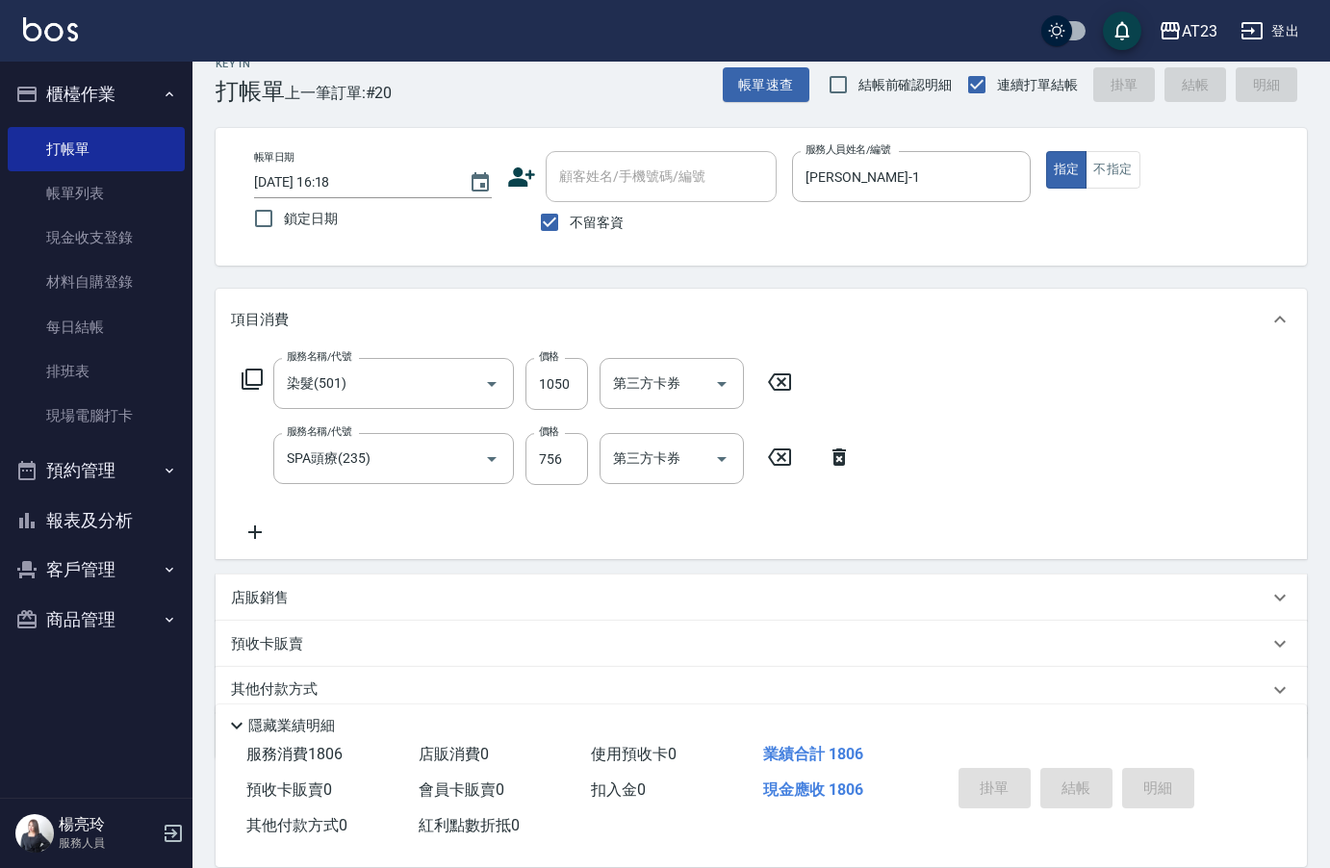
type input "[DATE] 16:35"
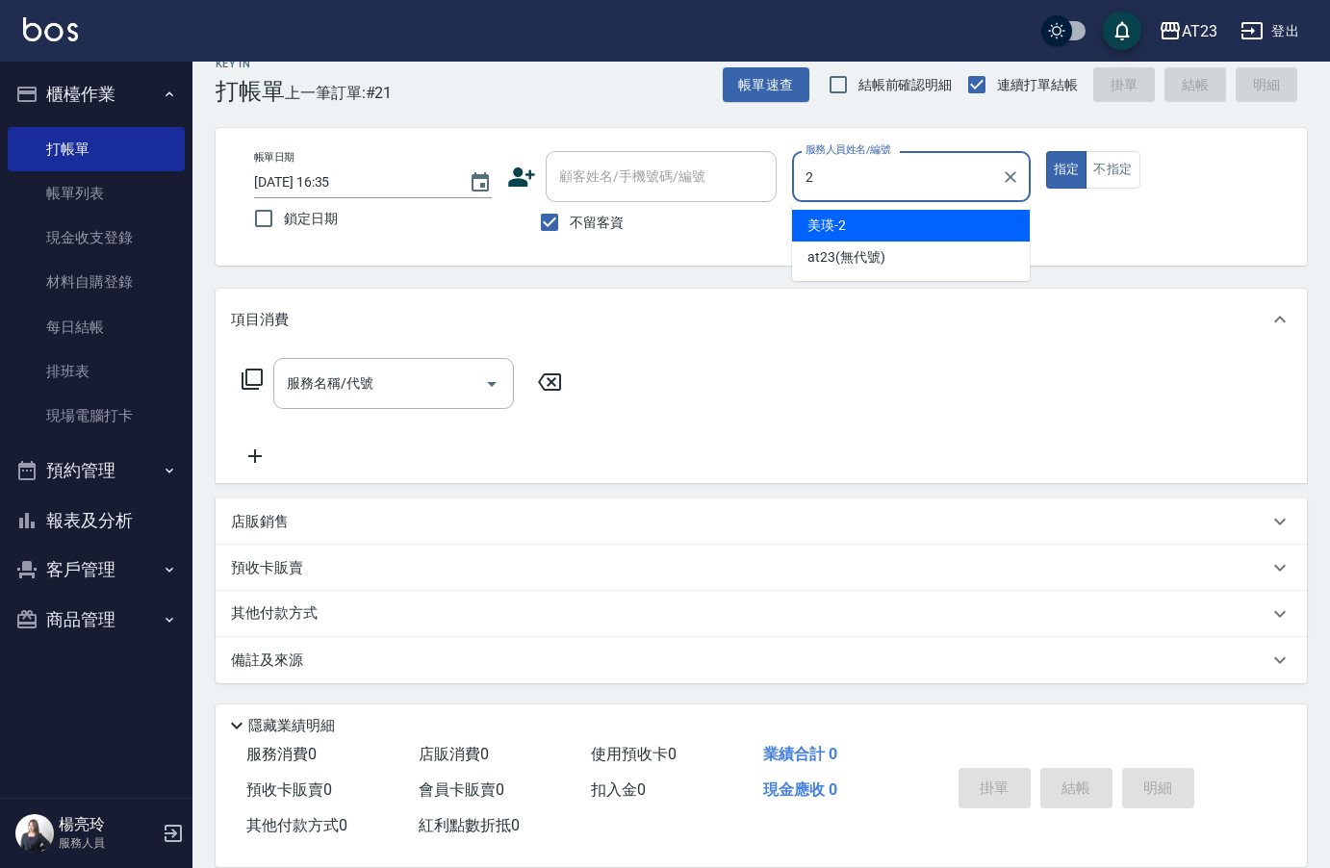
type input "美瑛-2"
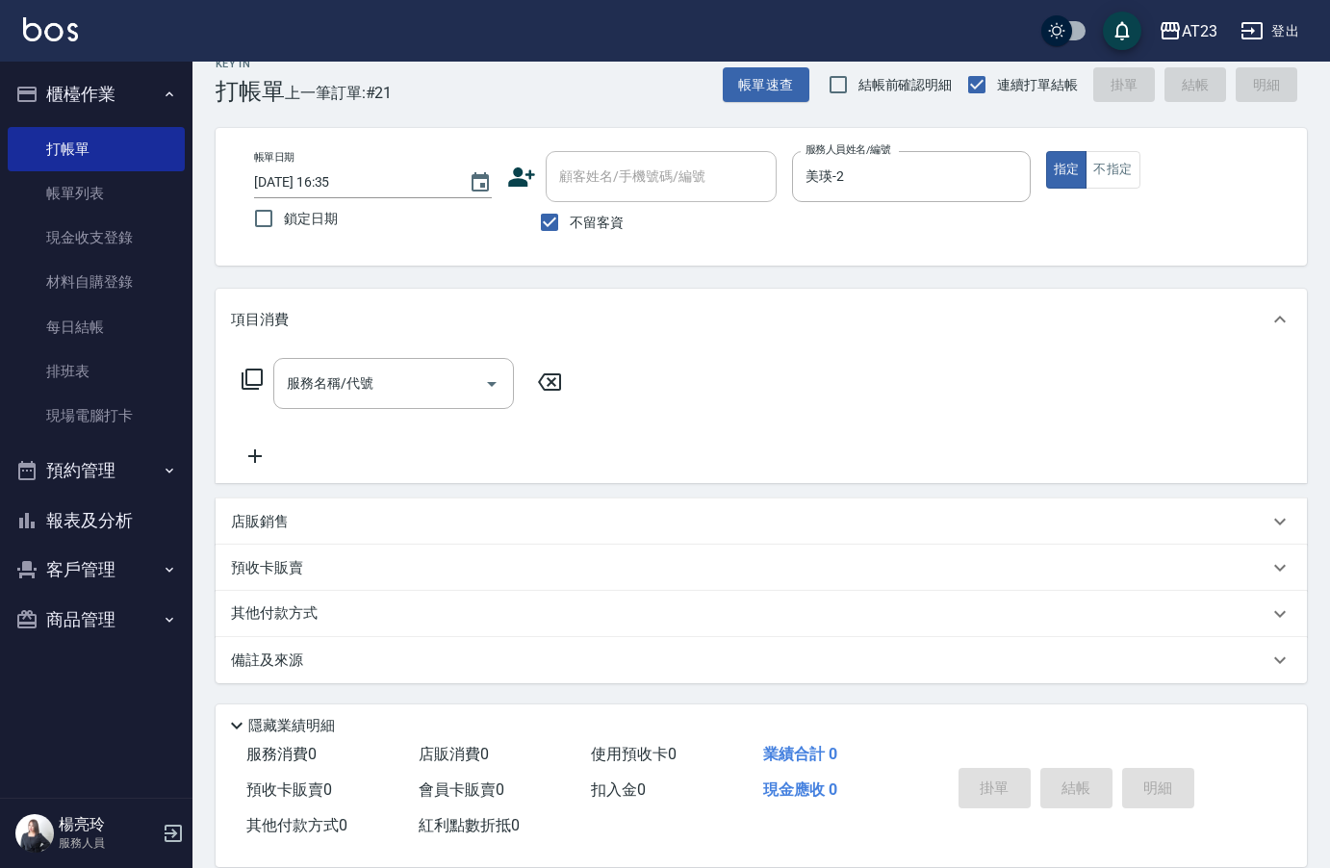
click at [258, 385] on icon at bounding box center [252, 379] width 21 height 21
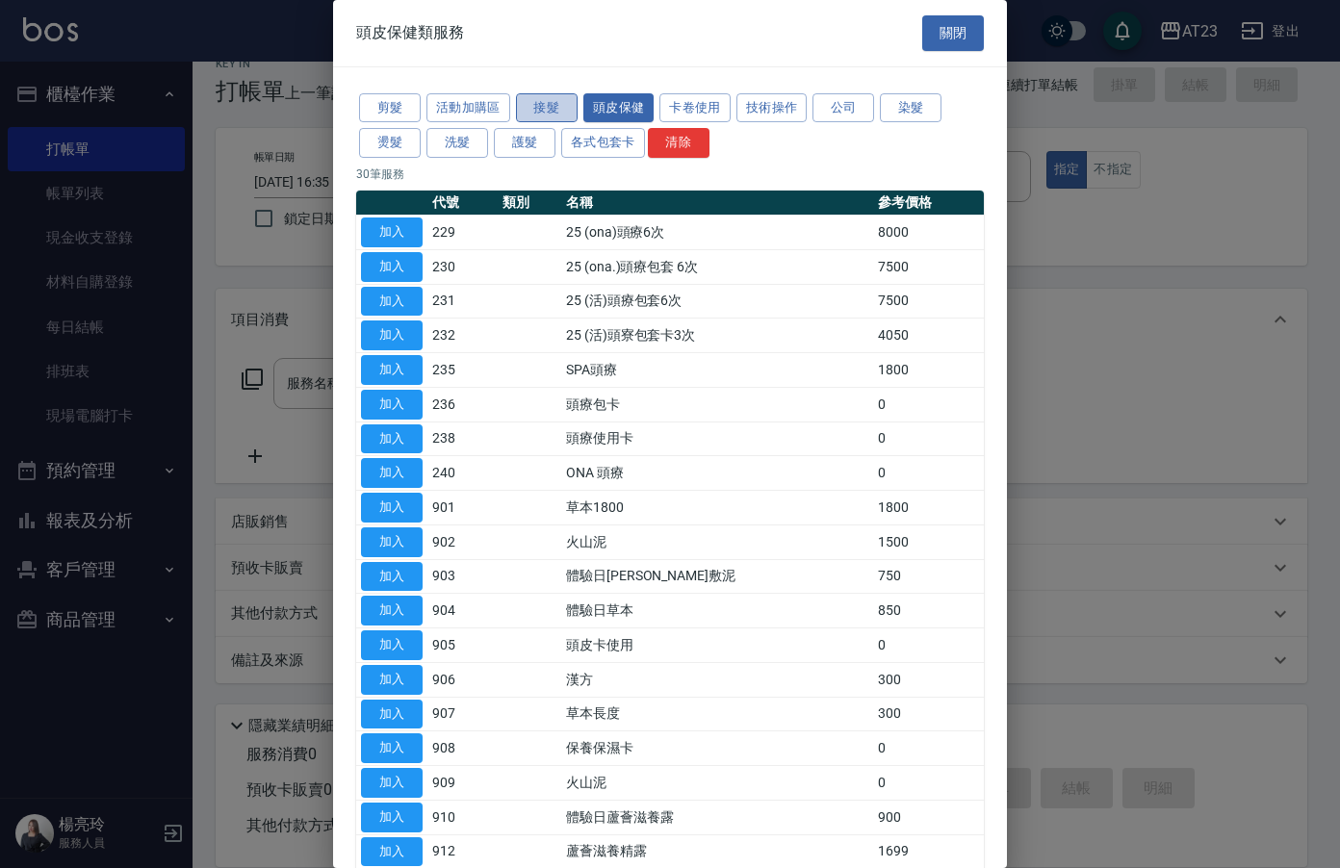
click at [542, 111] on button "接髮" at bounding box center [547, 108] width 62 height 30
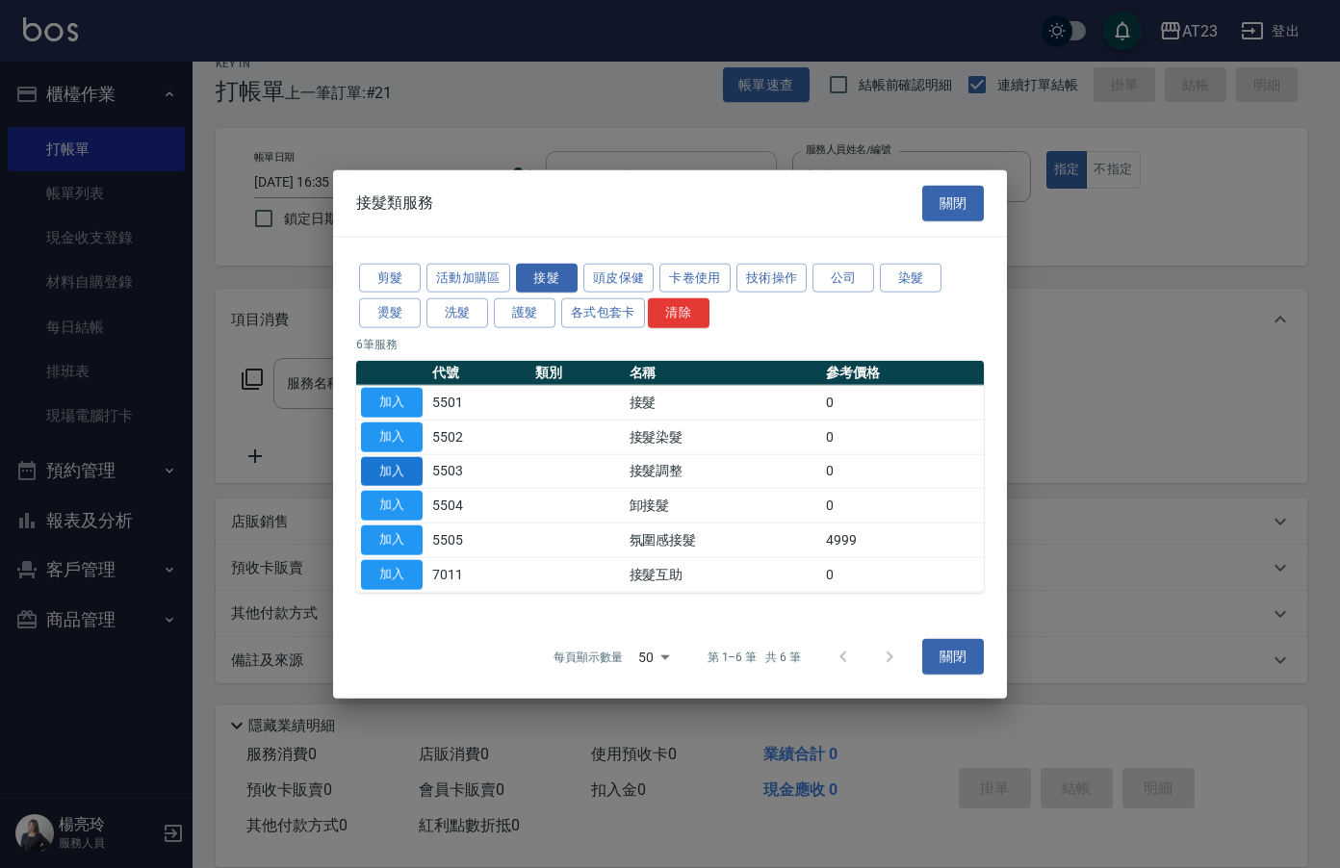
click at [385, 470] on button "加入" at bounding box center [392, 471] width 62 height 30
type input "接髮調整(5503)"
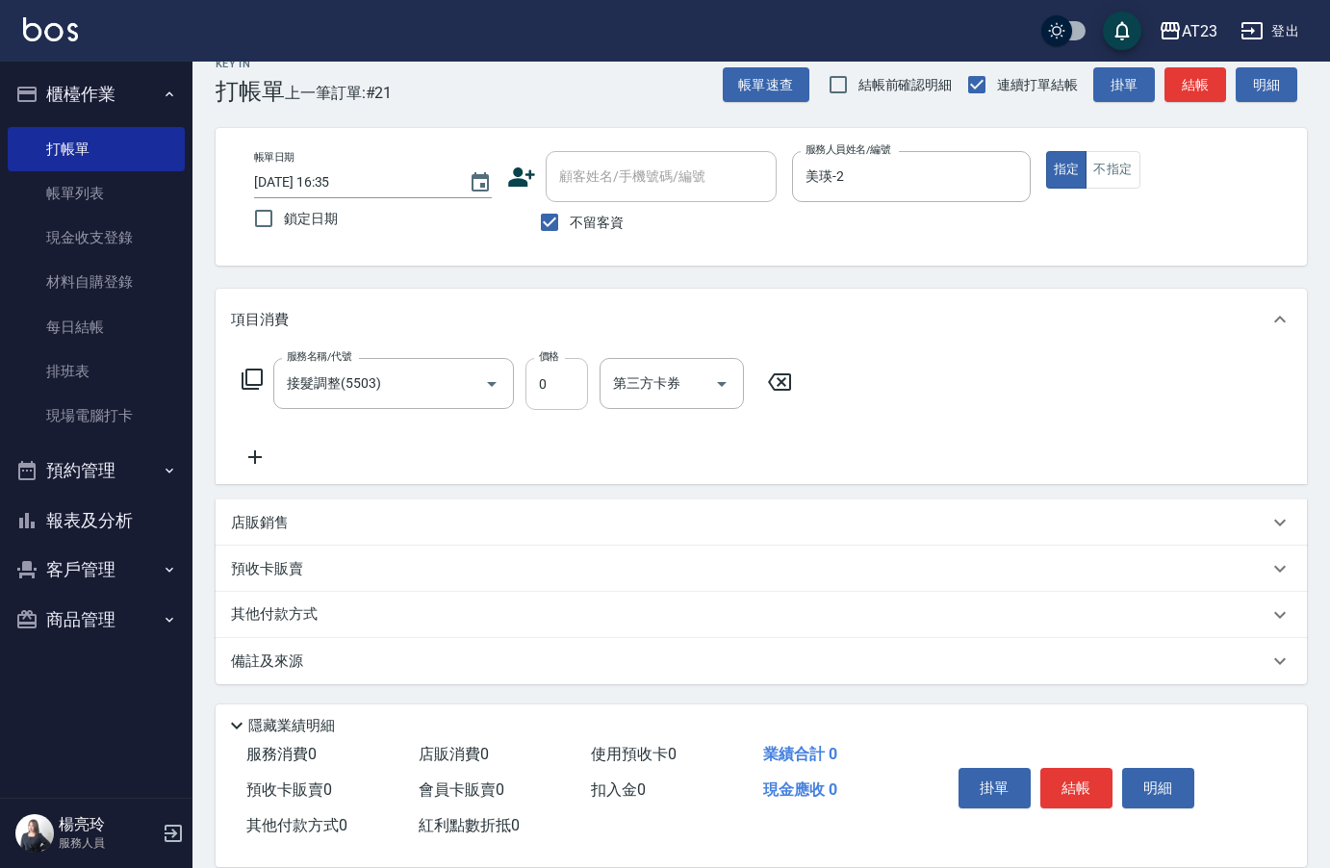
click at [560, 384] on input "0" at bounding box center [557, 384] width 63 height 52
type input "3600"
click at [335, 446] on div "服務名稱/代號 接髮調整(5503) 服務名稱/代號 價格 3600 價格 第三方卡券 第三方卡券" at bounding box center [517, 413] width 573 height 111
click at [1051, 774] on button "結帳" at bounding box center [1077, 788] width 72 height 40
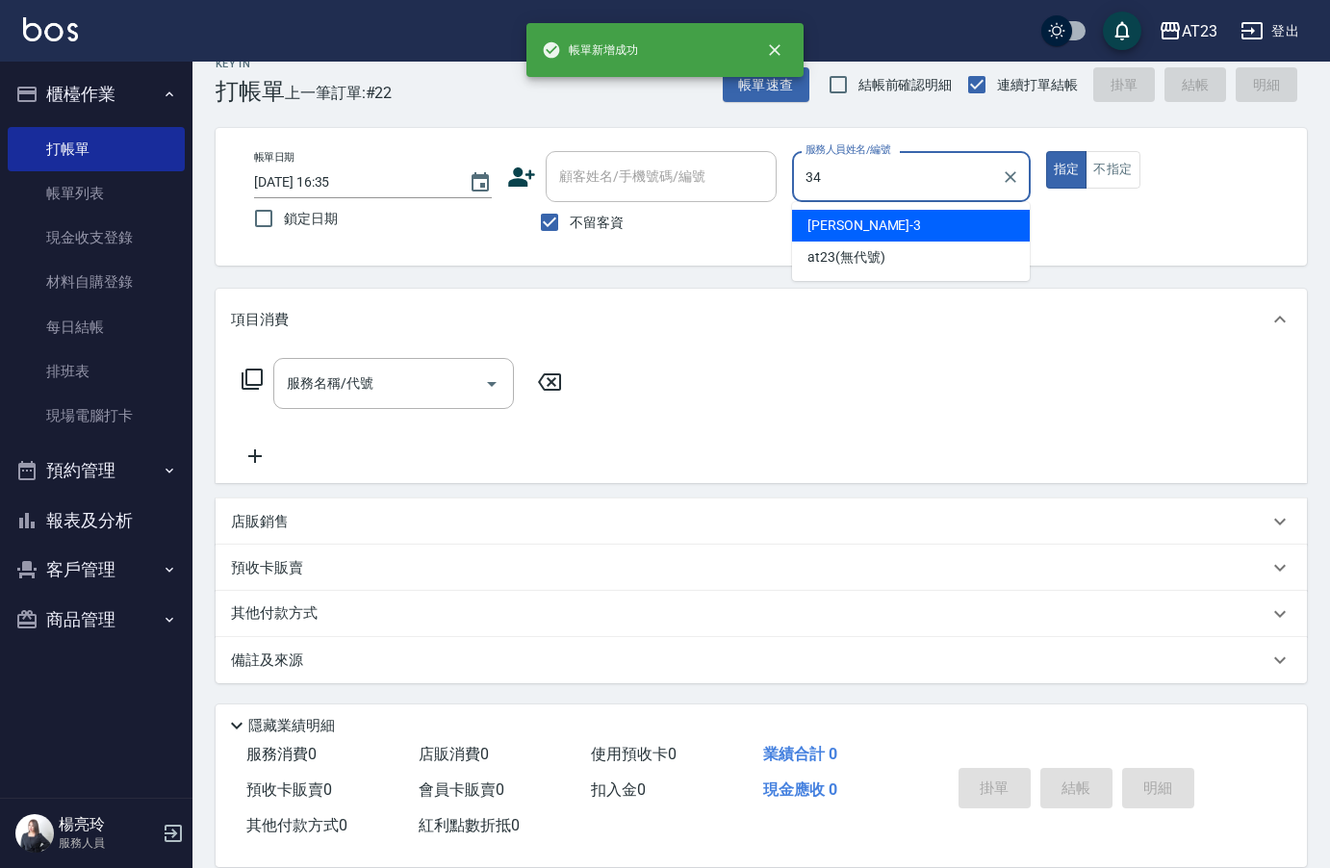
type input "[PERSON_NAME]-34"
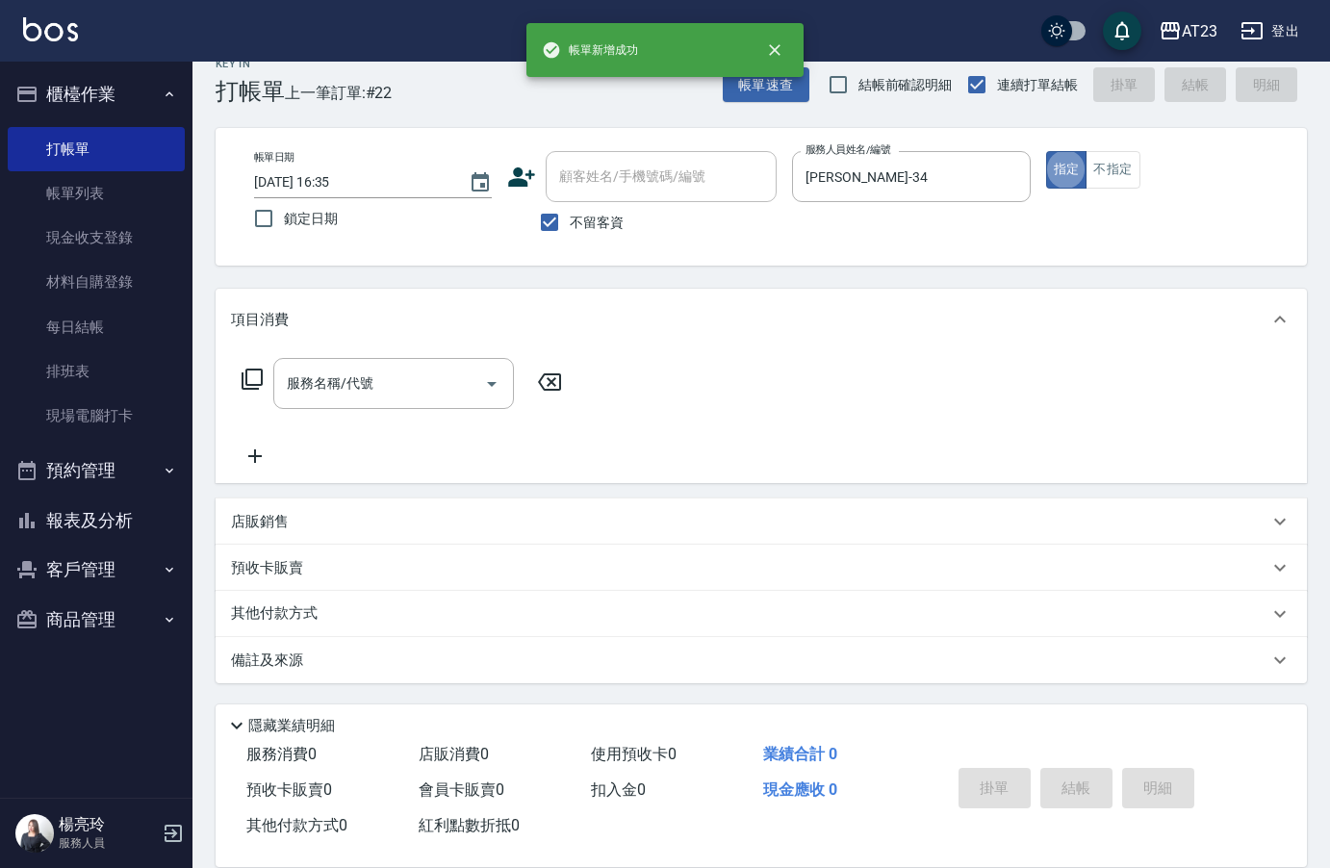
click at [265, 376] on div "服務名稱/代號 服務名稱/代號" at bounding box center [402, 383] width 343 height 51
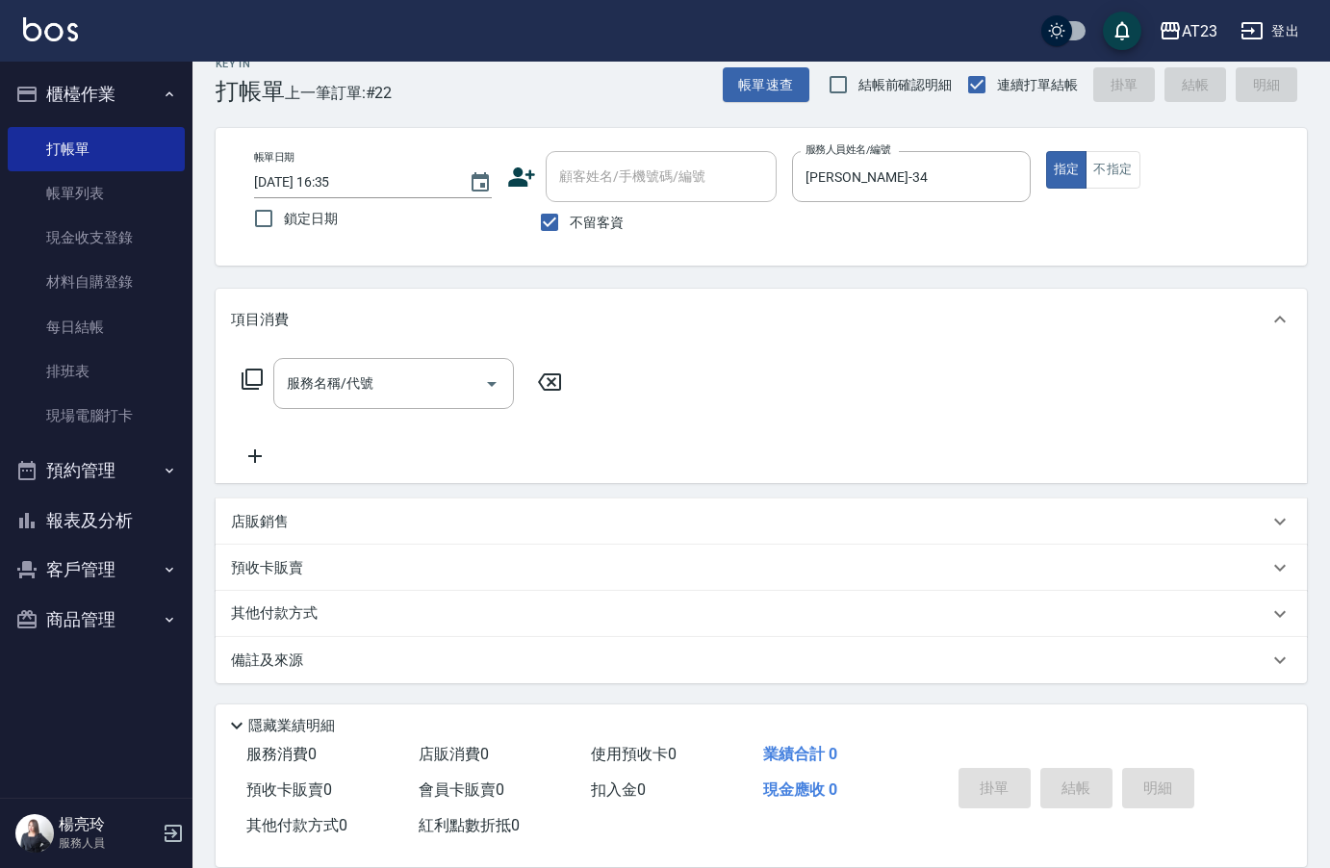
click at [241, 378] on icon at bounding box center [252, 379] width 23 height 23
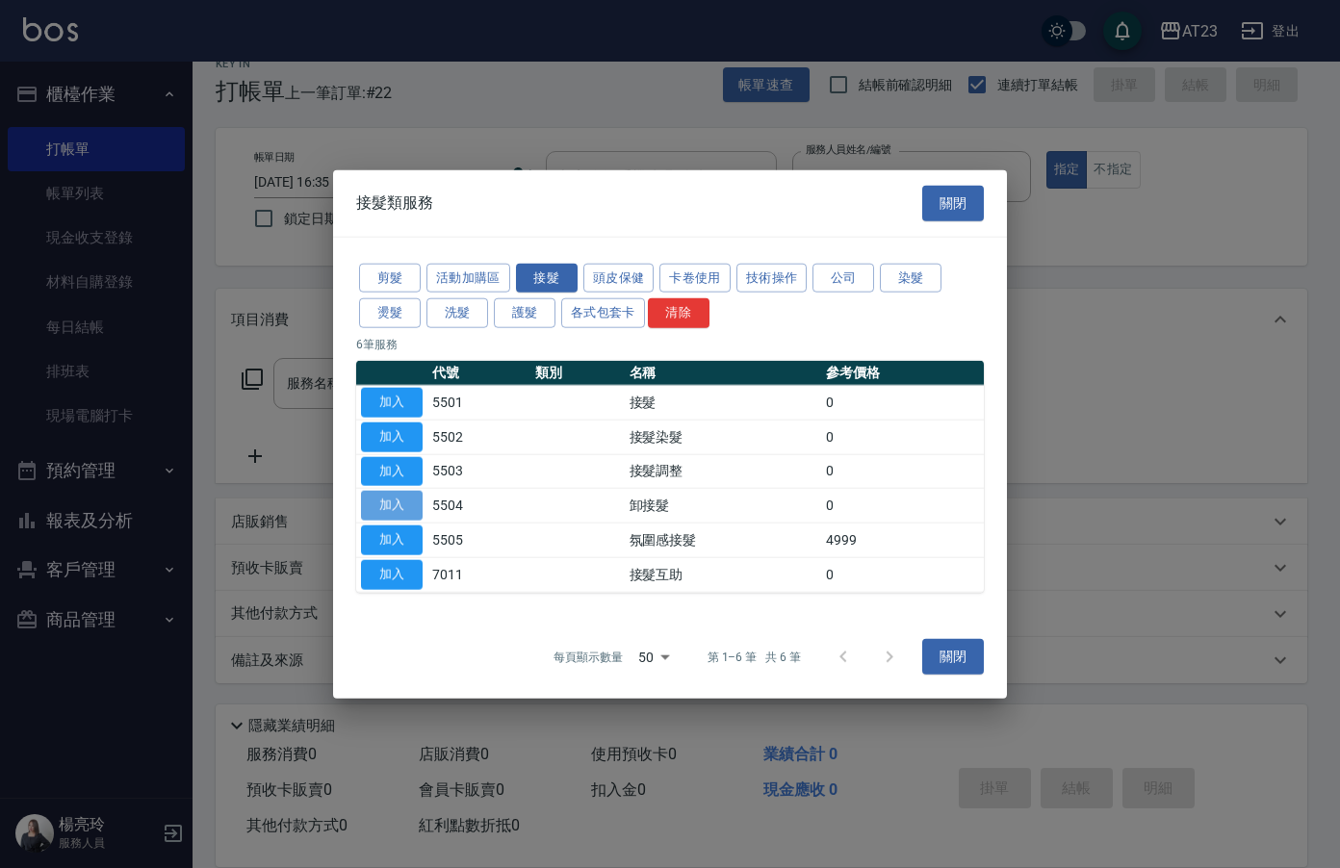
click at [411, 510] on button "加入" at bounding box center [392, 506] width 62 height 30
type input "卸接髮(5504)"
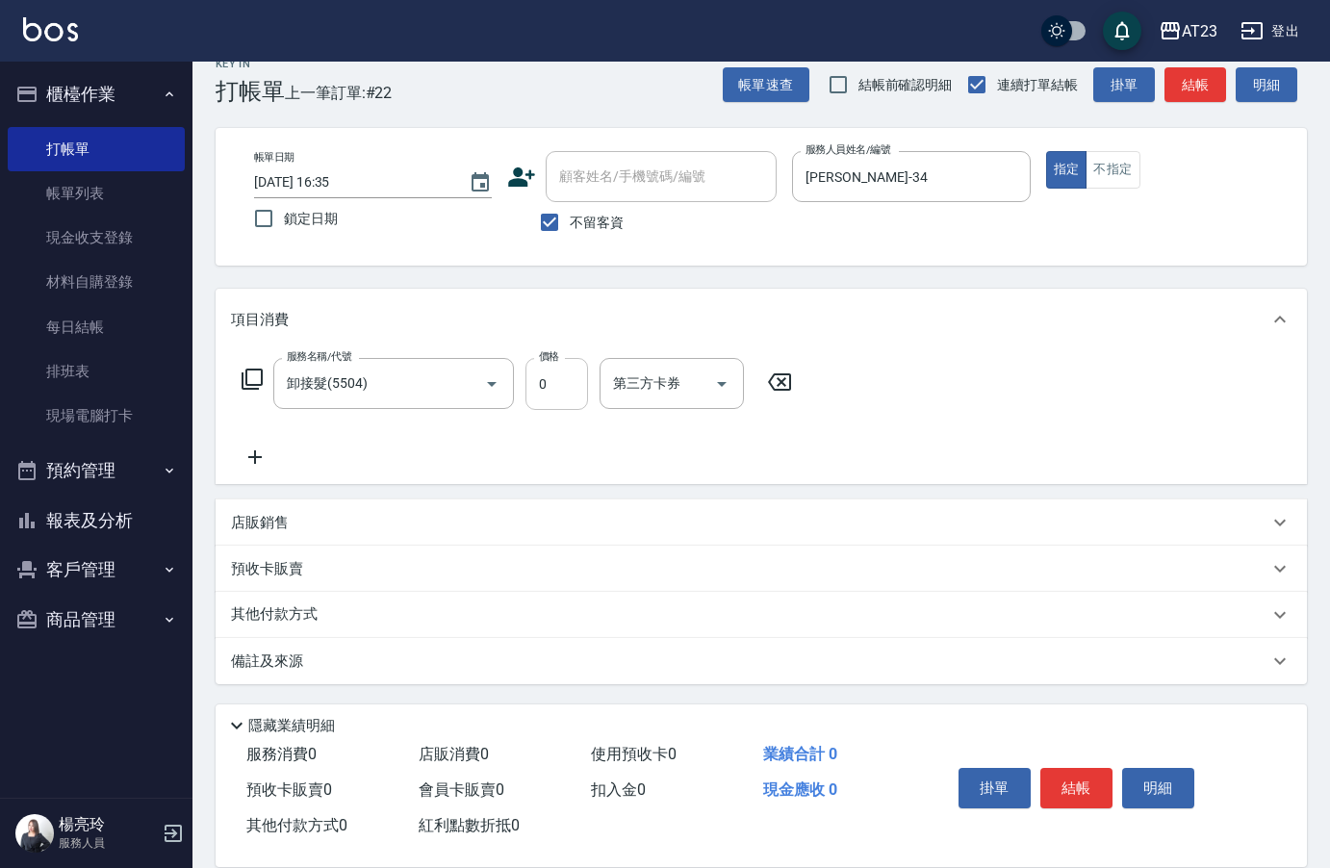
click at [558, 389] on input "0" at bounding box center [557, 384] width 63 height 52
type input "400"
click at [1058, 789] on button "結帳" at bounding box center [1077, 788] width 72 height 40
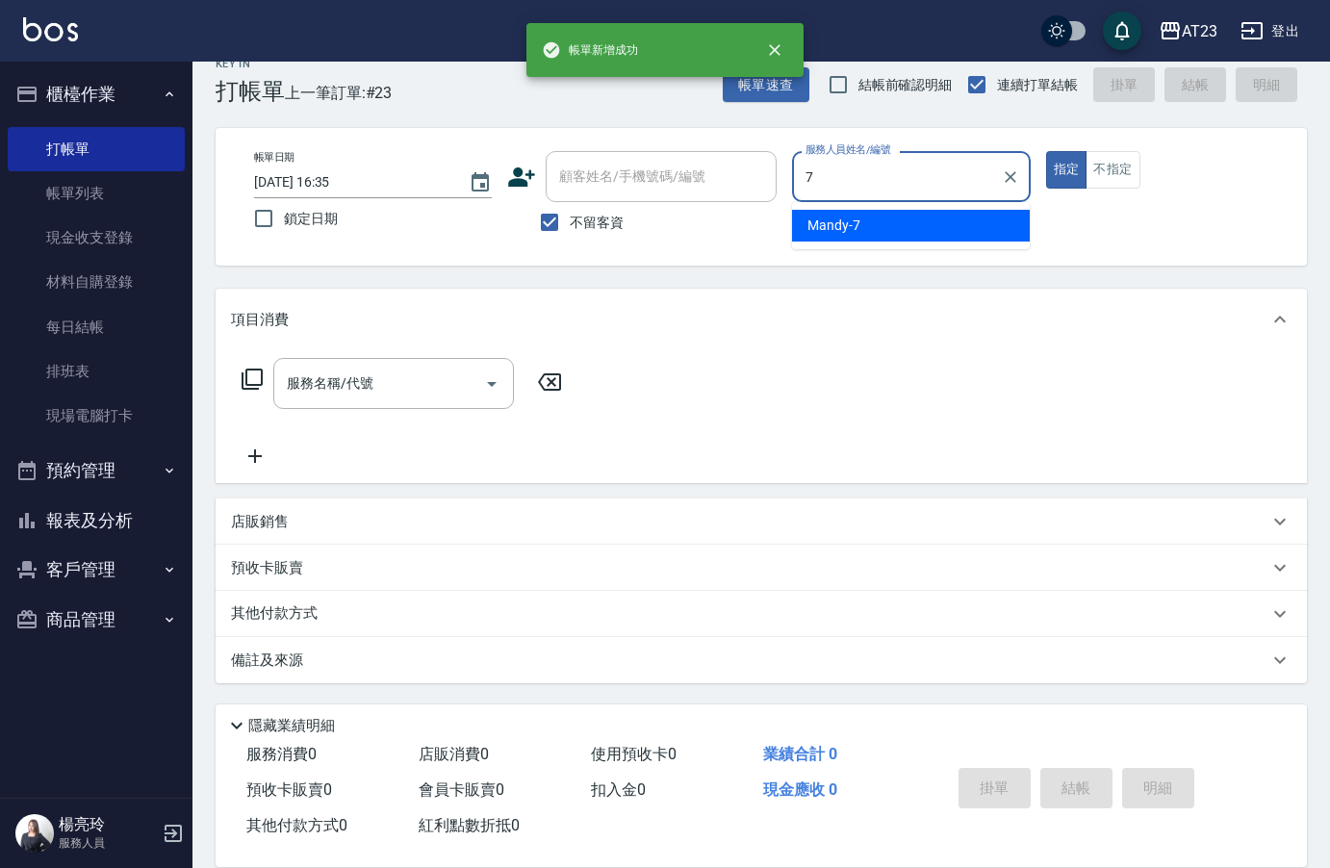
type input "Mandy-7"
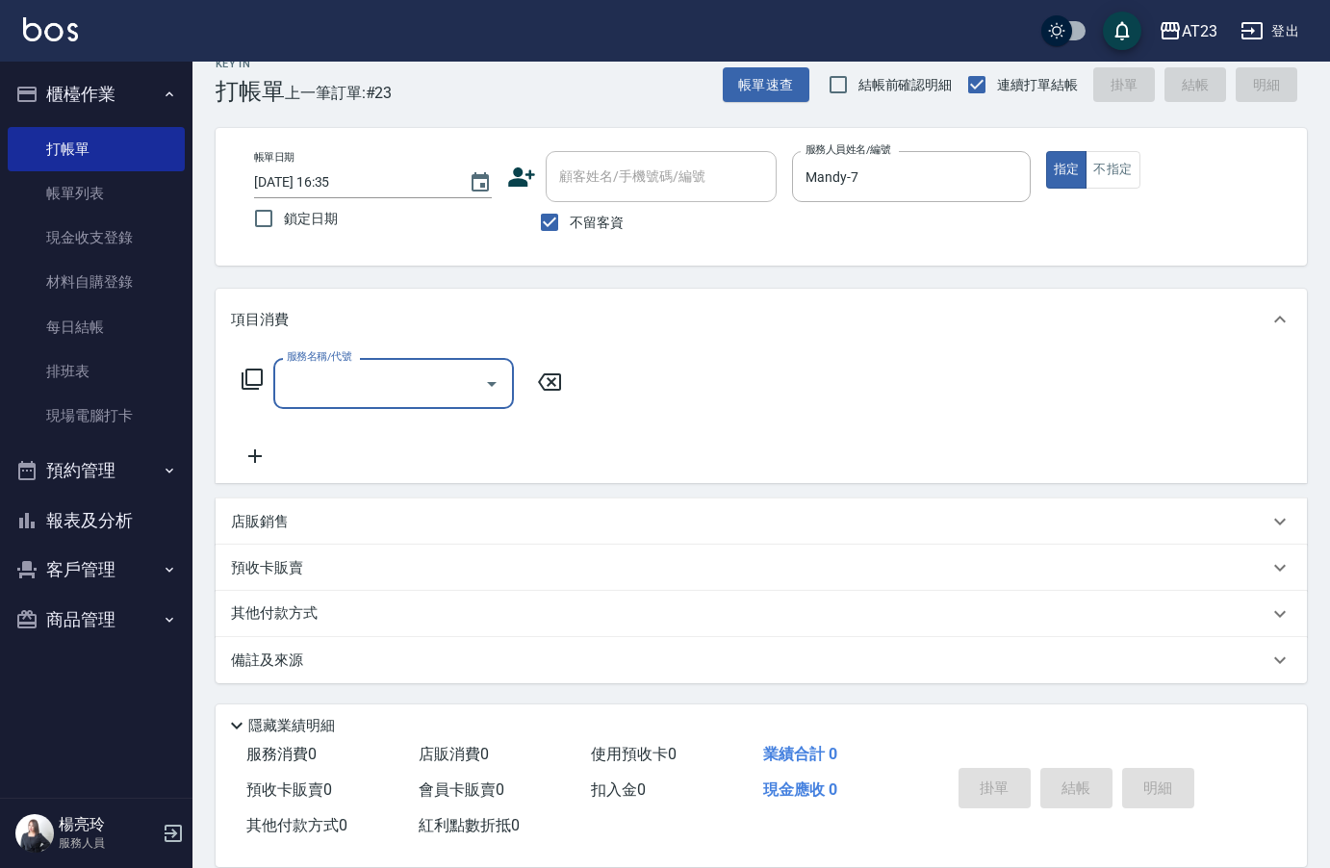
click at [260, 379] on icon at bounding box center [252, 379] width 23 height 23
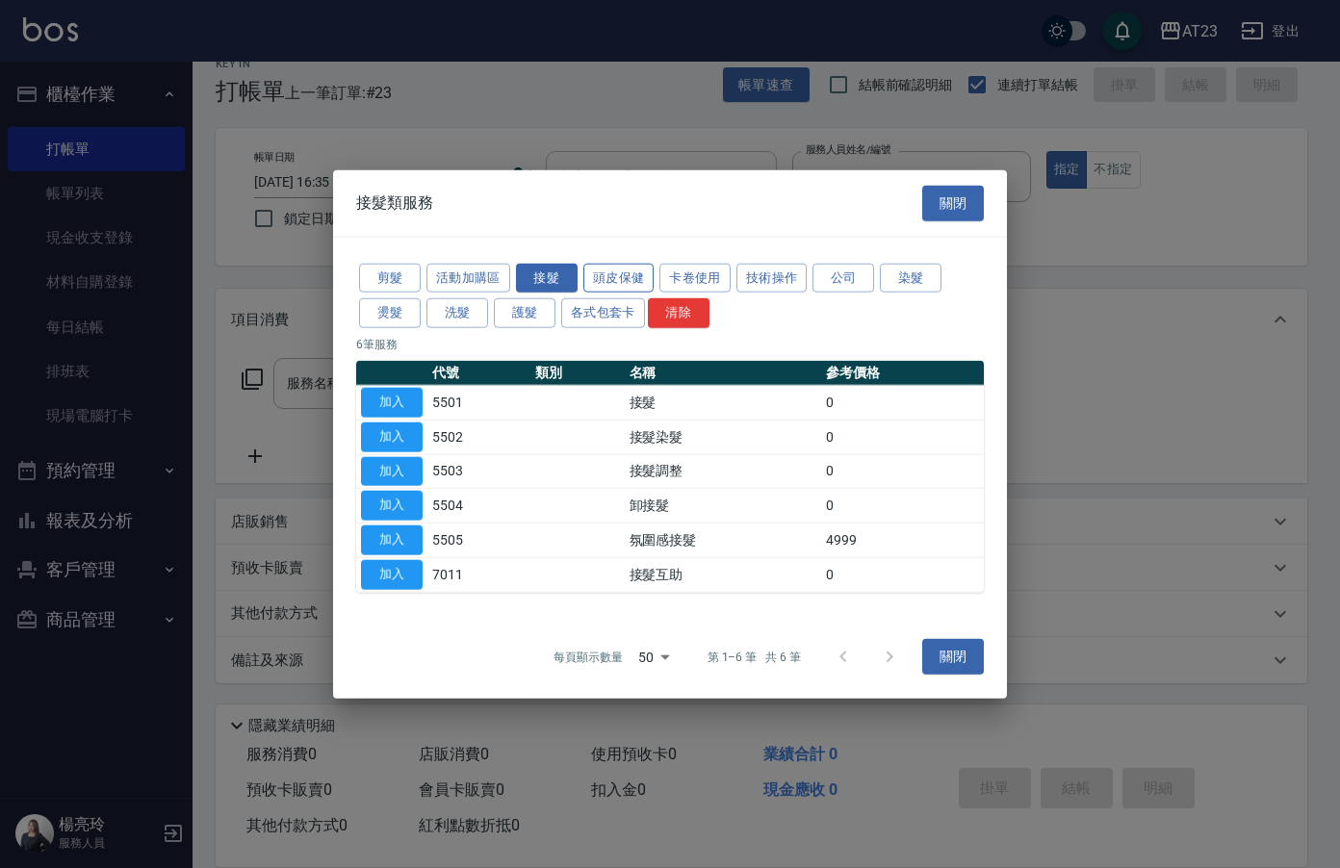
click at [619, 280] on button "頭皮保健" at bounding box center [618, 278] width 71 height 30
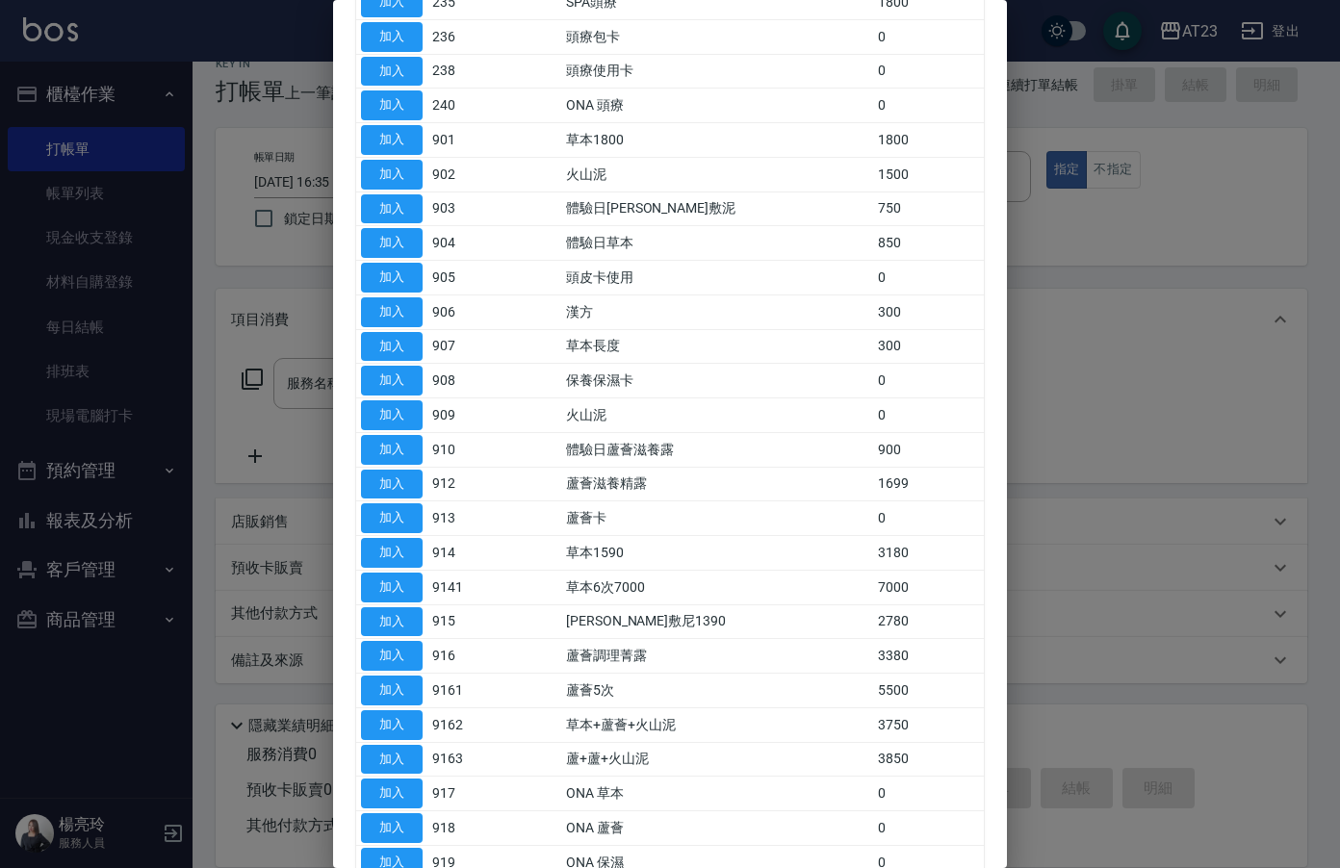
scroll to position [385, 0]
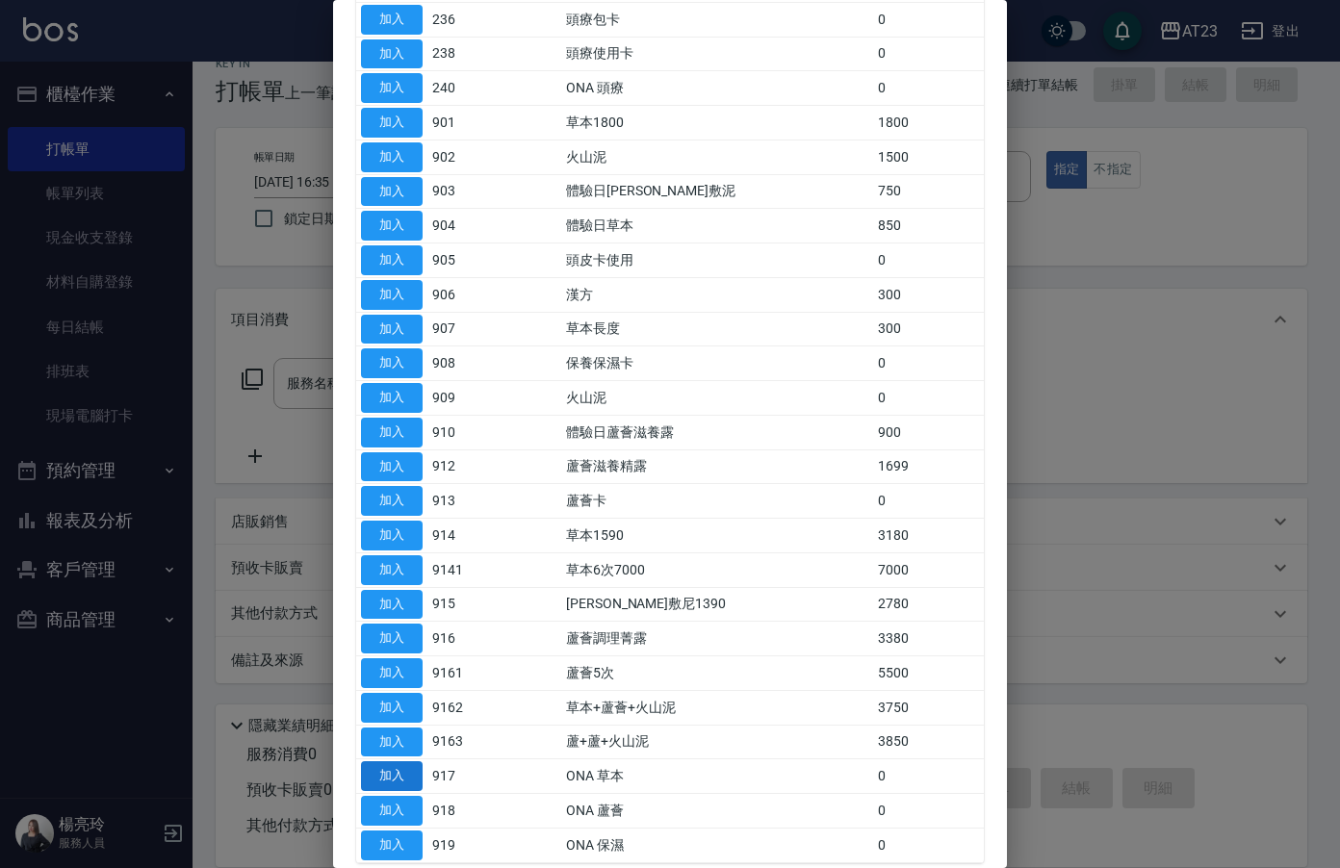
click at [394, 770] on button "加入" at bounding box center [392, 776] width 62 height 30
type input "ONA 草本(917)"
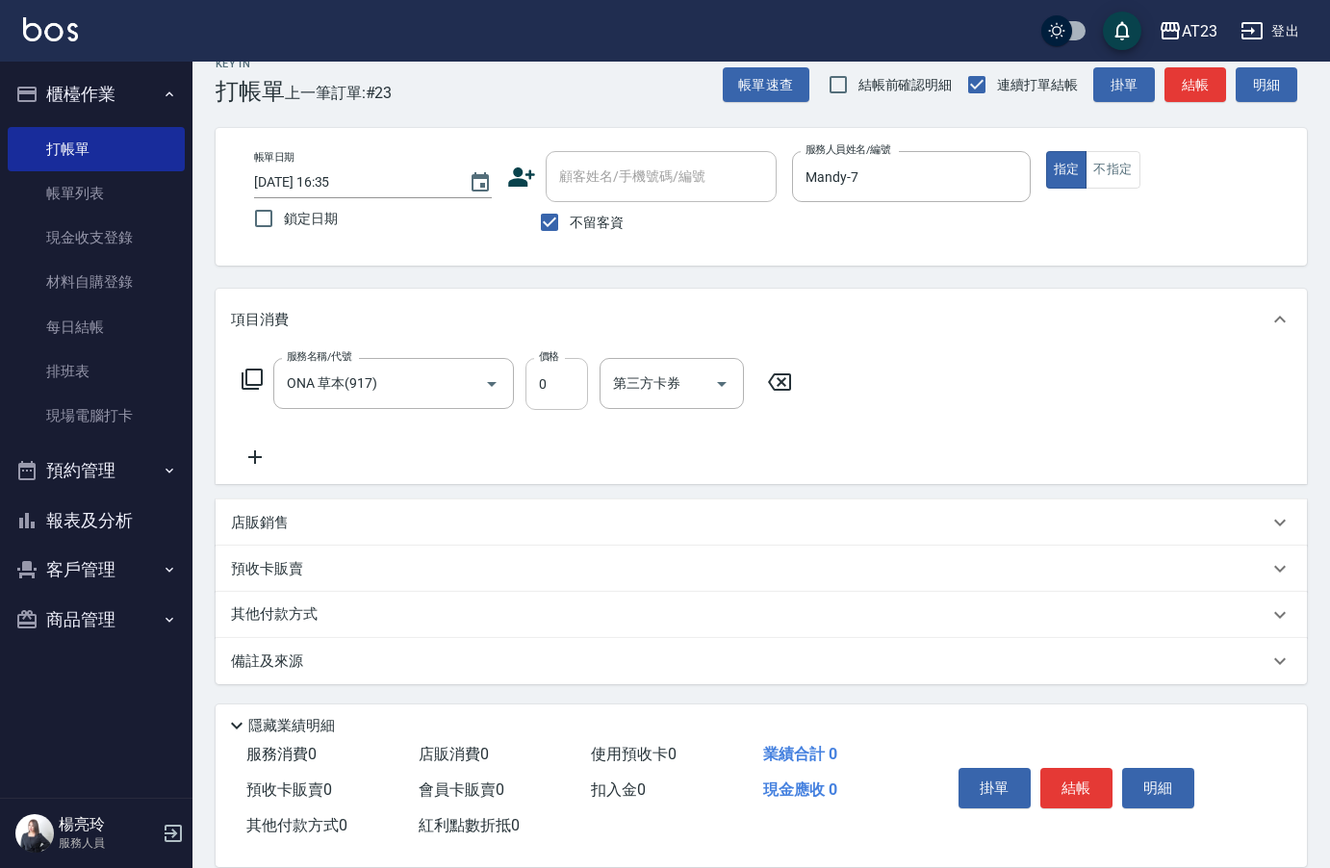
click at [548, 391] on input "0" at bounding box center [557, 384] width 63 height 52
type input "600"
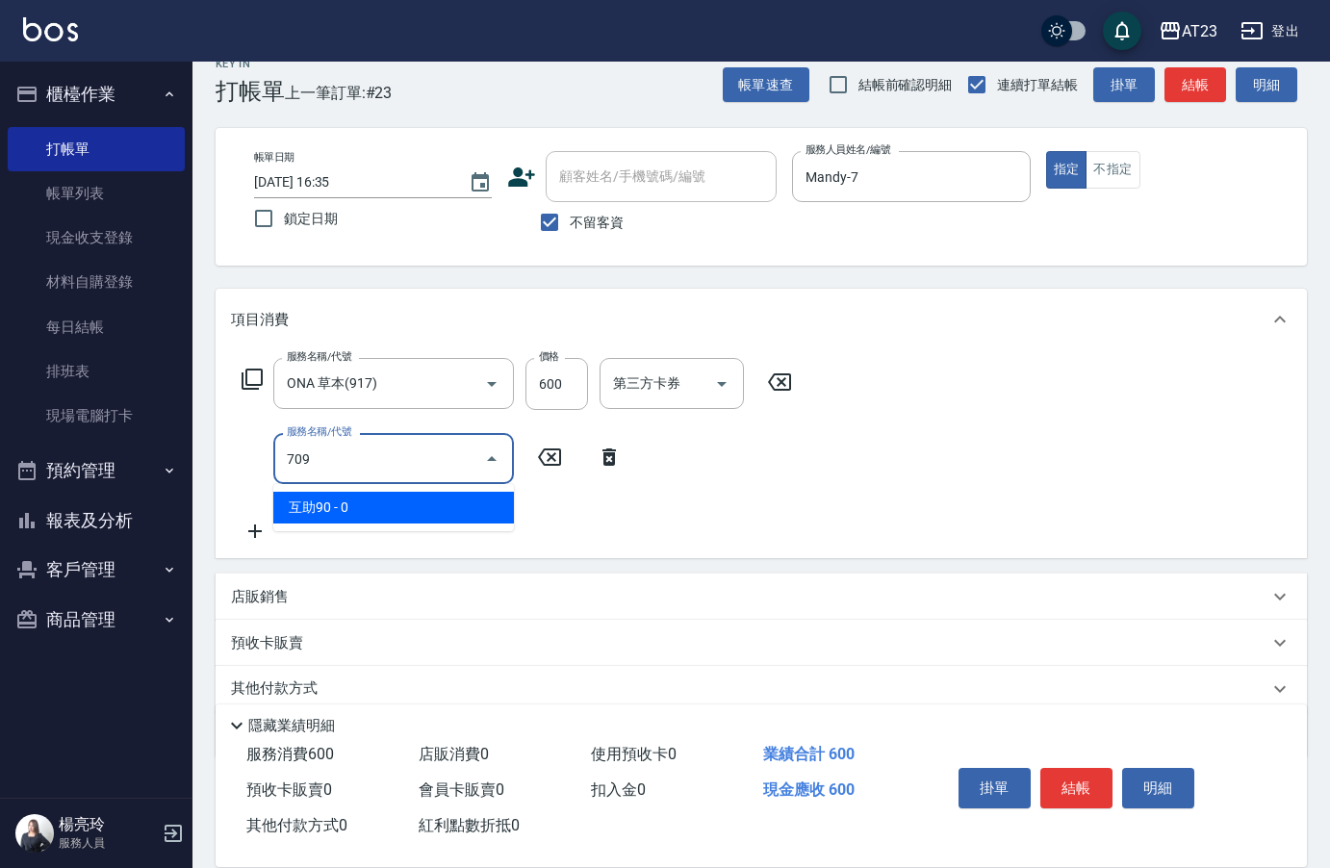
type input "互助90(709)"
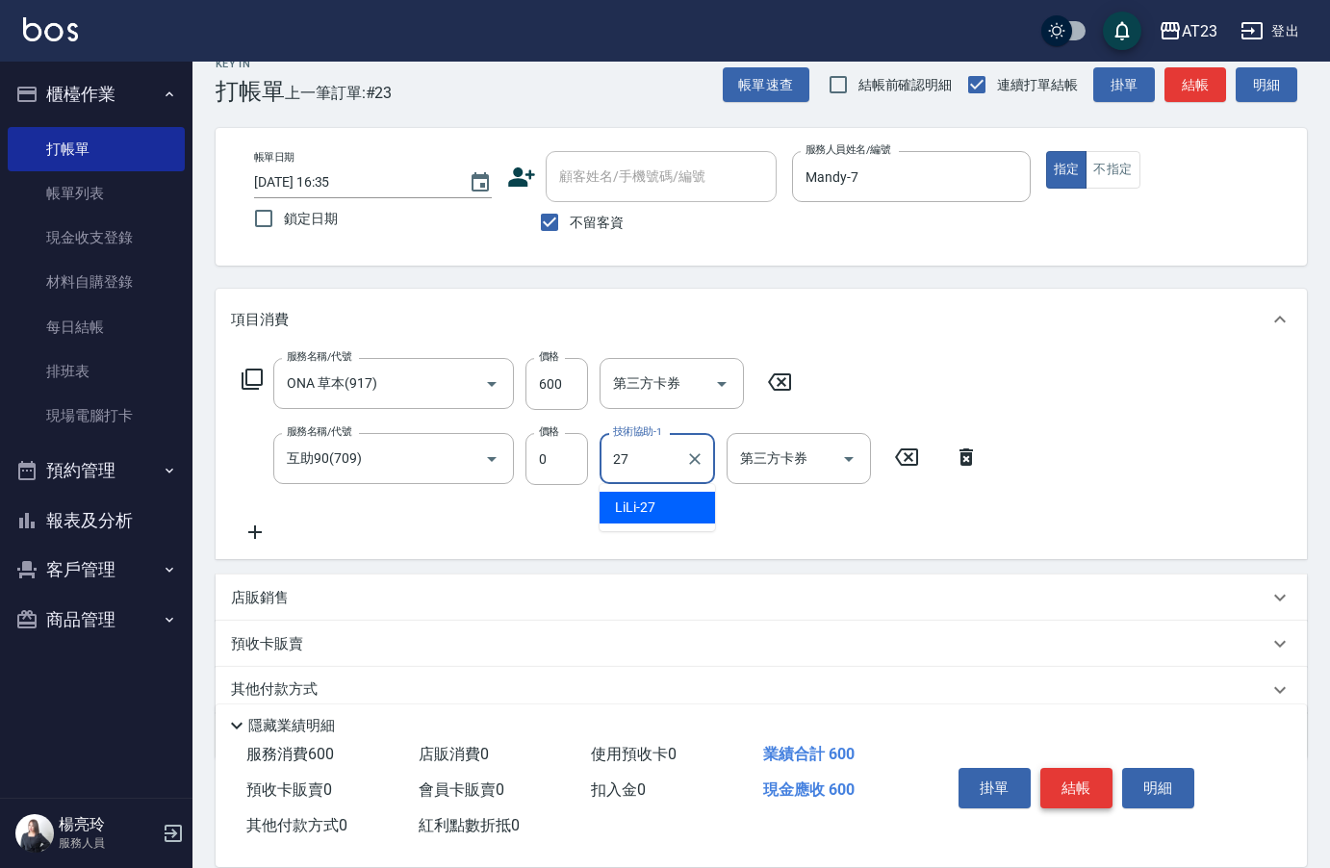
type input "27"
click at [1091, 771] on button "結帳" at bounding box center [1077, 788] width 72 height 40
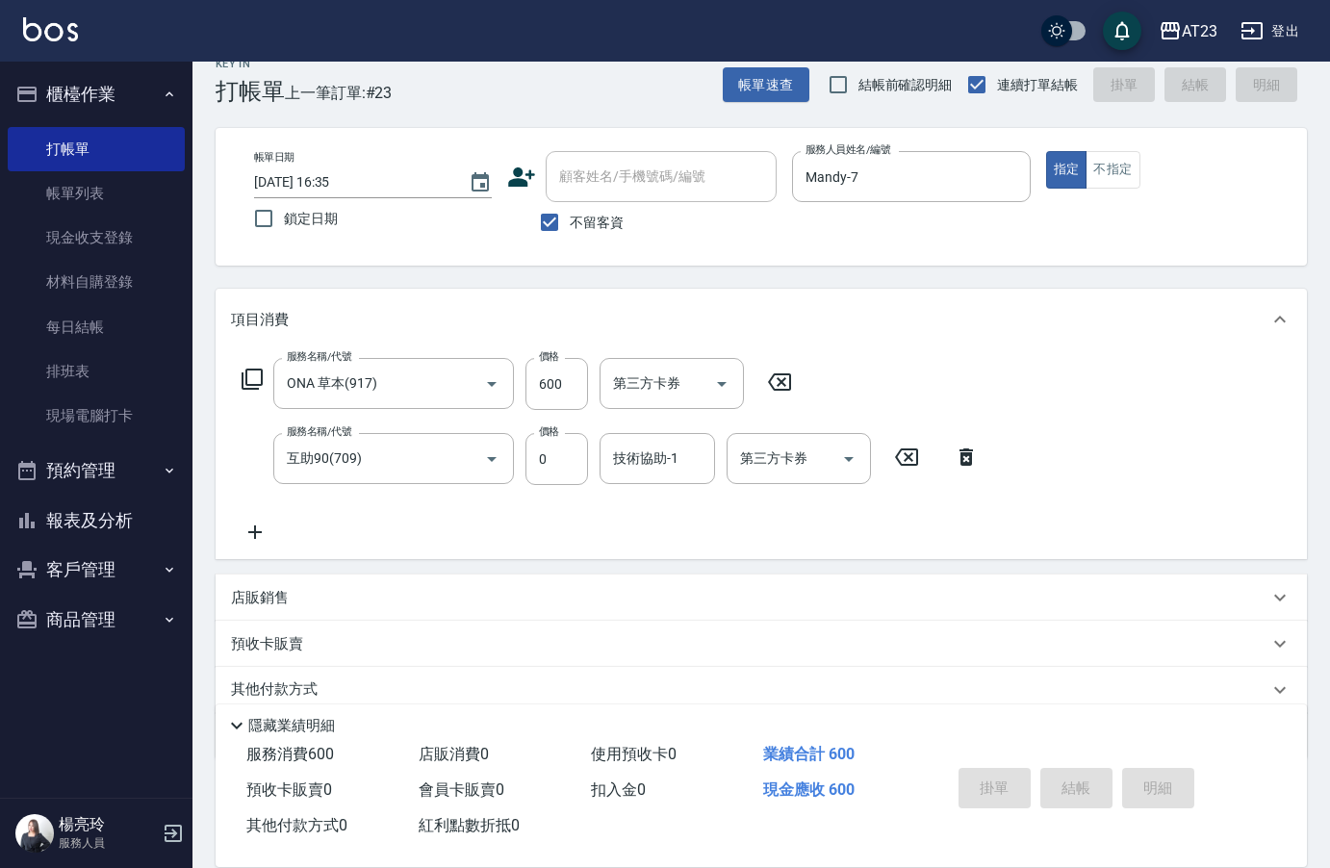
type input "[DATE] 16:36"
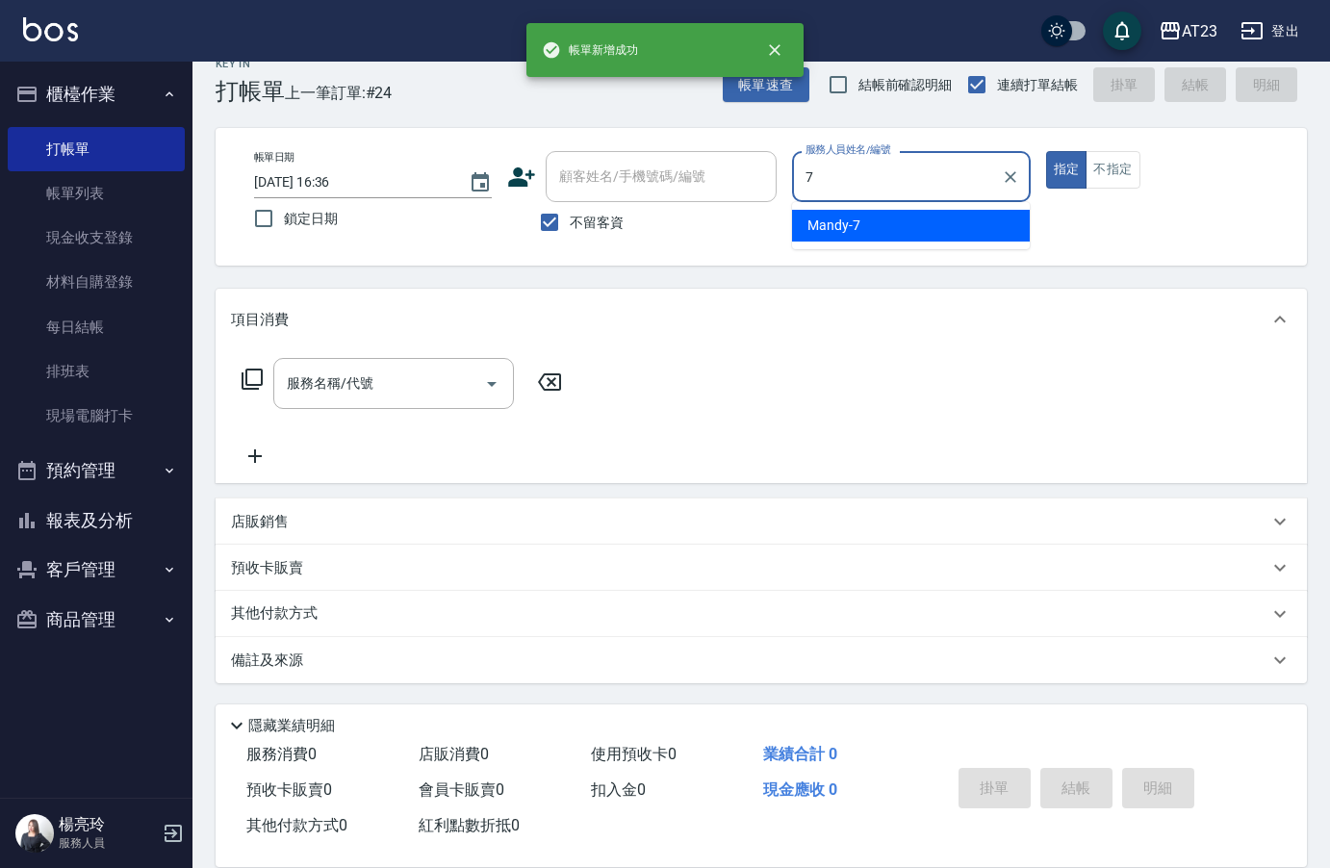
type input "Mandy-7"
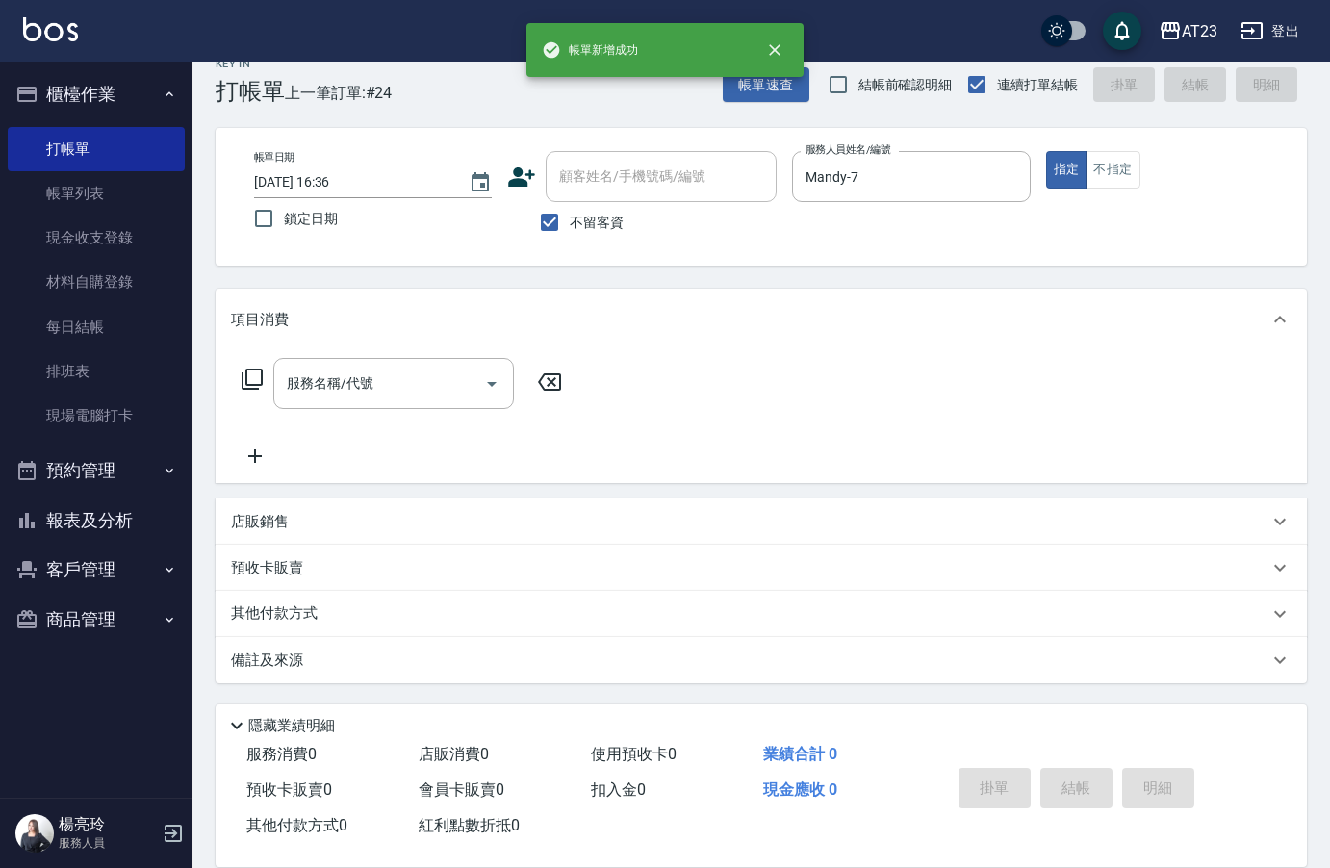
click at [257, 380] on icon at bounding box center [252, 379] width 23 height 23
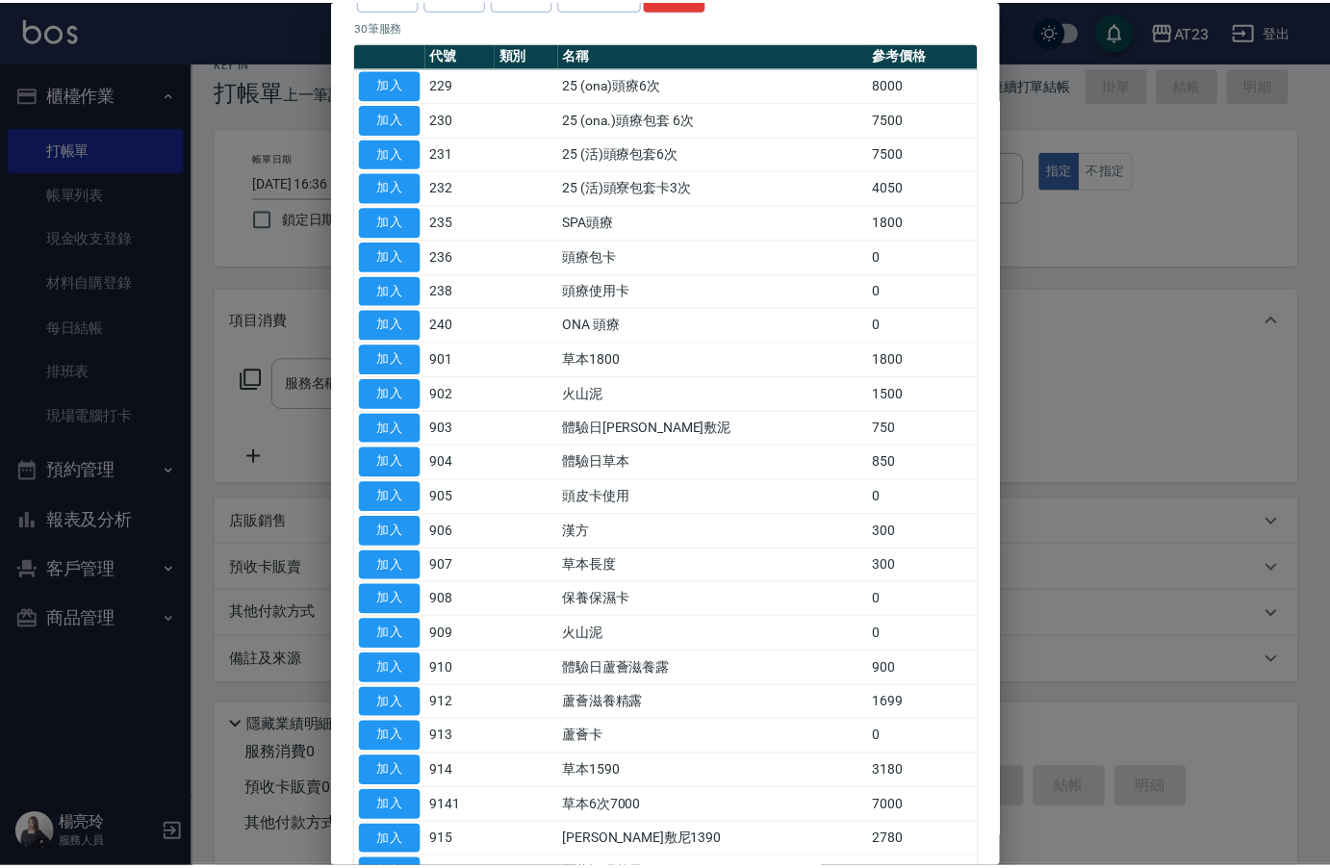
scroll to position [193, 0]
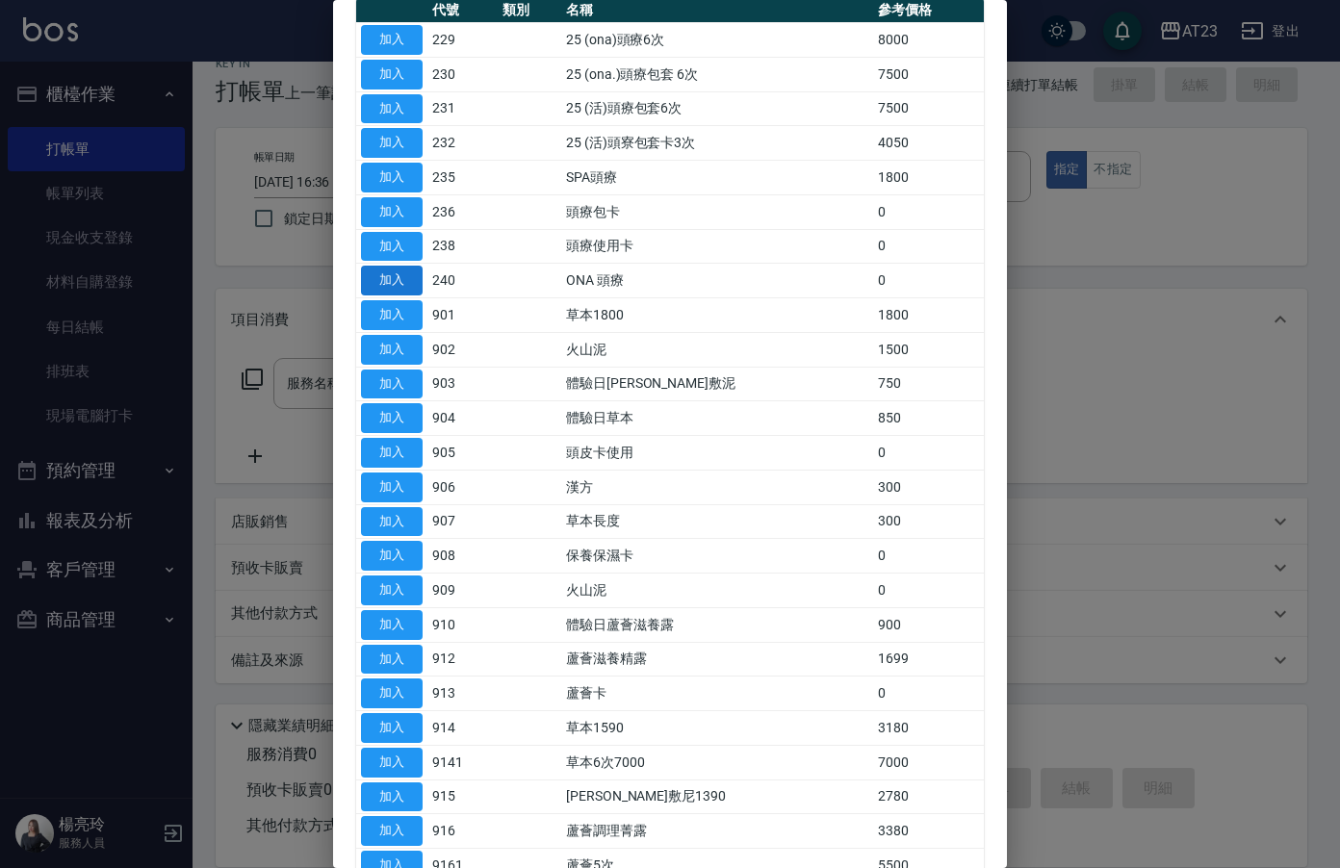
click at [396, 276] on button "加入" at bounding box center [392, 281] width 62 height 30
type input "ONA 頭療(240)"
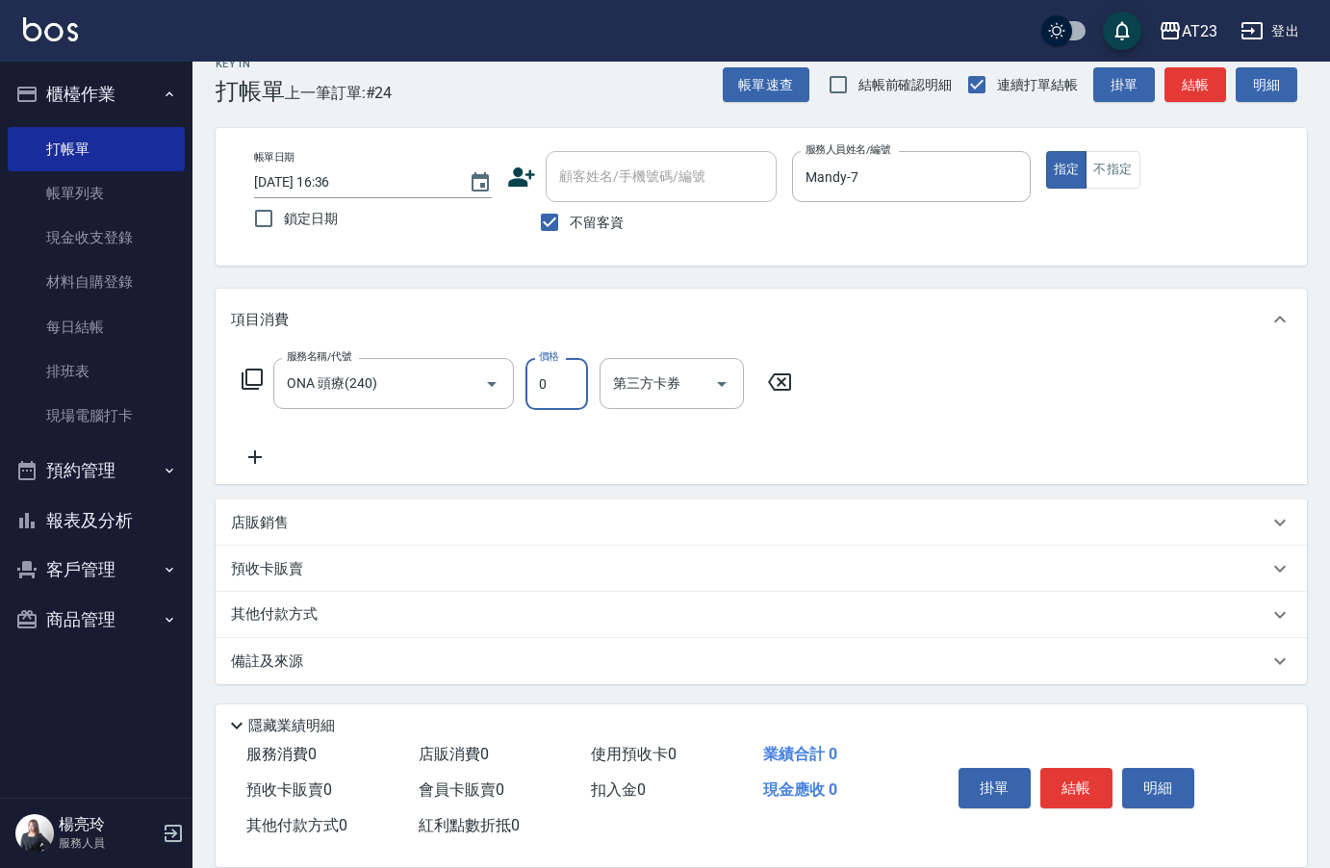
click at [553, 377] on input "0" at bounding box center [557, 384] width 63 height 52
type input "1122"
click at [1057, 768] on button "結帳" at bounding box center [1077, 788] width 72 height 40
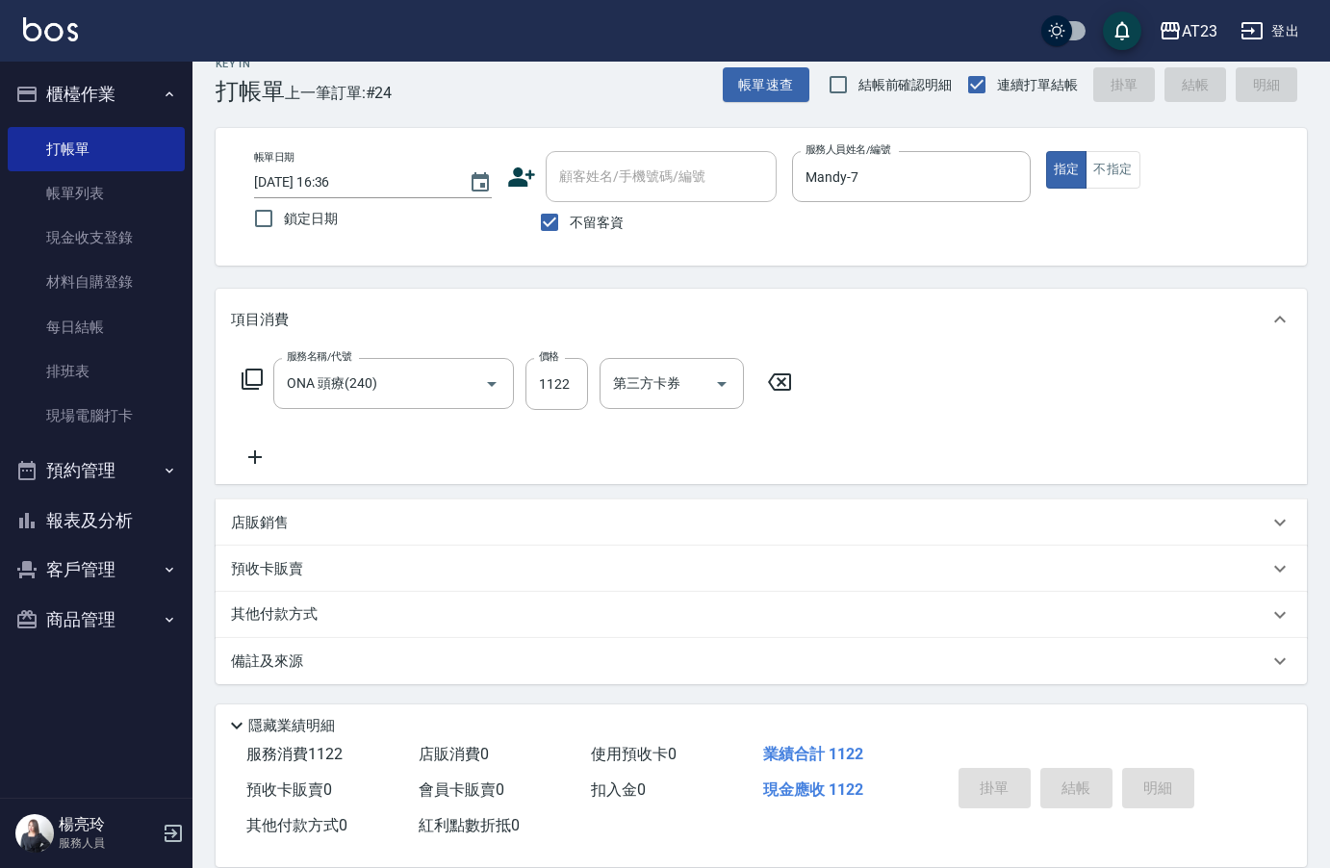
type input "[DATE] 16:37"
